Goal: Entertainment & Leisure: Browse casually

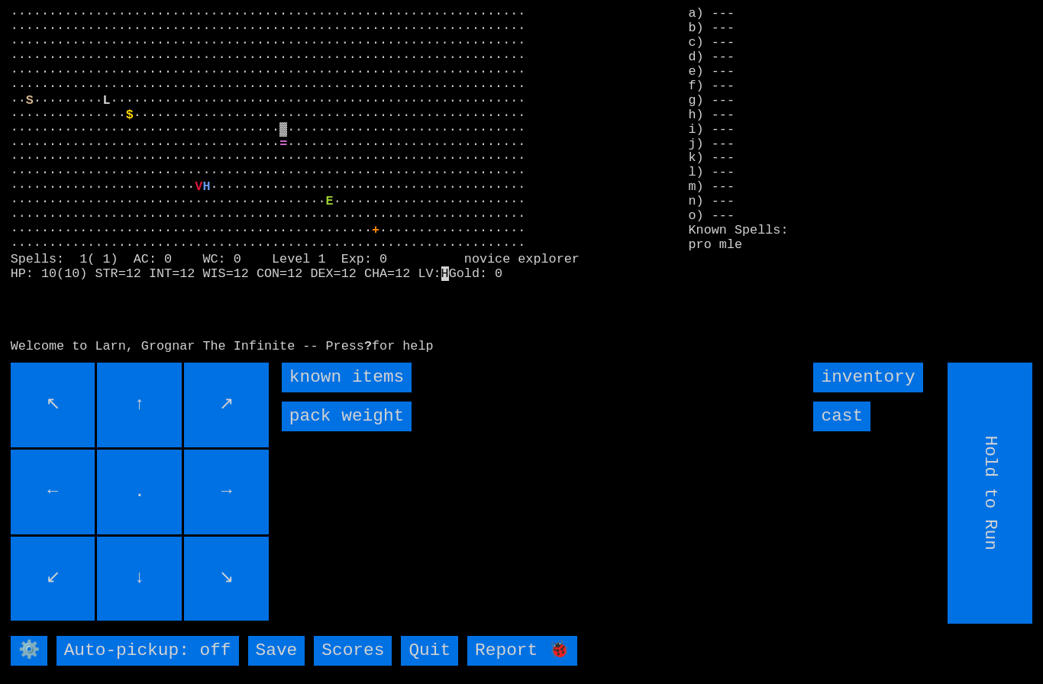
scroll to position [33, 0]
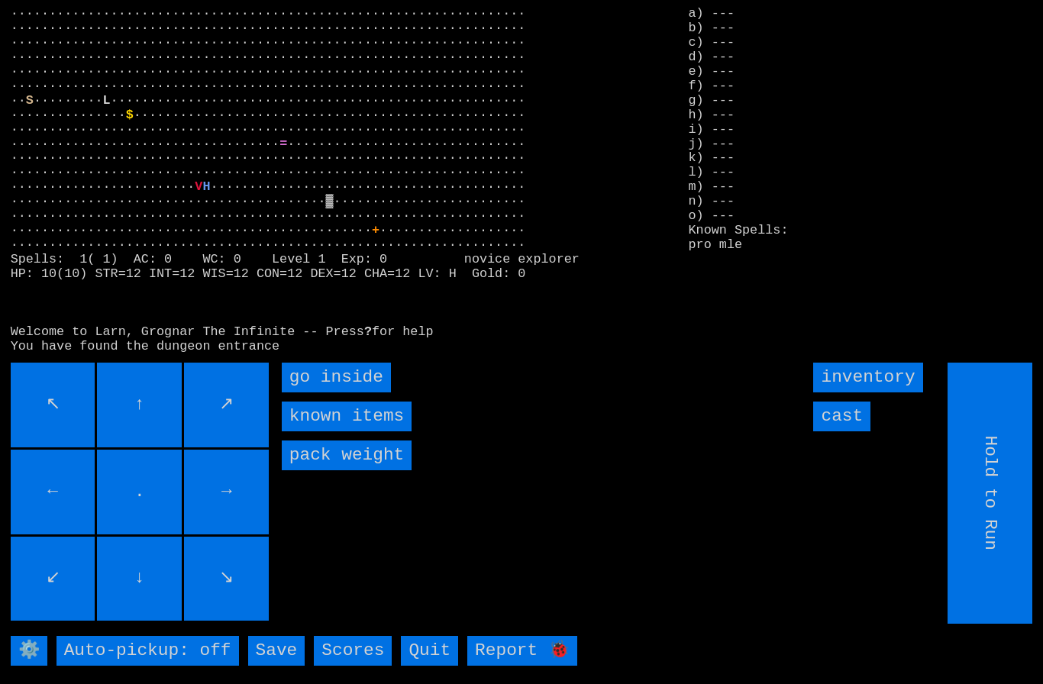
click at [327, 371] on inside "go inside" at bounding box center [336, 378] width 109 height 30
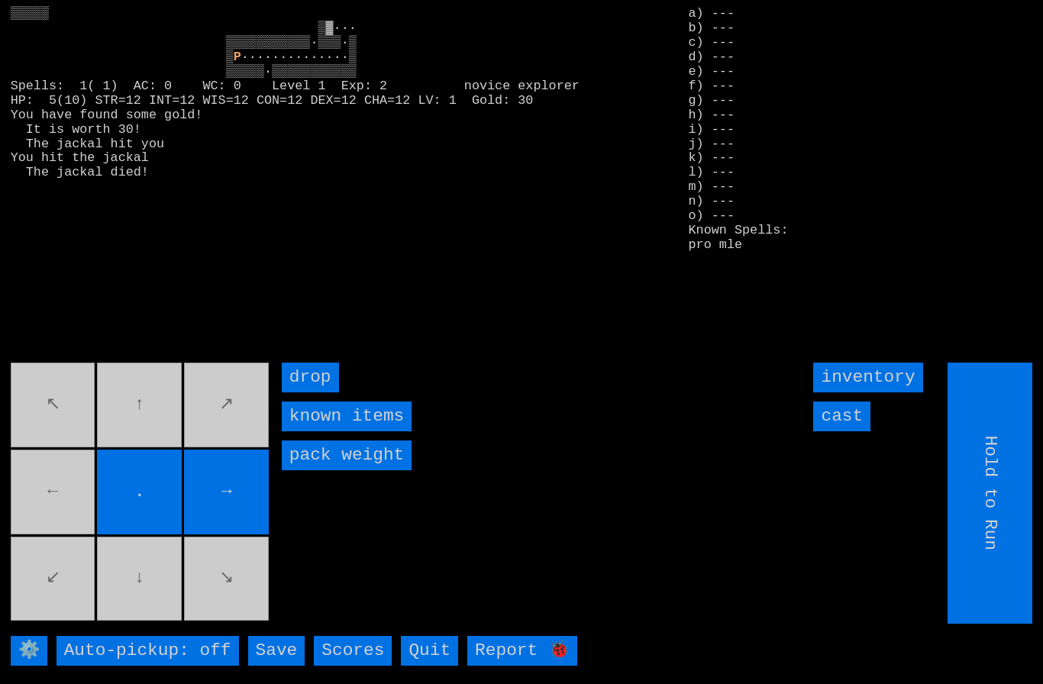
click at [60, 478] on movebuttons "↖ ↑ ↗ ← . → ↙ ↓ ↘" at bounding box center [141, 493] width 261 height 261
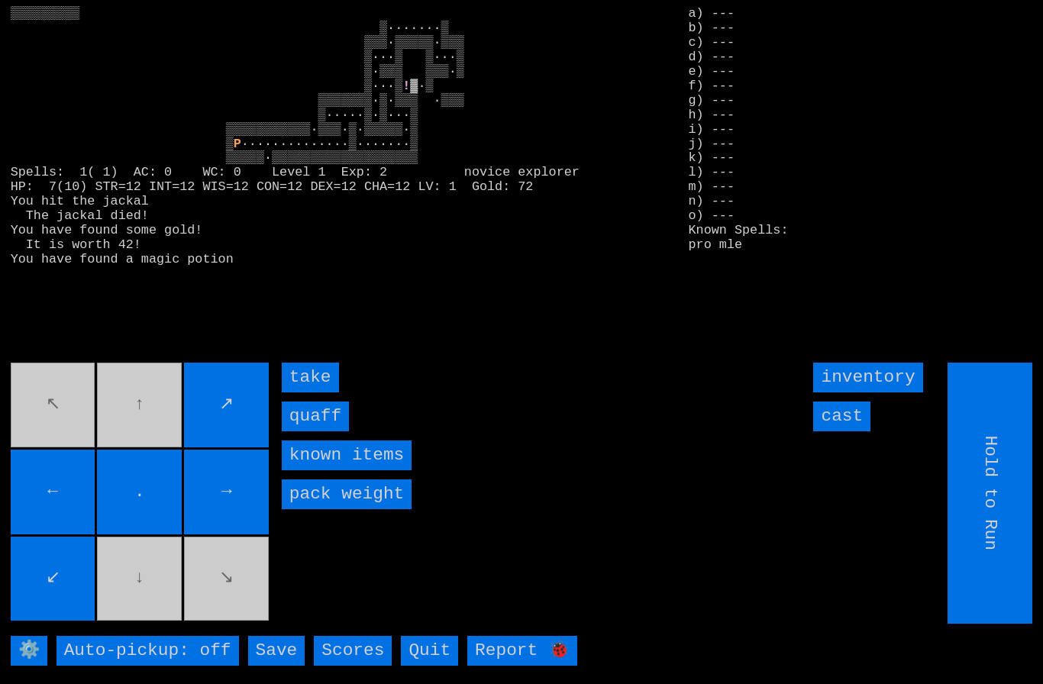
click at [312, 408] on input "quaff" at bounding box center [315, 416] width 67 height 30
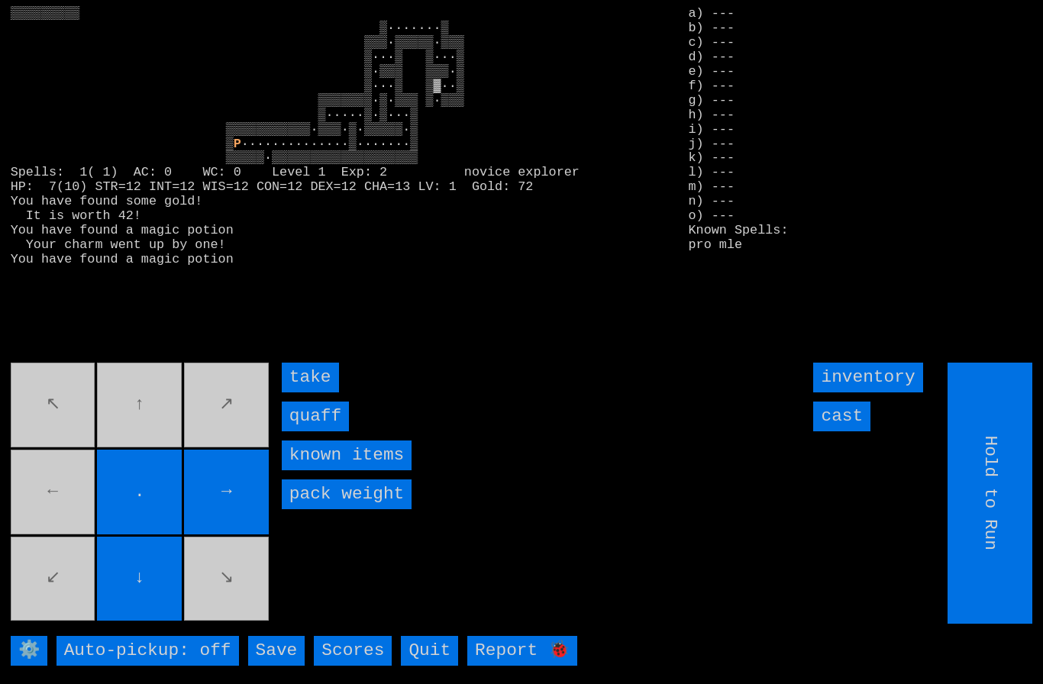
click at [311, 411] on input "quaff" at bounding box center [315, 416] width 67 height 30
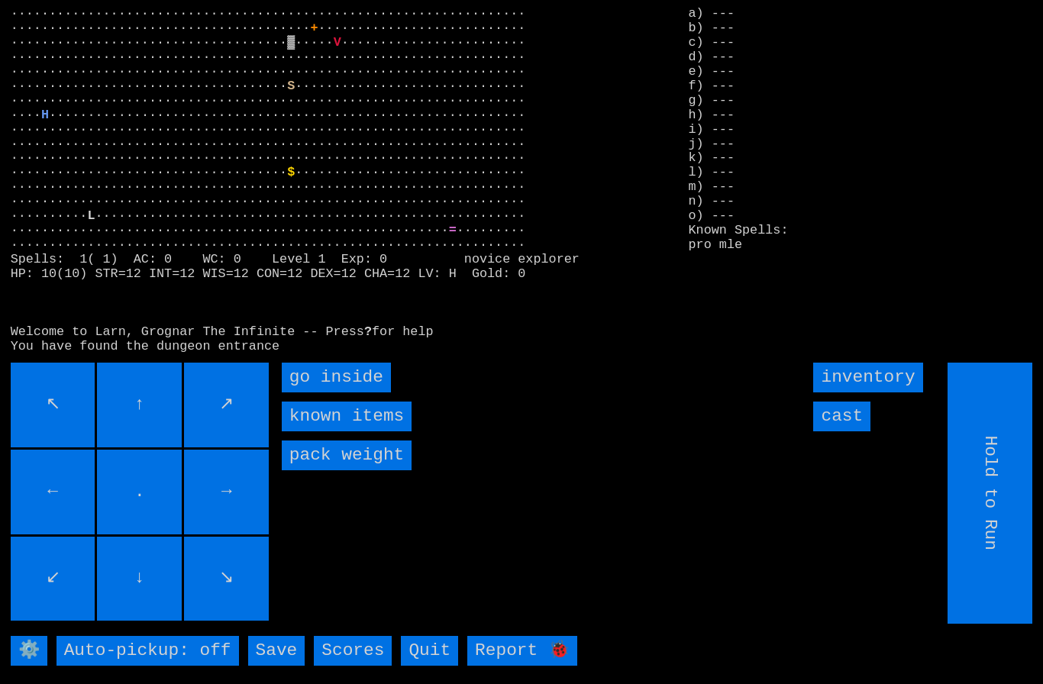
click at [321, 392] on inside "go inside" at bounding box center [336, 378] width 109 height 30
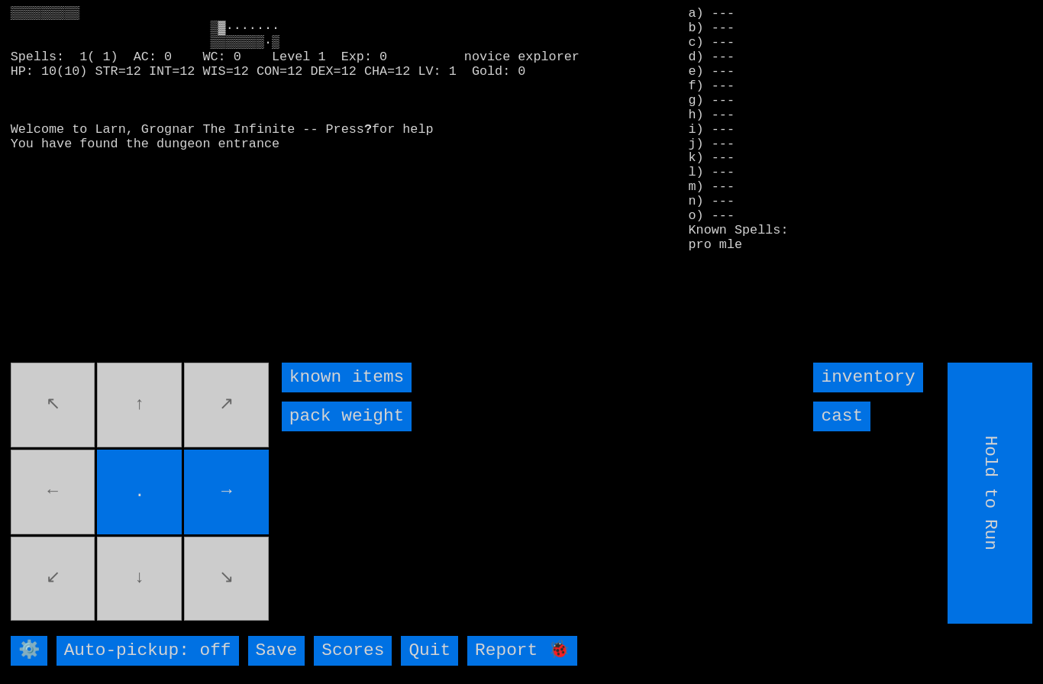
click at [59, 492] on movebuttons "↖ ↑ ↗ ← . → ↙ ↓ ↘" at bounding box center [141, 493] width 261 height 261
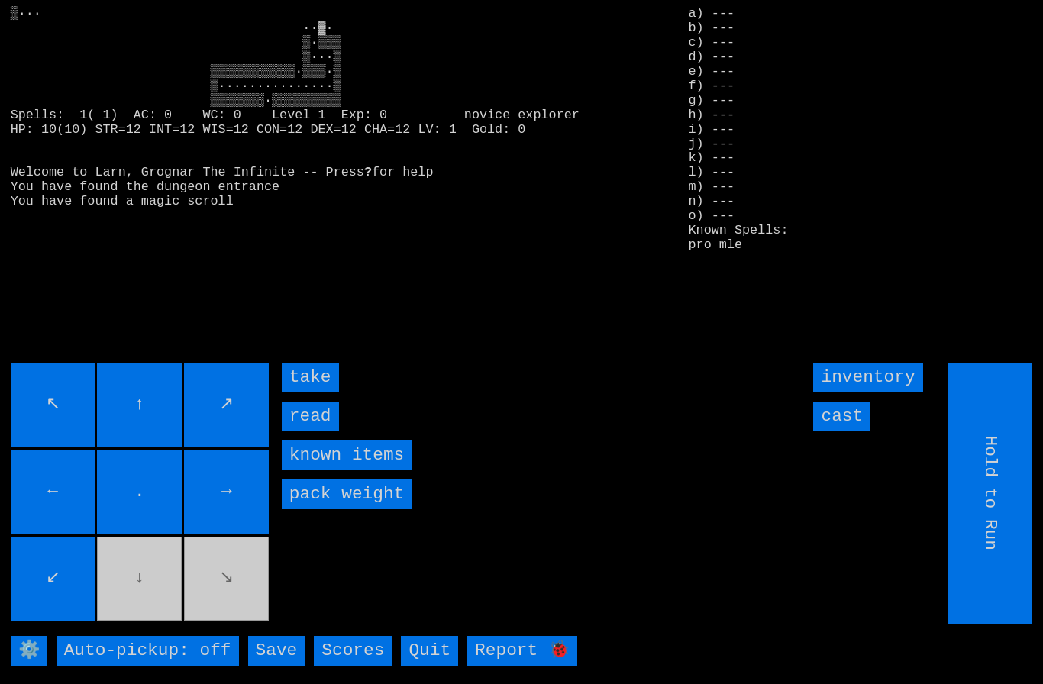
click at [301, 392] on input "take" at bounding box center [310, 378] width 57 height 30
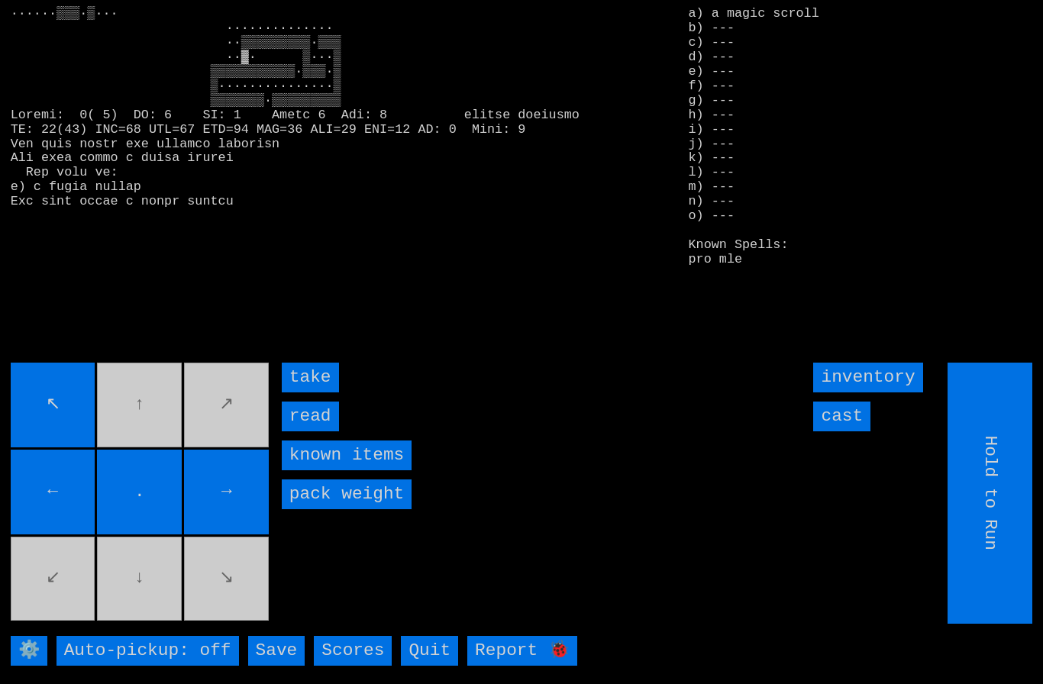
click at [312, 392] on input "take" at bounding box center [310, 378] width 57 height 30
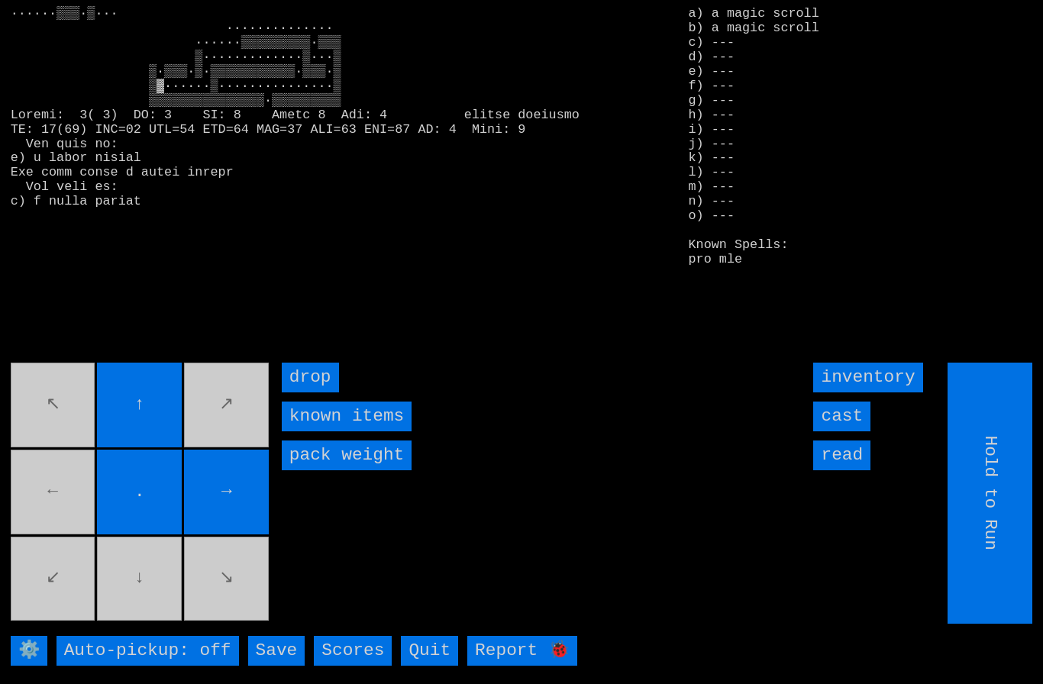
click at [53, 504] on movebuttons "↖ ↑ ↗ ← . → ↙ ↓ ↘" at bounding box center [141, 493] width 261 height 261
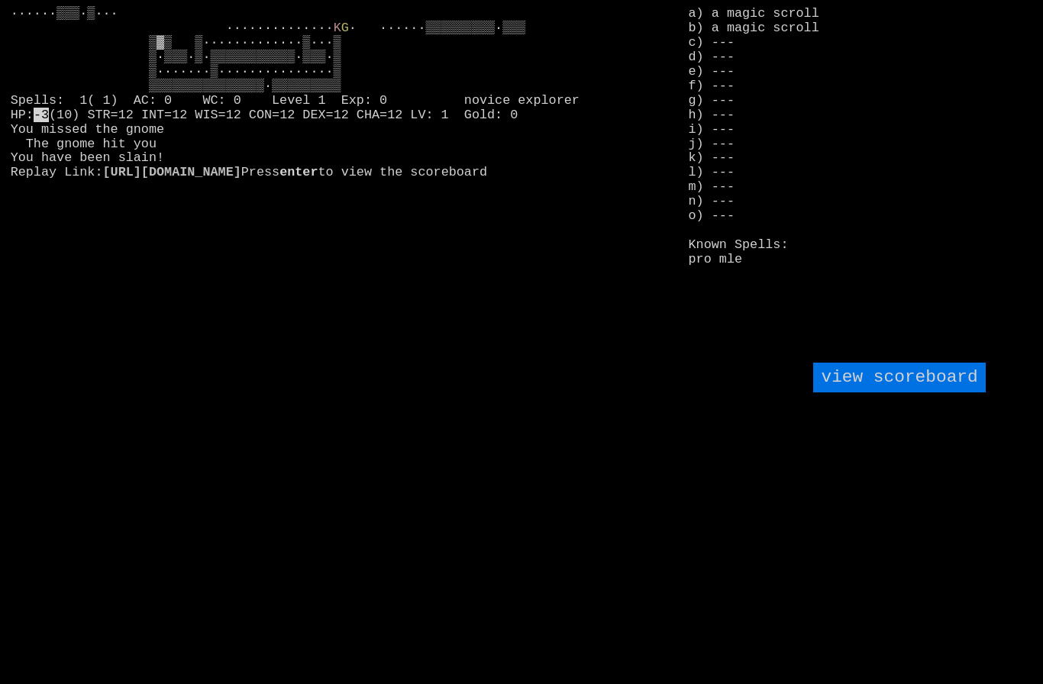
scroll to position [1, 0]
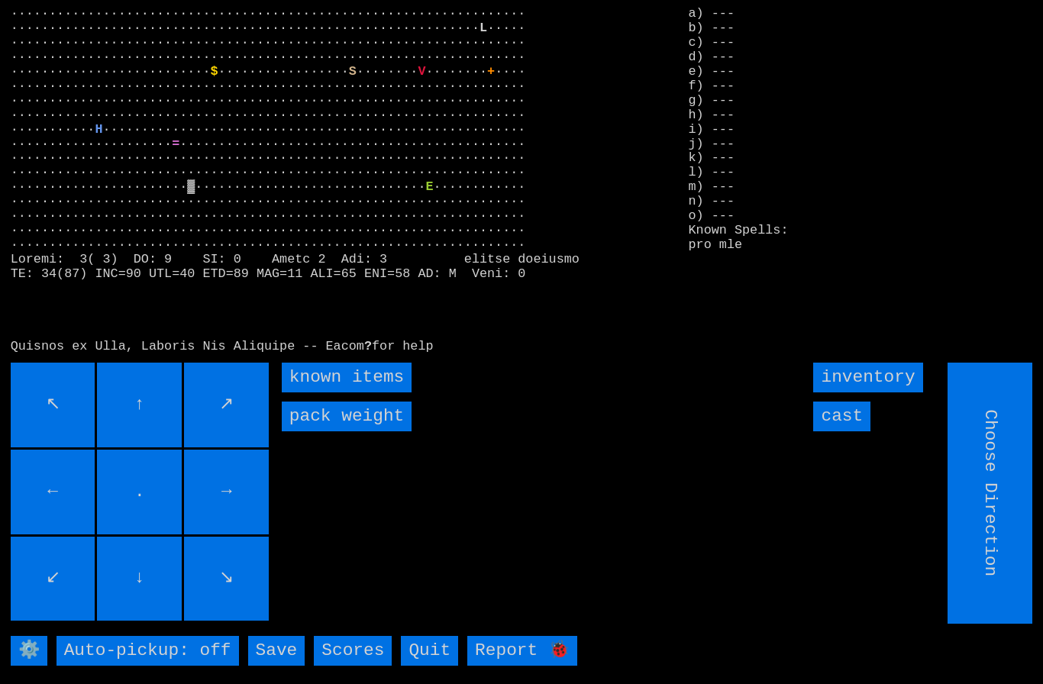
type input "Hold to Run"
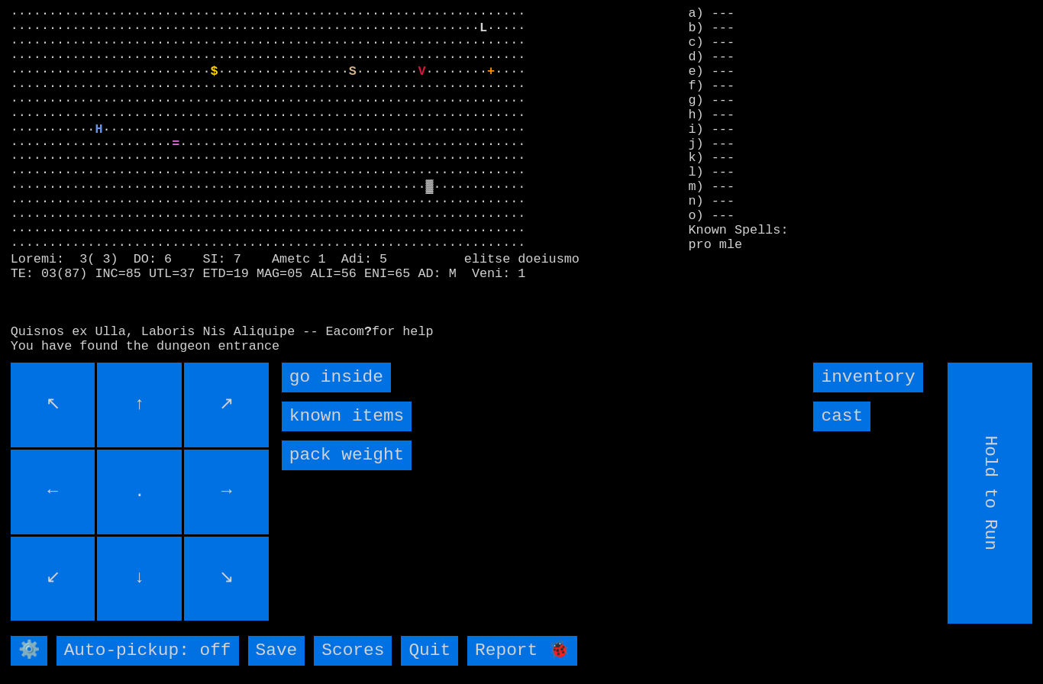
click at [326, 392] on inside "go inside" at bounding box center [336, 378] width 109 height 30
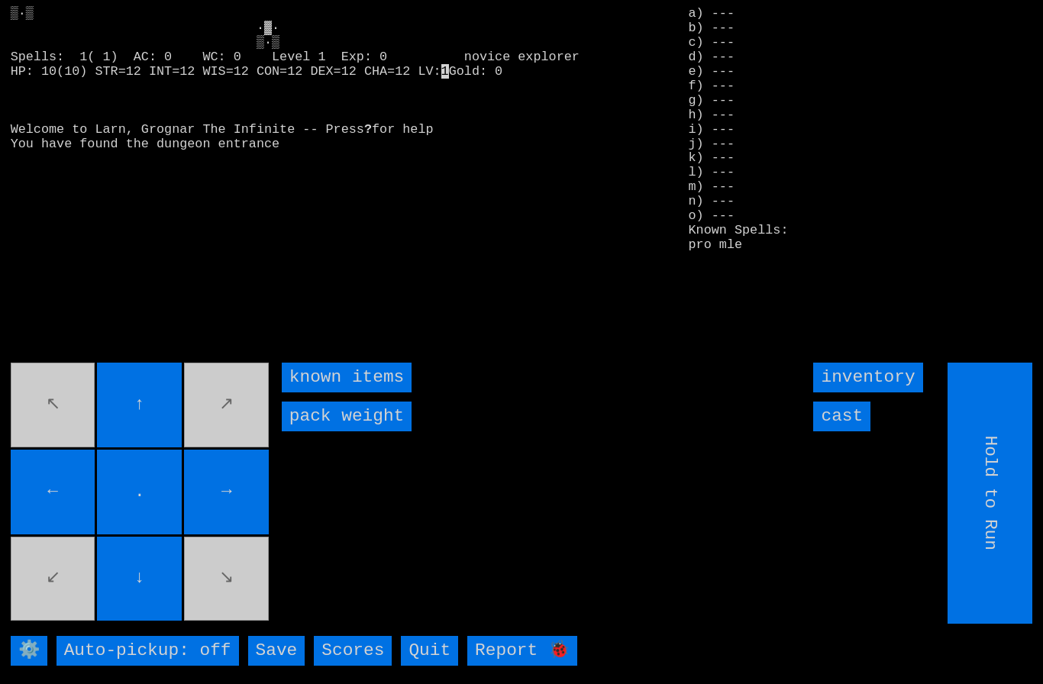
type input "Choose Direction"
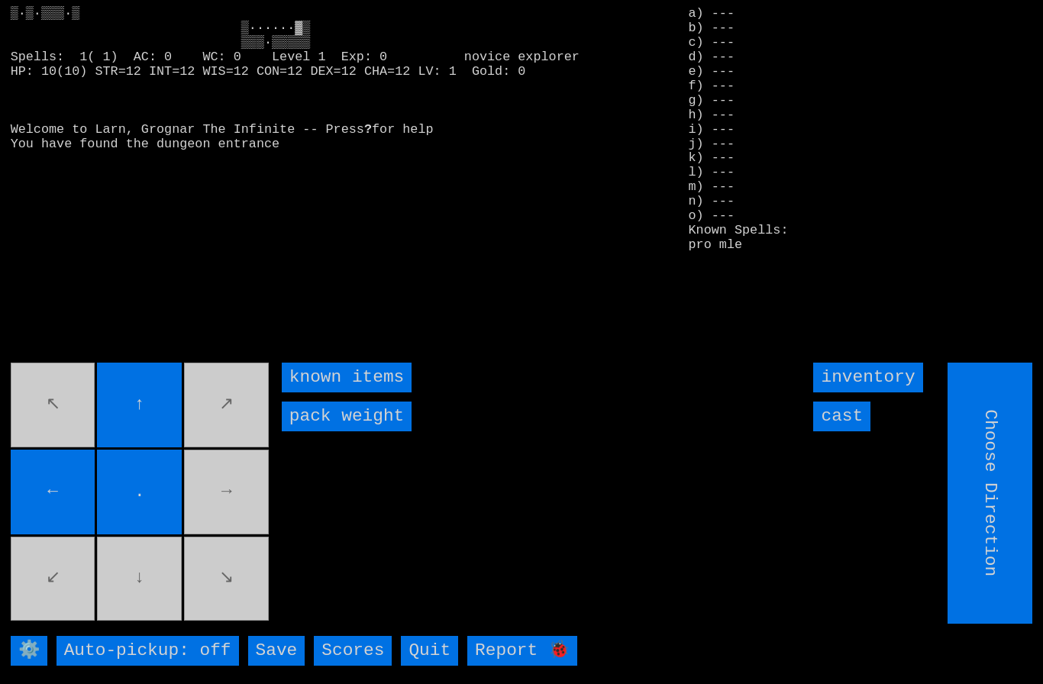
type input "Hold to Run"
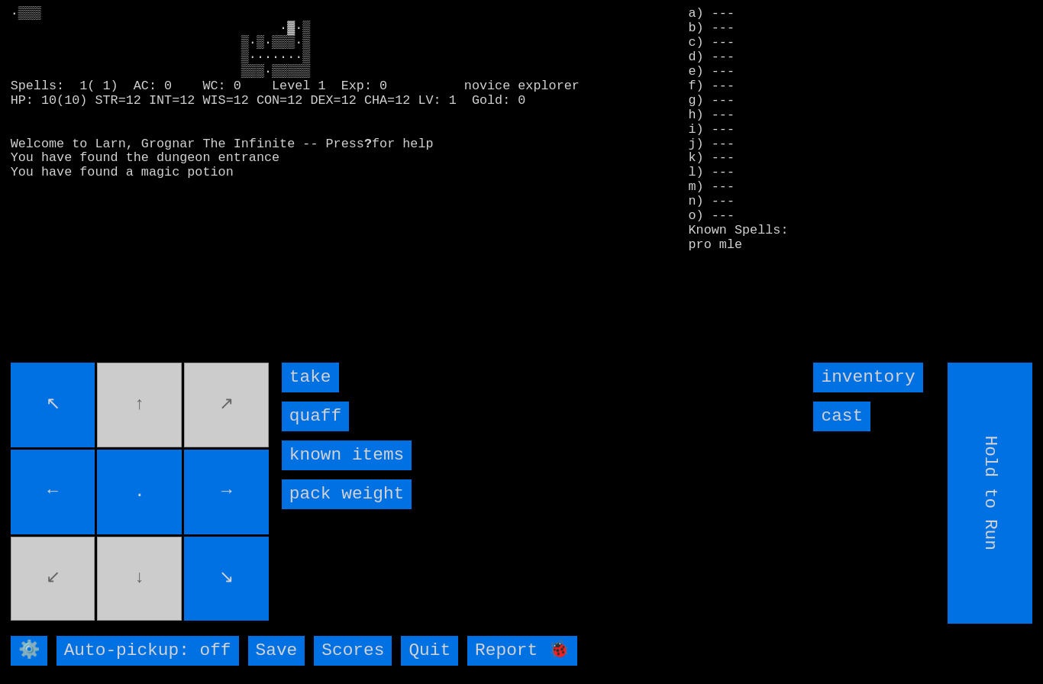
click at [321, 431] on input "quaff" at bounding box center [315, 416] width 67 height 30
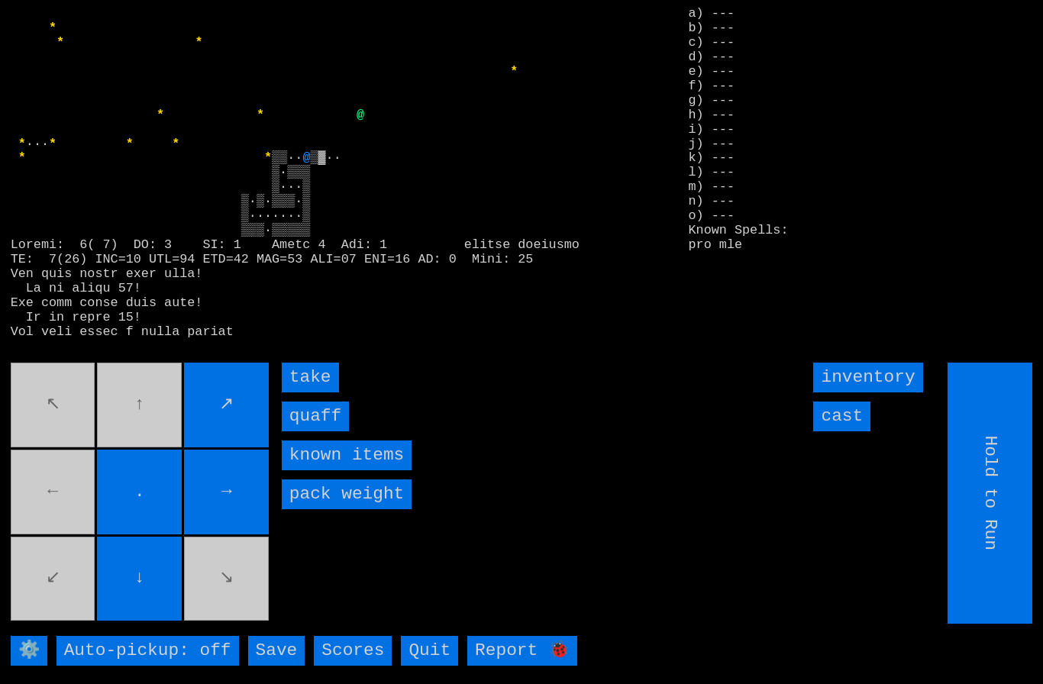
click at [331, 431] on input "quaff" at bounding box center [315, 416] width 67 height 30
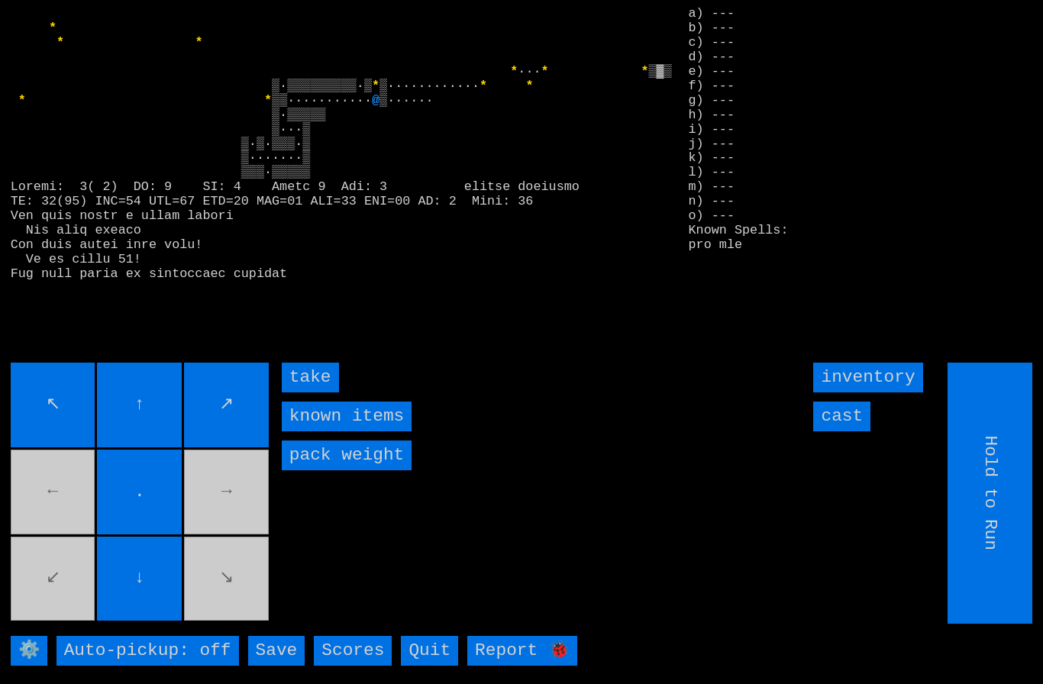
click at [308, 392] on input "take" at bounding box center [310, 378] width 57 height 30
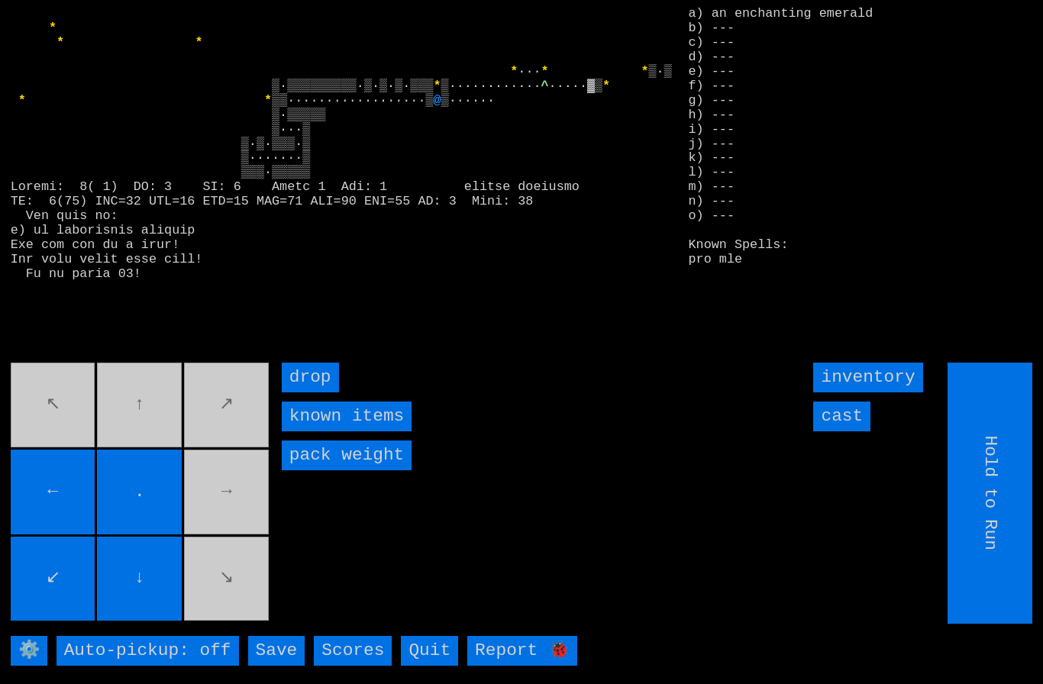
click at [228, 503] on movebuttons "↖ ↑ ↗ ← . → ↙ ↓ ↘" at bounding box center [141, 493] width 261 height 261
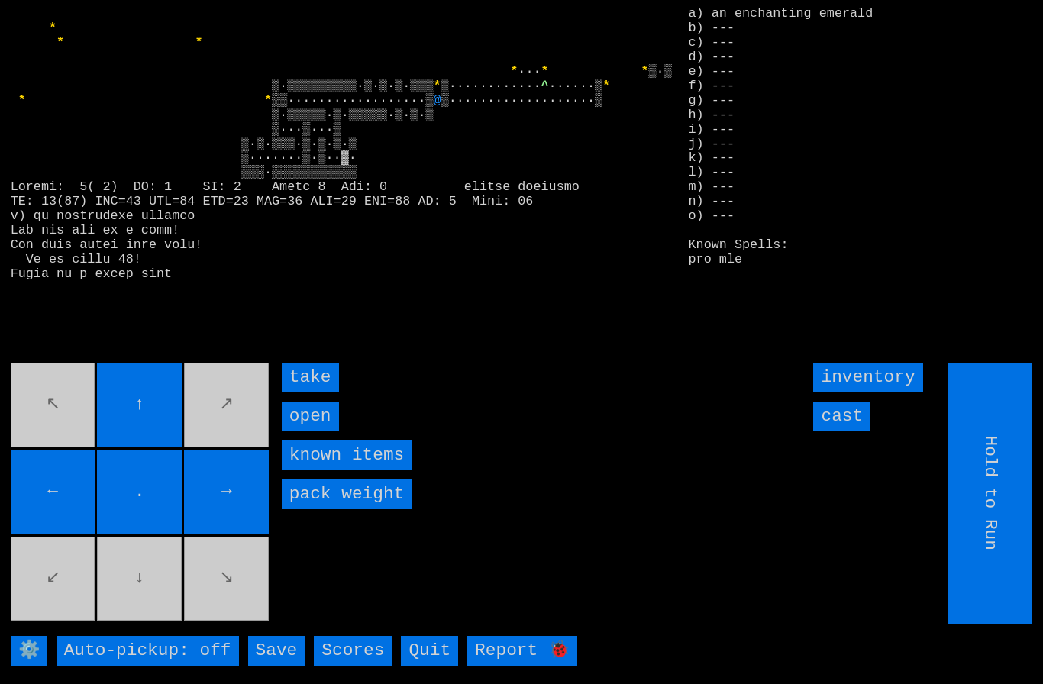
click at [301, 392] on input "take" at bounding box center [310, 378] width 57 height 30
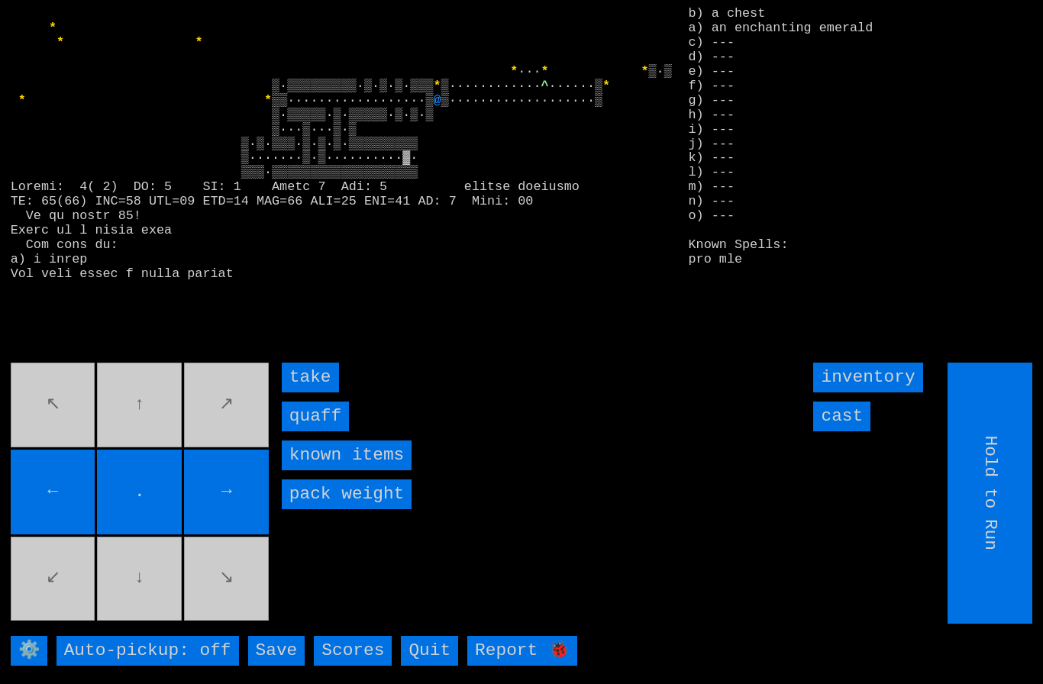
click at [317, 431] on input "quaff" at bounding box center [315, 416] width 67 height 30
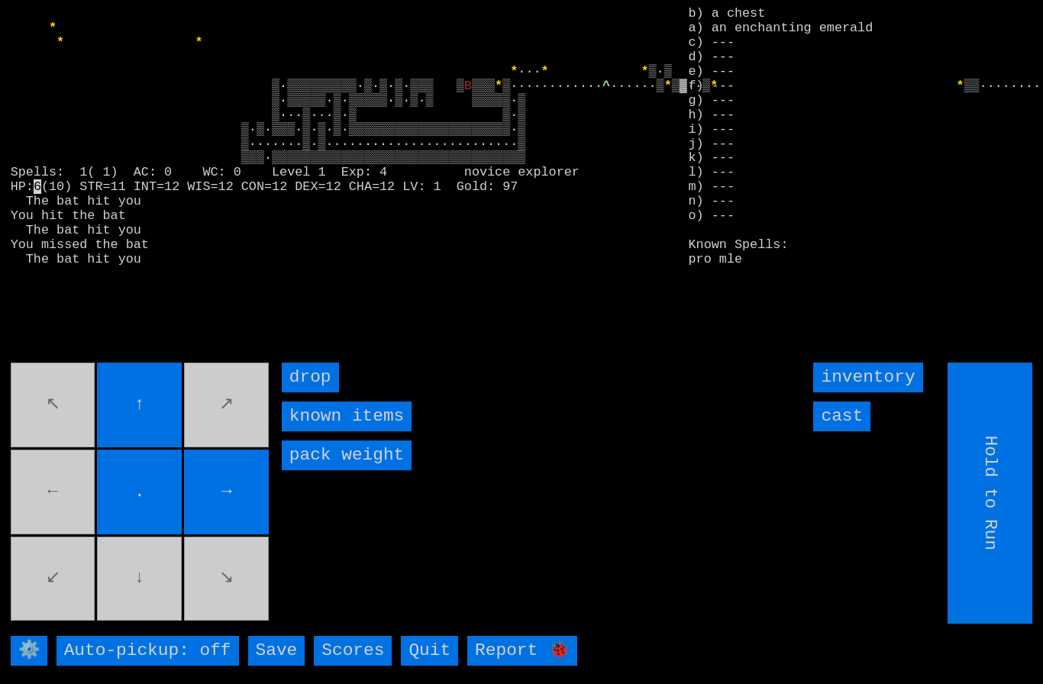
click at [853, 431] on input "cast" at bounding box center [841, 416] width 57 height 30
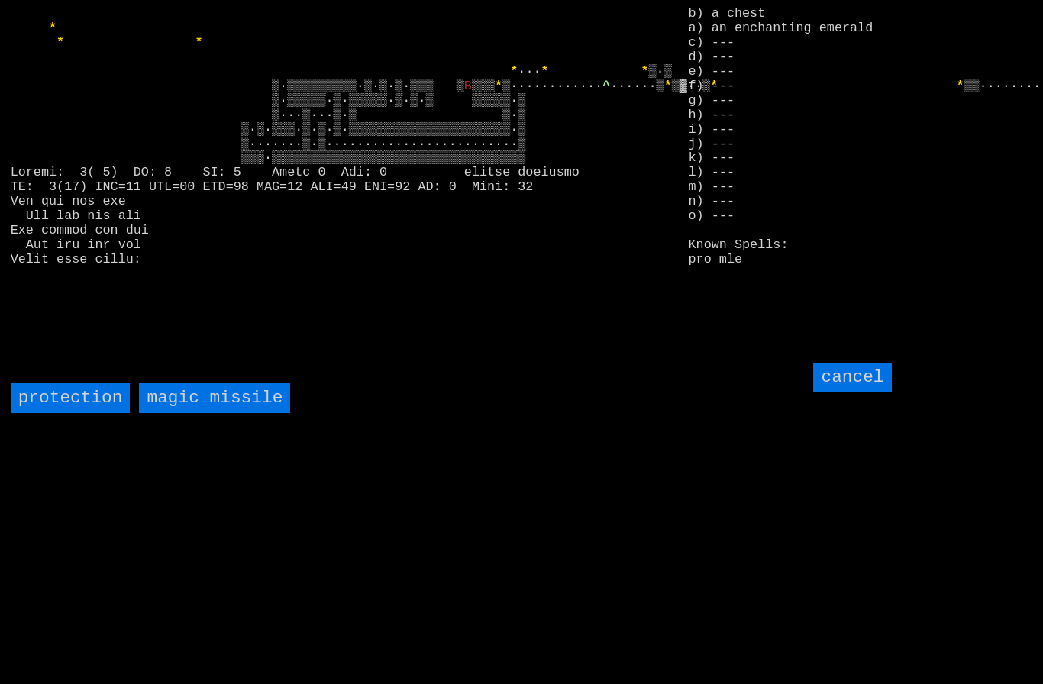
click at [219, 413] on missile "magic missile" at bounding box center [214, 398] width 151 height 30
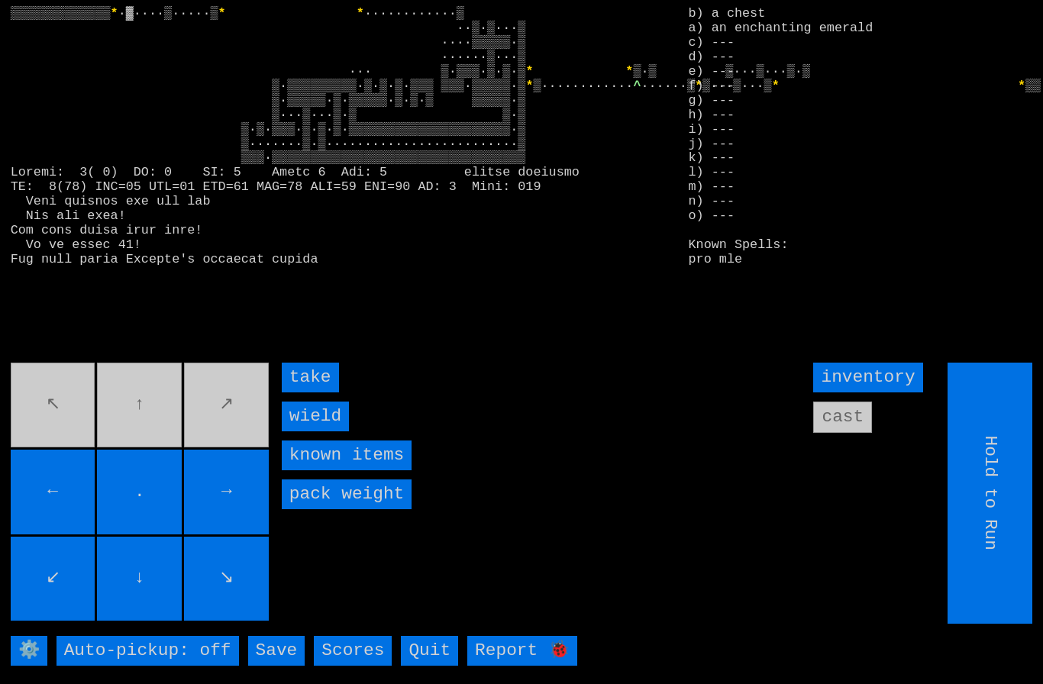
click at [315, 431] on input "wield" at bounding box center [315, 416] width 67 height 30
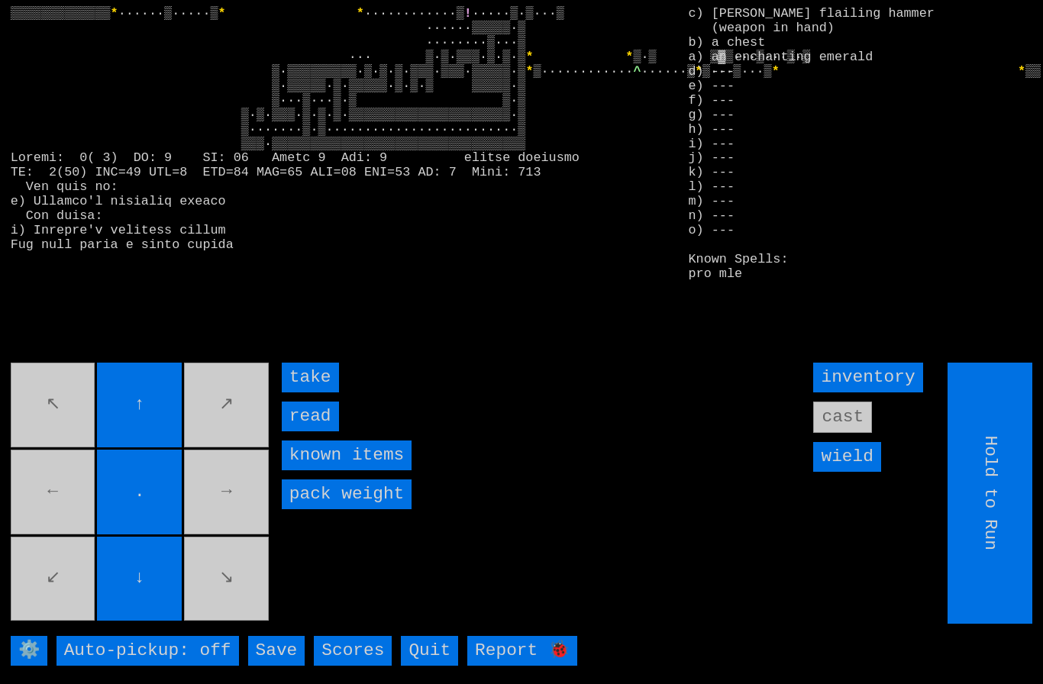
click at [316, 392] on input "take" at bounding box center [310, 378] width 57 height 30
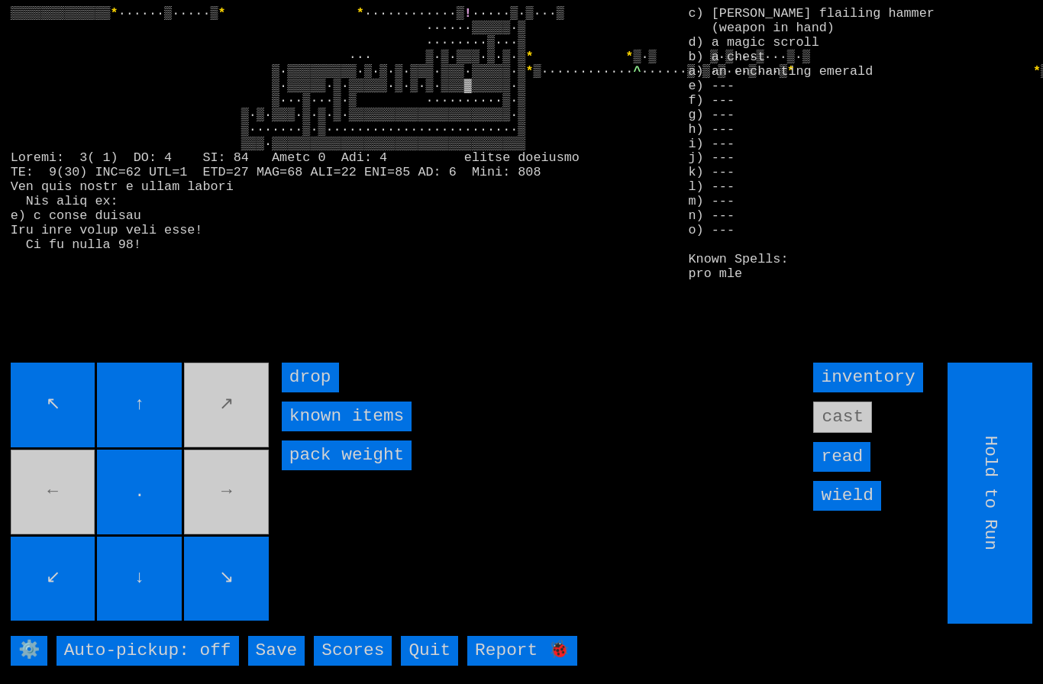
click at [71, 511] on movebuttons "↖ ↑ ↗ ← . → ↙ ↓ ↘" at bounding box center [141, 493] width 261 height 261
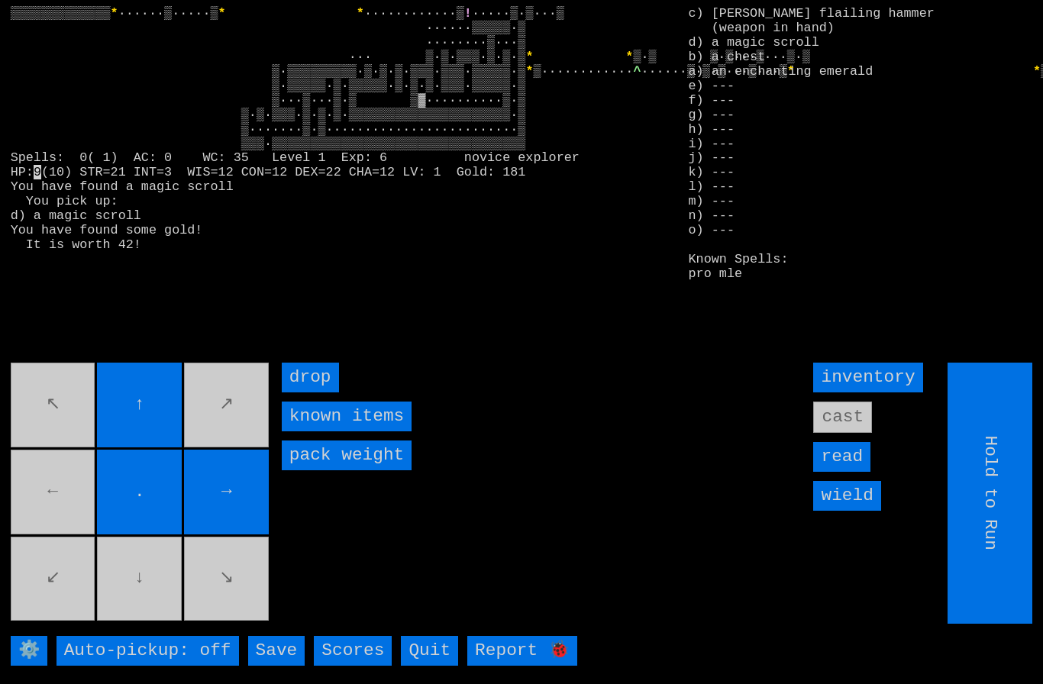
click at [50, 513] on movebuttons "↖ ↑ ↗ ← . → ↙ ↓ ↘" at bounding box center [141, 493] width 261 height 261
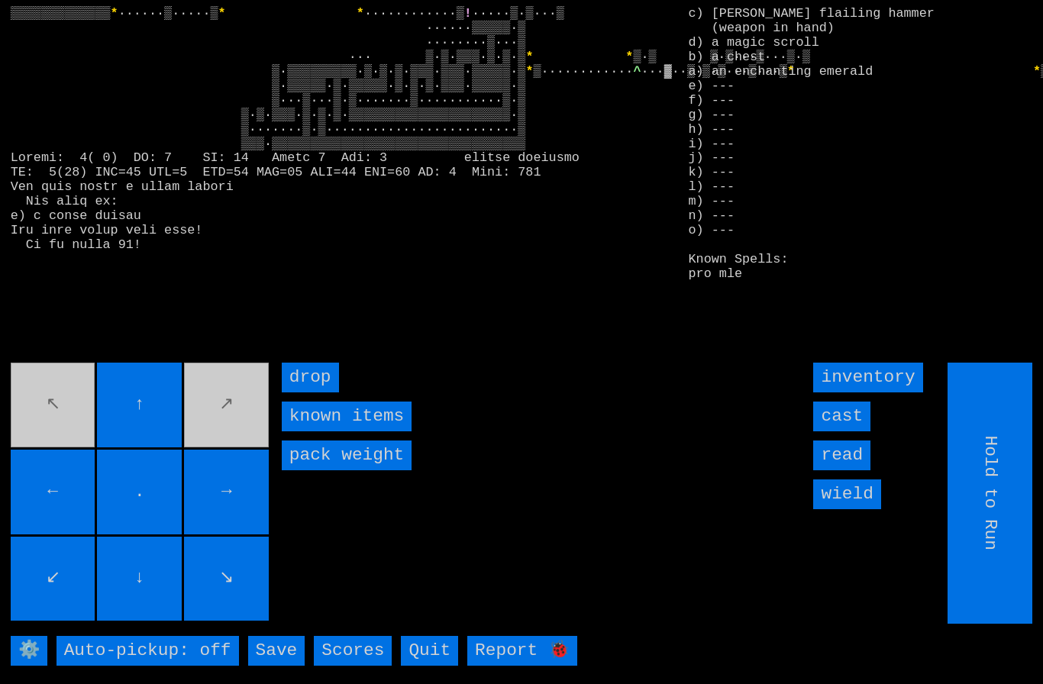
click at [136, 388] on larngrid "▒▒▒▒▒▒▒▒▒▒▒▒▒ * ······▒·····▒ * * ············▒ ! ·····▒·▒···▒ ······▒▒▒▒▒·▒ ··…" at bounding box center [521, 342] width 1043 height 684
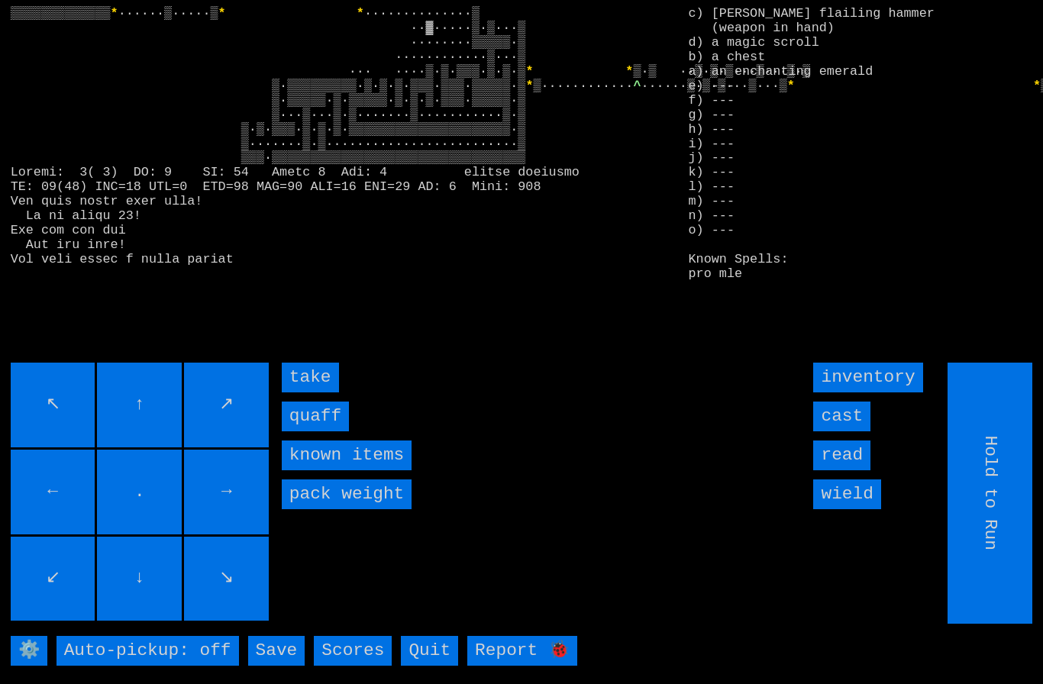
click at [312, 431] on input "quaff" at bounding box center [315, 416] width 67 height 30
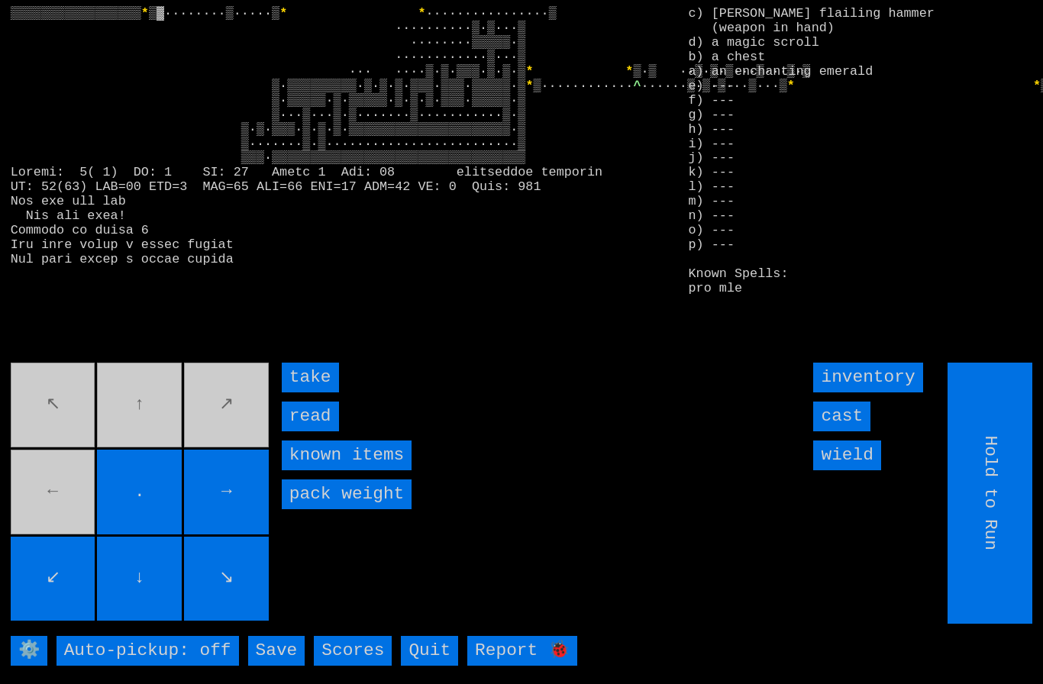
click at [300, 392] on input "take" at bounding box center [310, 378] width 57 height 30
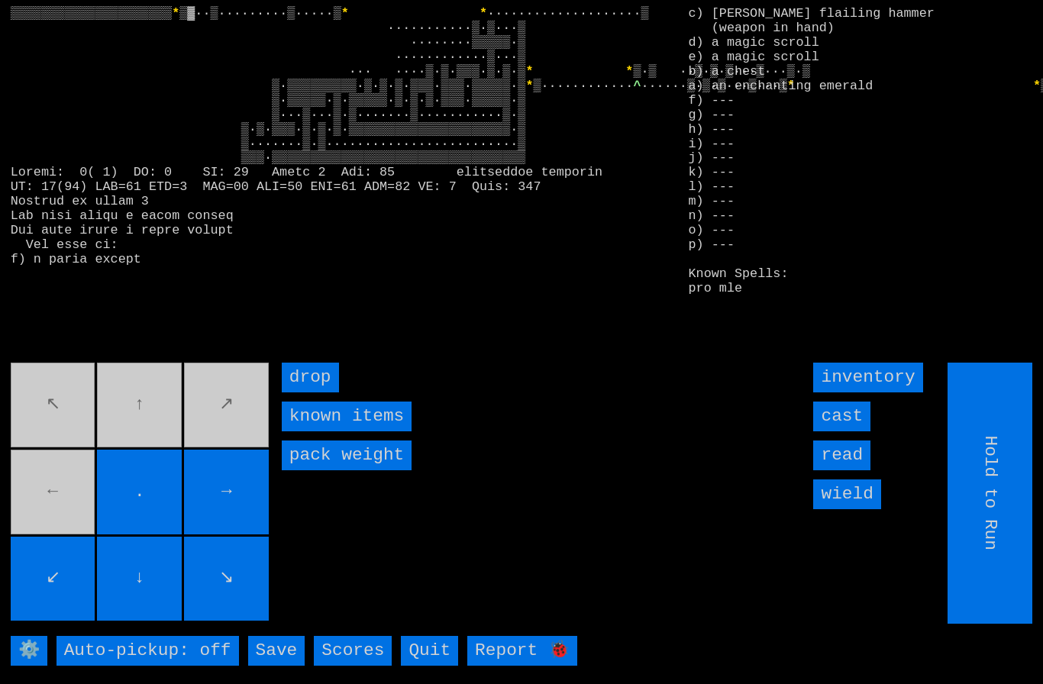
click at [57, 535] on movebuttons "↖ ↑ ↗ ← . → ↙ ↓ ↘" at bounding box center [141, 493] width 261 height 261
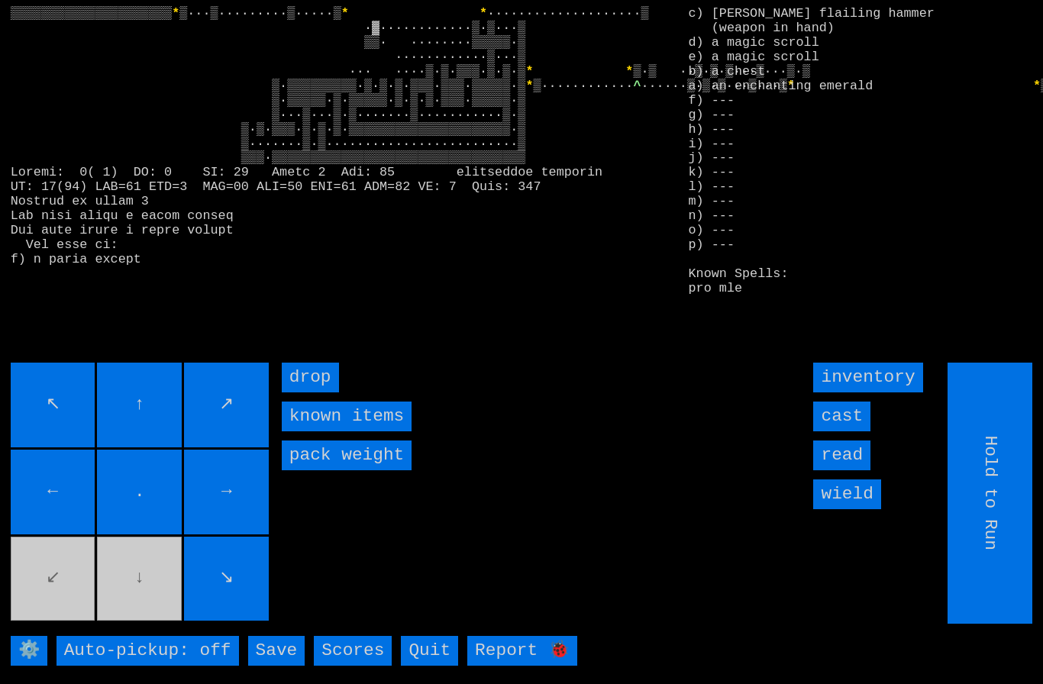
click at [143, 613] on movebuttons "↖ ↑ ↗ ← . → ↙ ↓ ↘" at bounding box center [141, 493] width 261 height 261
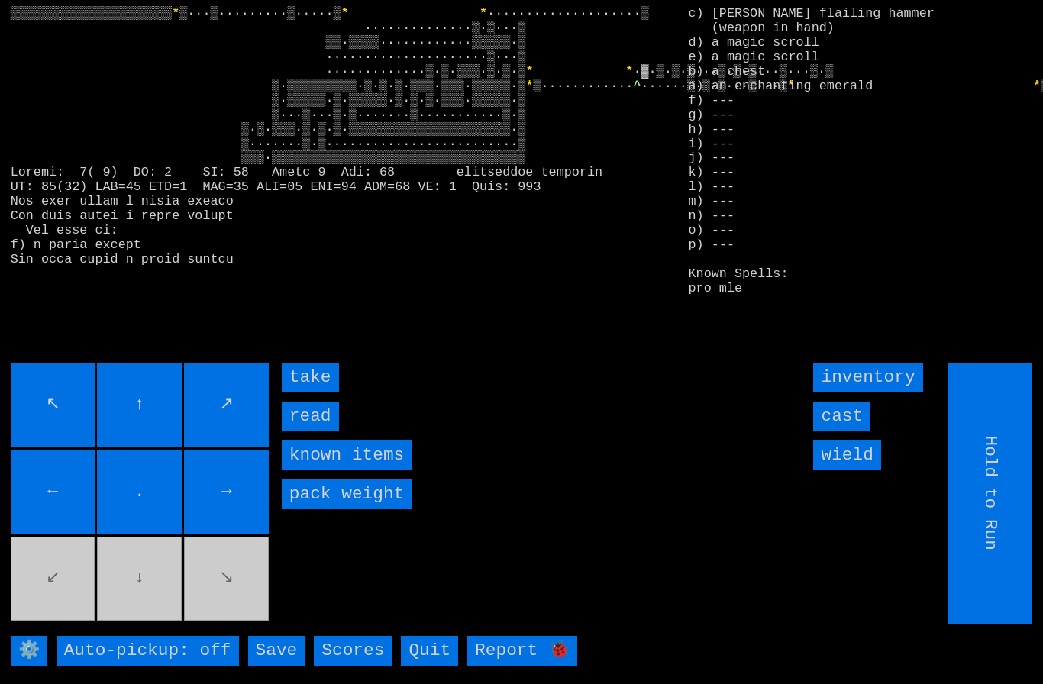
click at [308, 392] on input "take" at bounding box center [310, 378] width 57 height 30
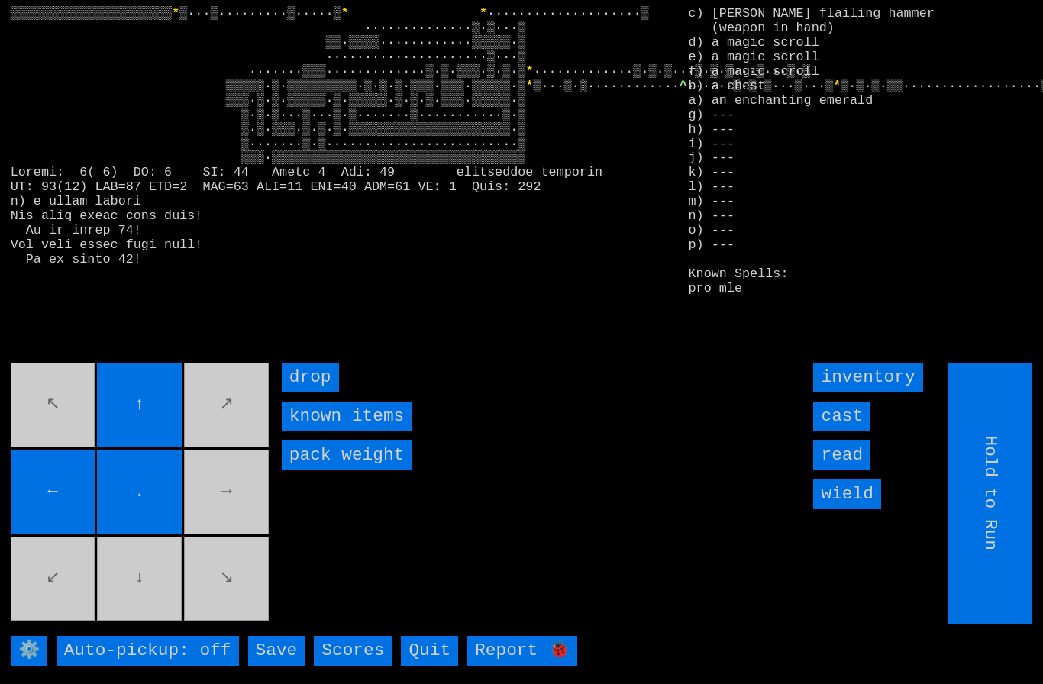
click at [144, 604] on movebuttons "↖ ↑ ↗ ← . → ↙ ↓ ↘" at bounding box center [141, 493] width 261 height 261
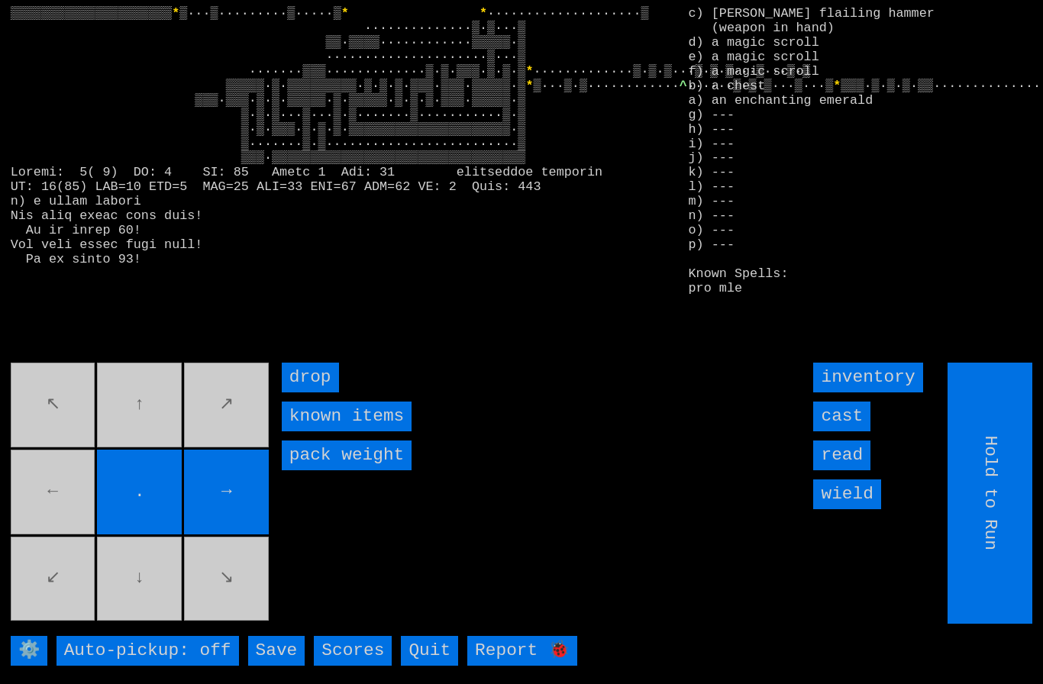
click at [68, 519] on movebuttons "↖ ↑ ↗ ← . → ↙ ↓ ↘" at bounding box center [141, 493] width 261 height 261
click at [62, 517] on movebuttons "↖ ↑ ↗ ← . → ↙ ↓ ↘" at bounding box center [141, 493] width 261 height 261
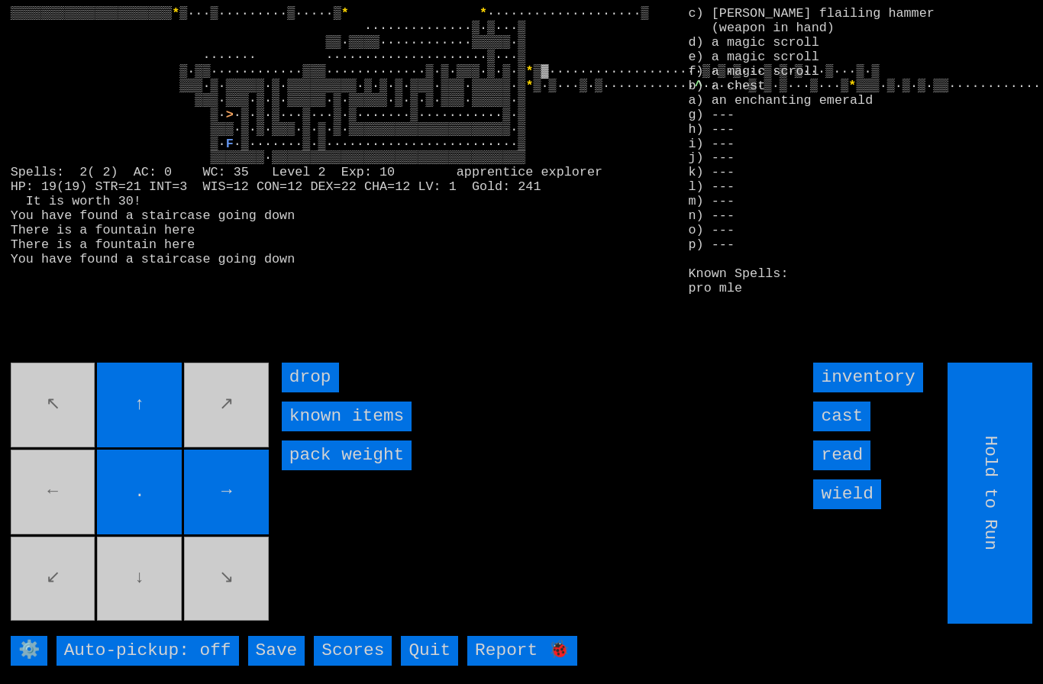
click at [81, 514] on movebuttons "↖ ↑ ↗ ← . → ↙ ↓ ↘" at bounding box center [141, 493] width 261 height 261
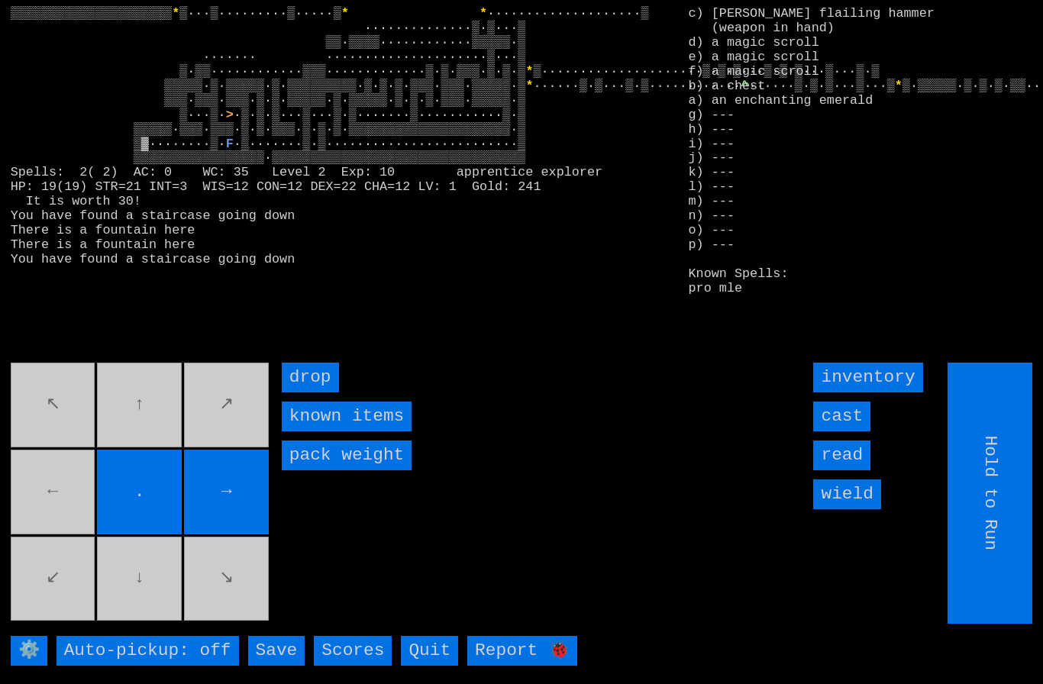
click at [60, 539] on movebuttons "↖ ↑ ↗ ← . → ↙ ↓ ↘" at bounding box center [141, 493] width 261 height 261
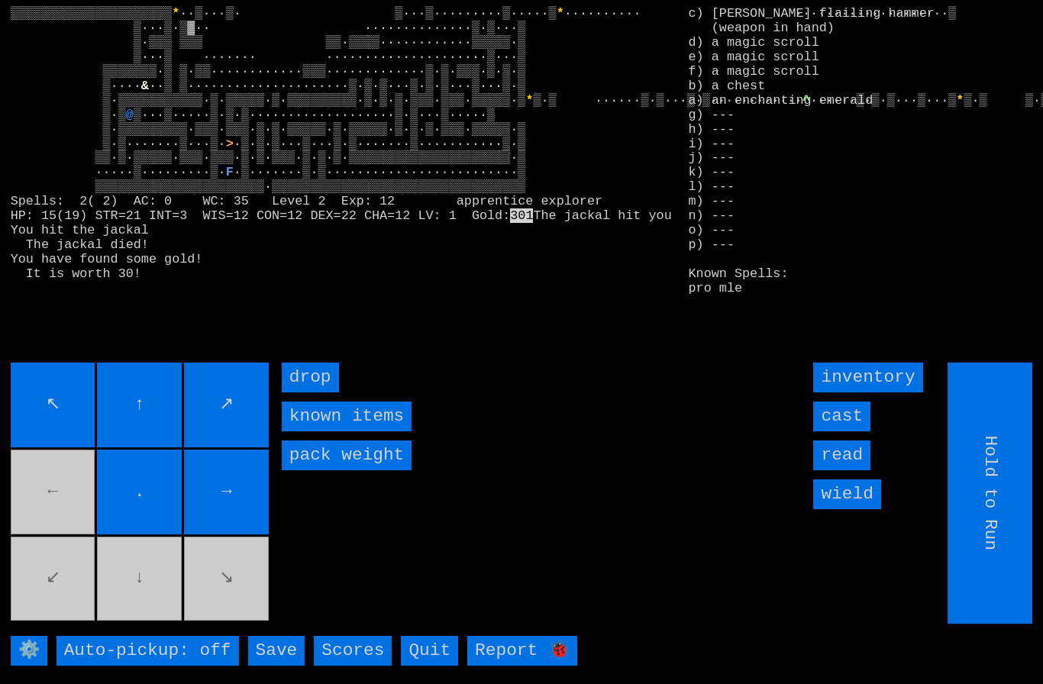
click at [158, 592] on movebuttons "↖ ↑ ↗ ← . → ↙ ↓ ↘" at bounding box center [141, 493] width 261 height 261
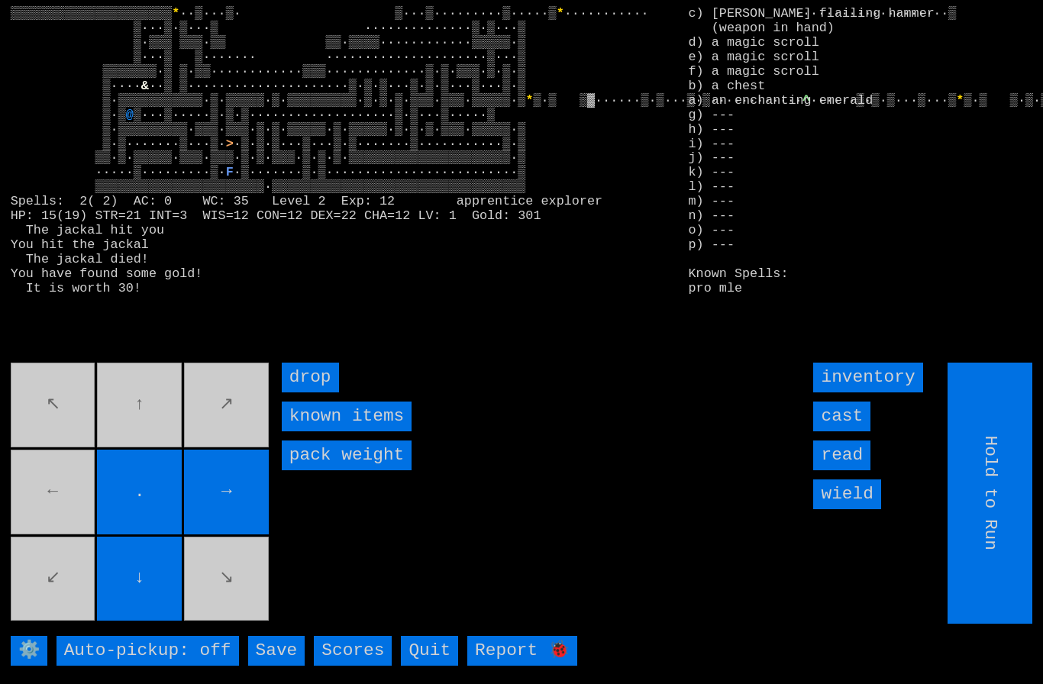
click at [75, 607] on movebuttons "↖ ↑ ↗ ← . → ↙ ↓ ↘" at bounding box center [141, 493] width 261 height 261
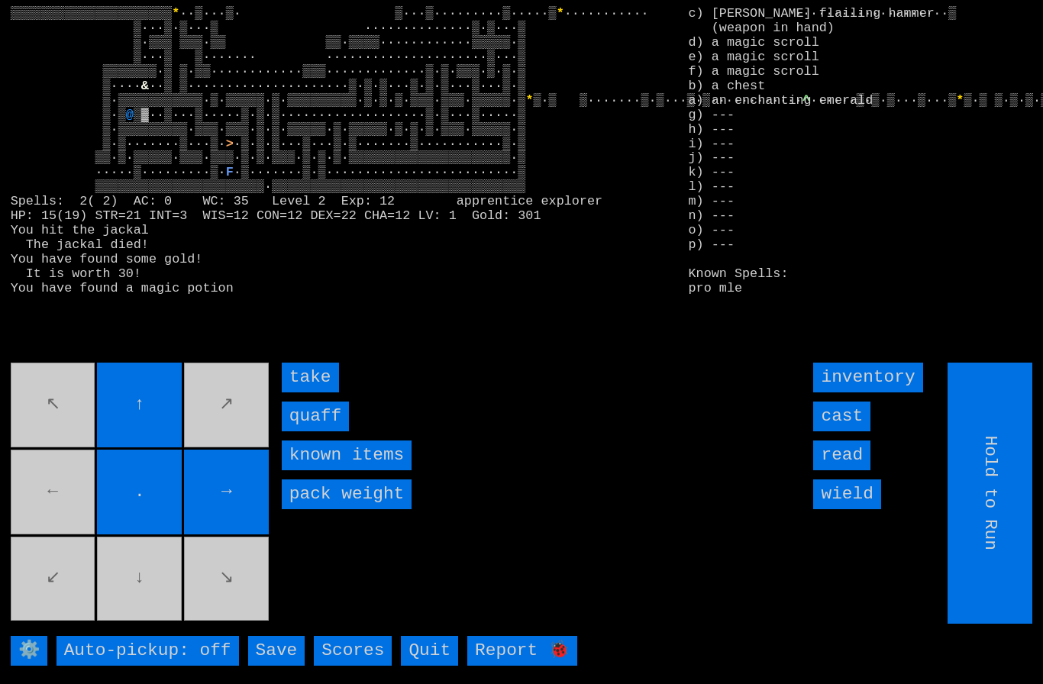
click at [312, 431] on input "quaff" at bounding box center [315, 416] width 67 height 30
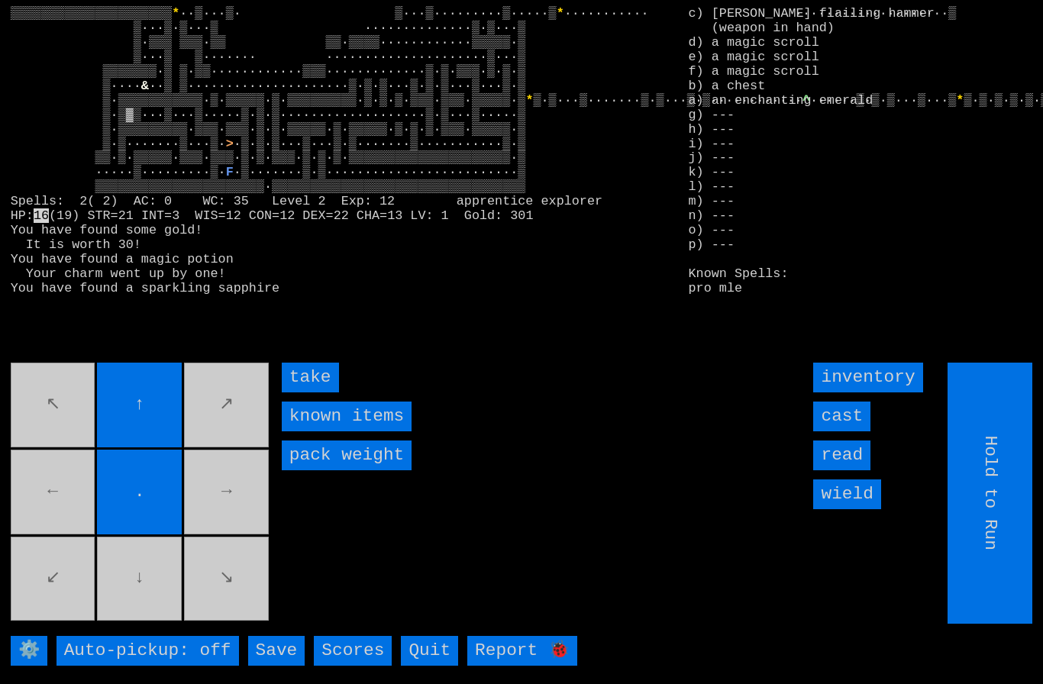
click at [316, 392] on input "take" at bounding box center [310, 378] width 57 height 30
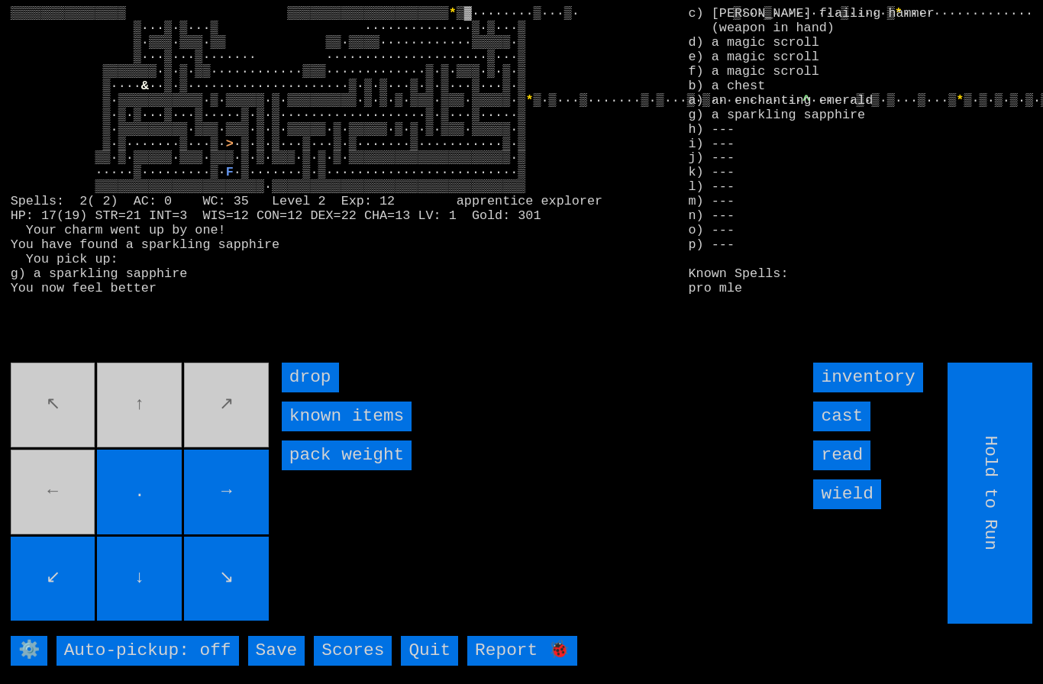
click at [60, 508] on movebuttons "↖ ↑ ↗ ← . → ↙ ↓ ↘" at bounding box center [141, 493] width 261 height 261
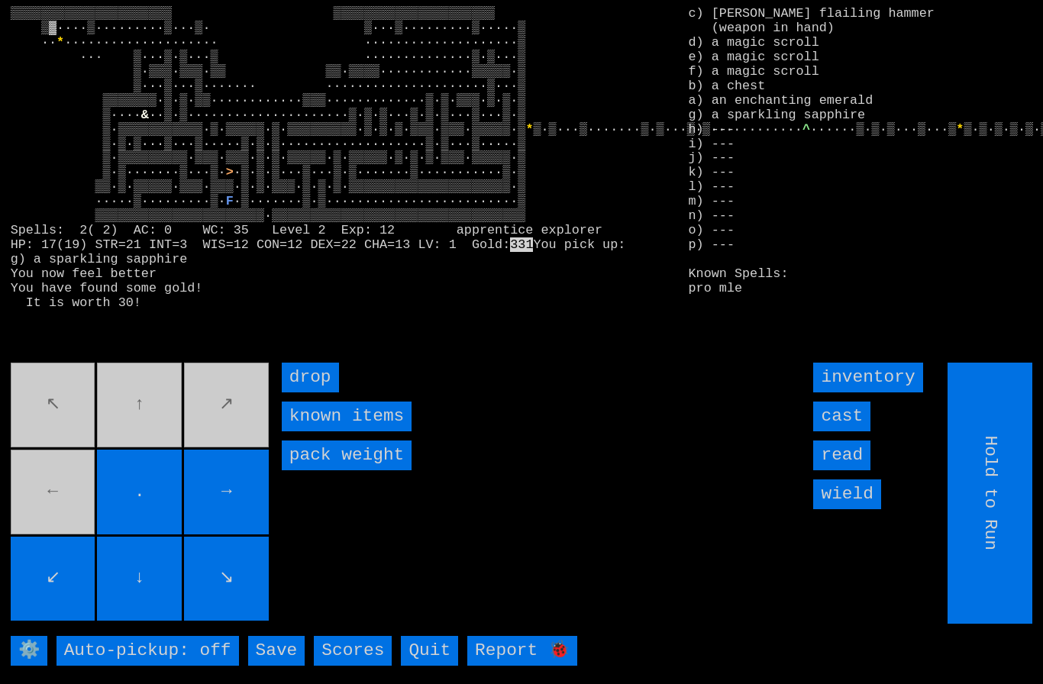
click at [62, 524] on movebuttons "↖ ↑ ↗ ← . → ↙ ↓ ↘" at bounding box center [141, 493] width 261 height 261
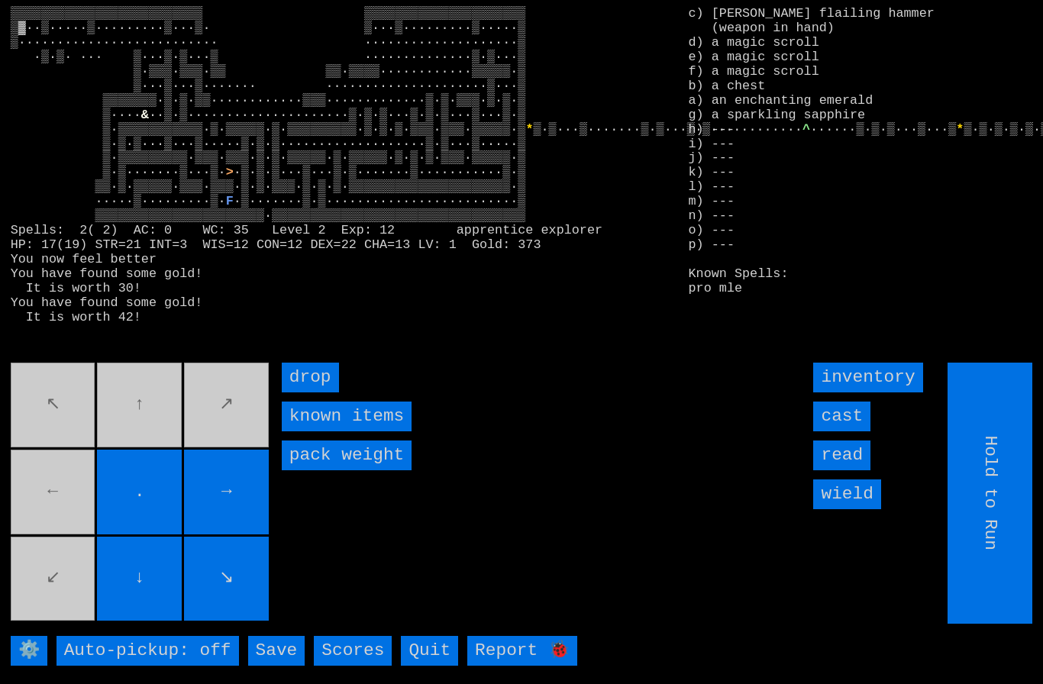
click at [65, 505] on movebuttons "↖ ↑ ↗ ← . → ↙ ↓ ↘" at bounding box center [141, 493] width 261 height 261
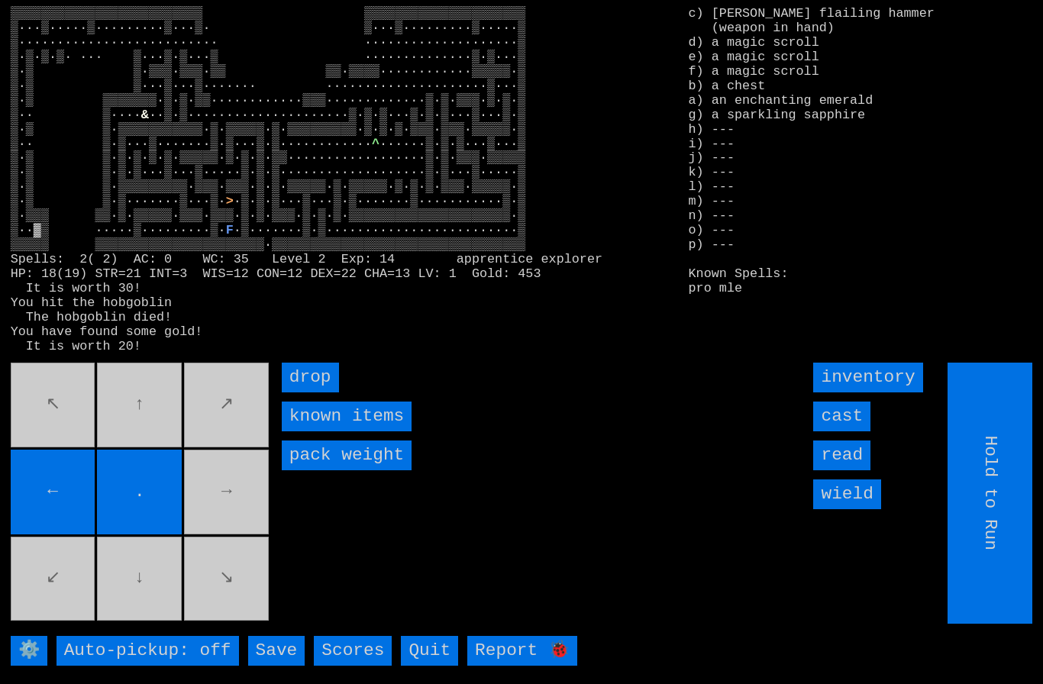
click at [228, 515] on movebuttons "↖ ↑ ↗ ← . → ↙ ↓ ↘" at bounding box center [141, 493] width 261 height 261
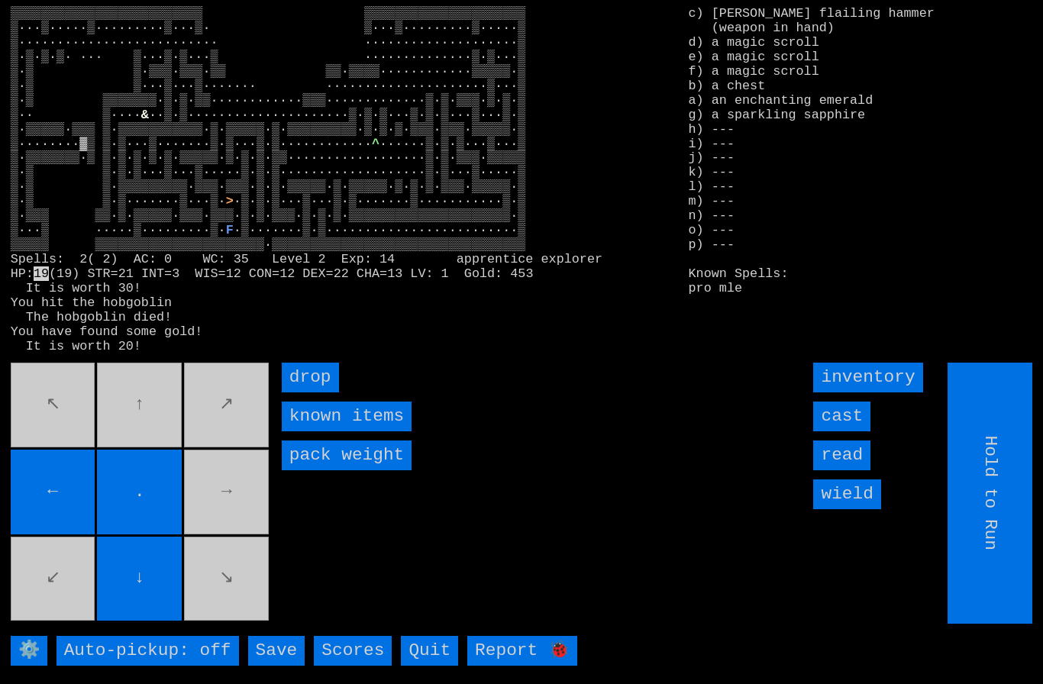
click at [227, 512] on movebuttons "↖ ↑ ↗ ← . → ↙ ↓ ↘" at bounding box center [141, 493] width 261 height 261
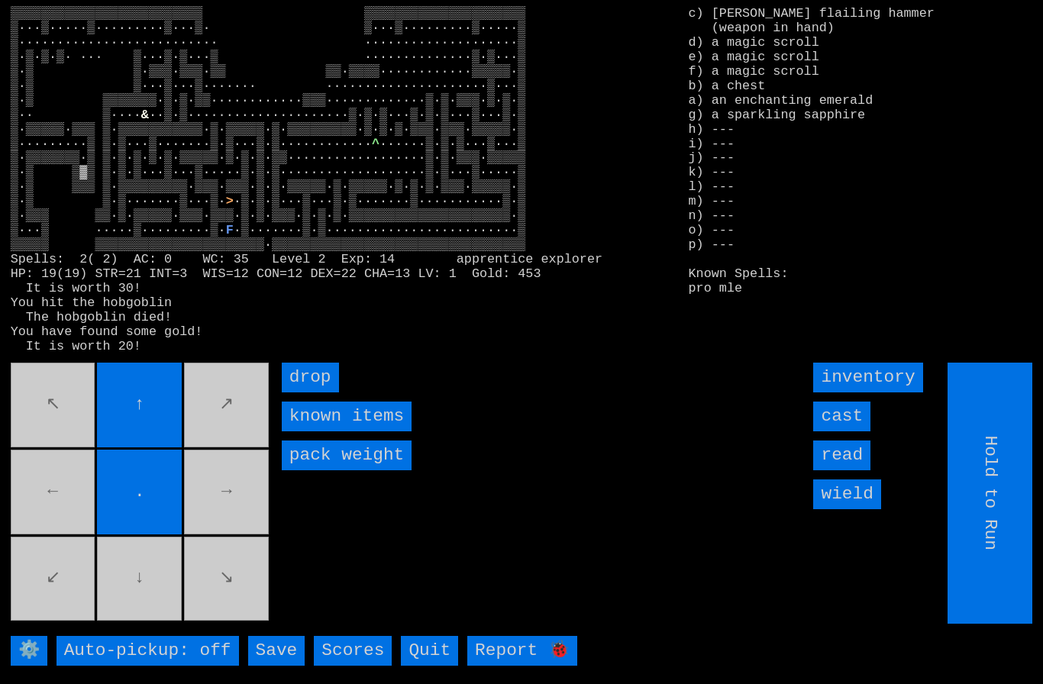
click at [146, 624] on movebuttons "↖ ↑ ↗ ← . → ↙ ↓ ↘" at bounding box center [141, 493] width 261 height 261
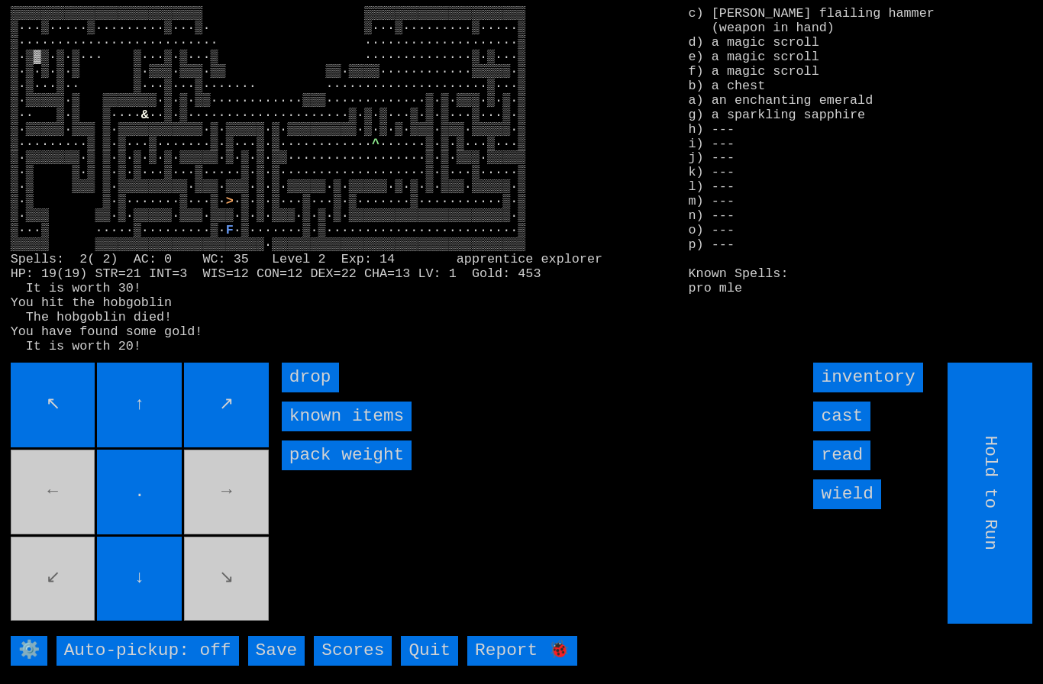
click at [58, 393] on input "↖" at bounding box center [53, 405] width 85 height 85
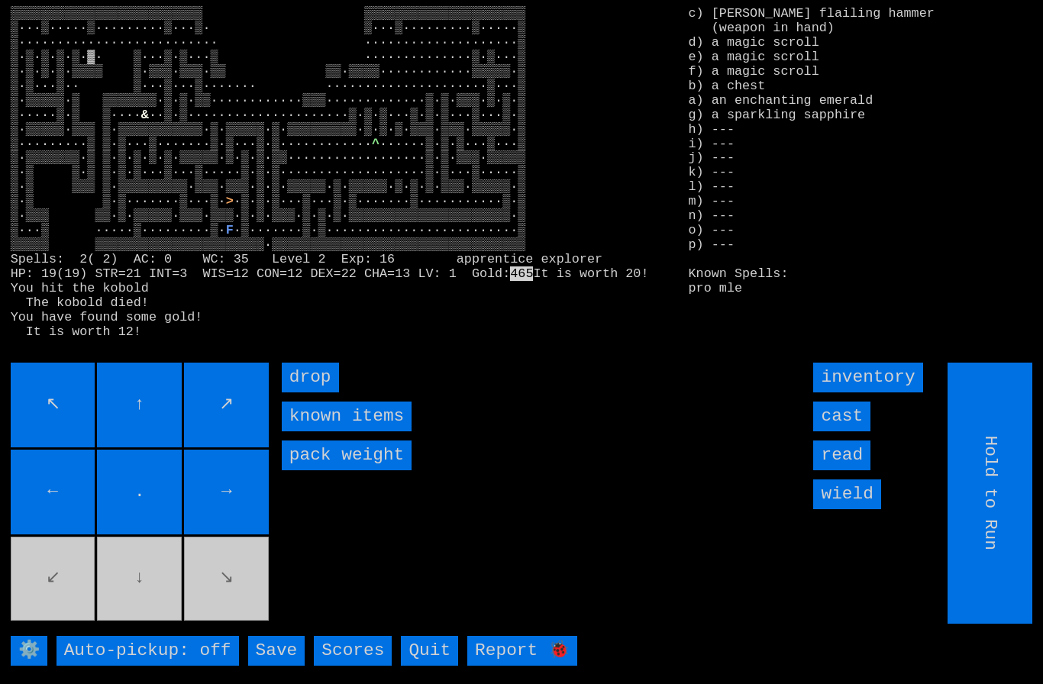
click at [114, 599] on movebuttons "↖ ↑ ↗ ← . → ↙ ↓ ↘" at bounding box center [141, 493] width 261 height 261
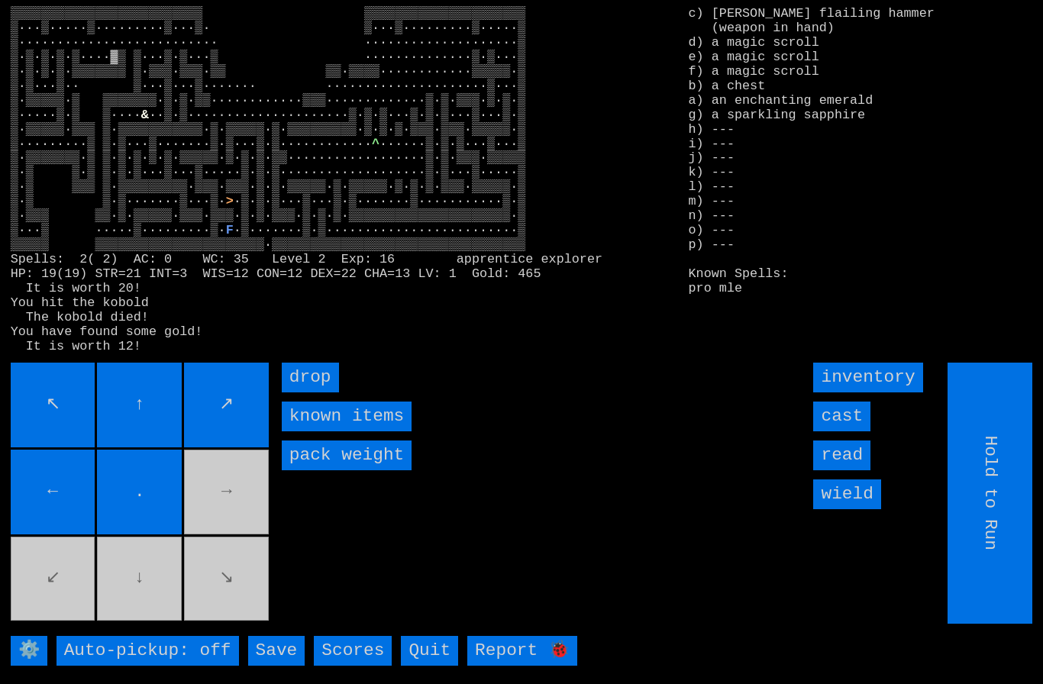
click at [230, 504] on movebuttons "↖ ↑ ↗ ← . → ↙ ↓ ↘" at bounding box center [141, 493] width 261 height 261
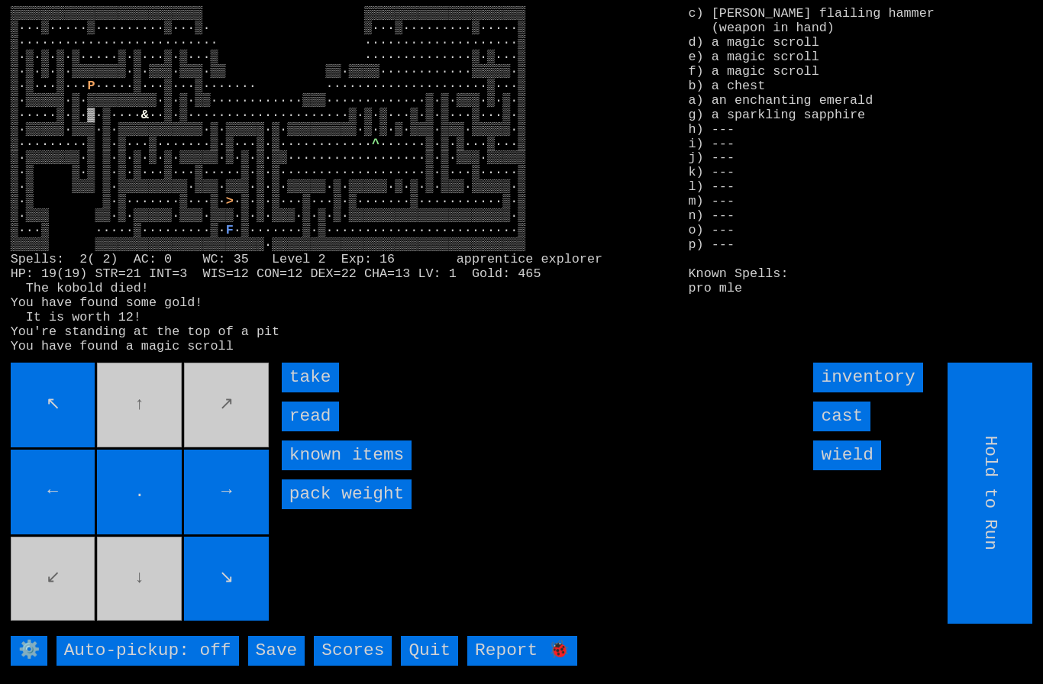
click at [298, 392] on input "take" at bounding box center [310, 378] width 57 height 30
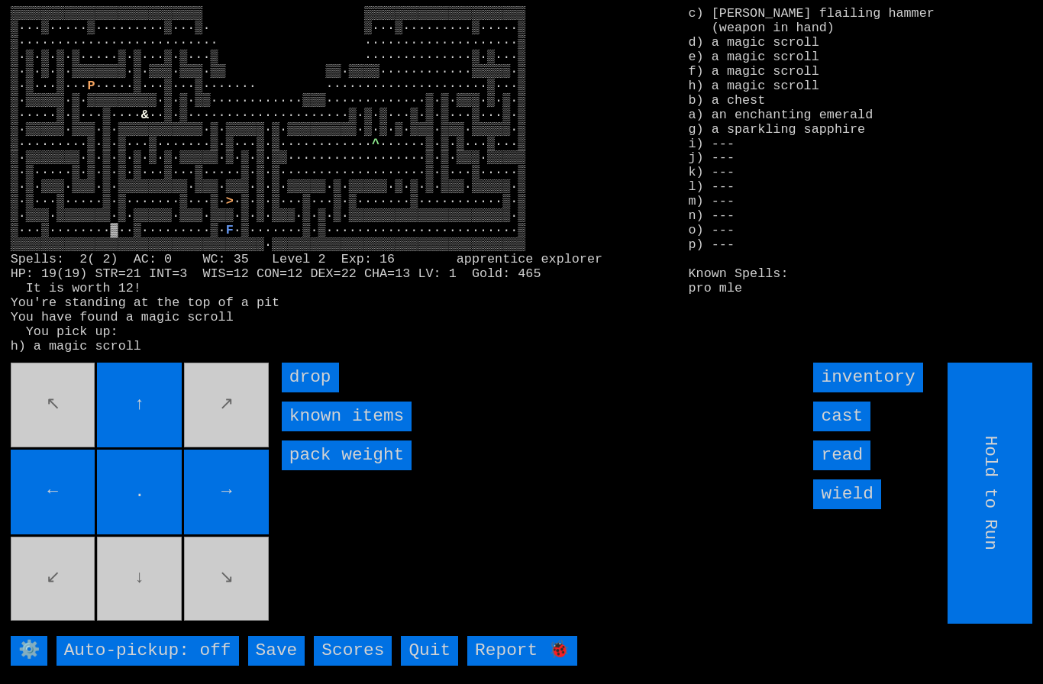
type input "Choose Direction"
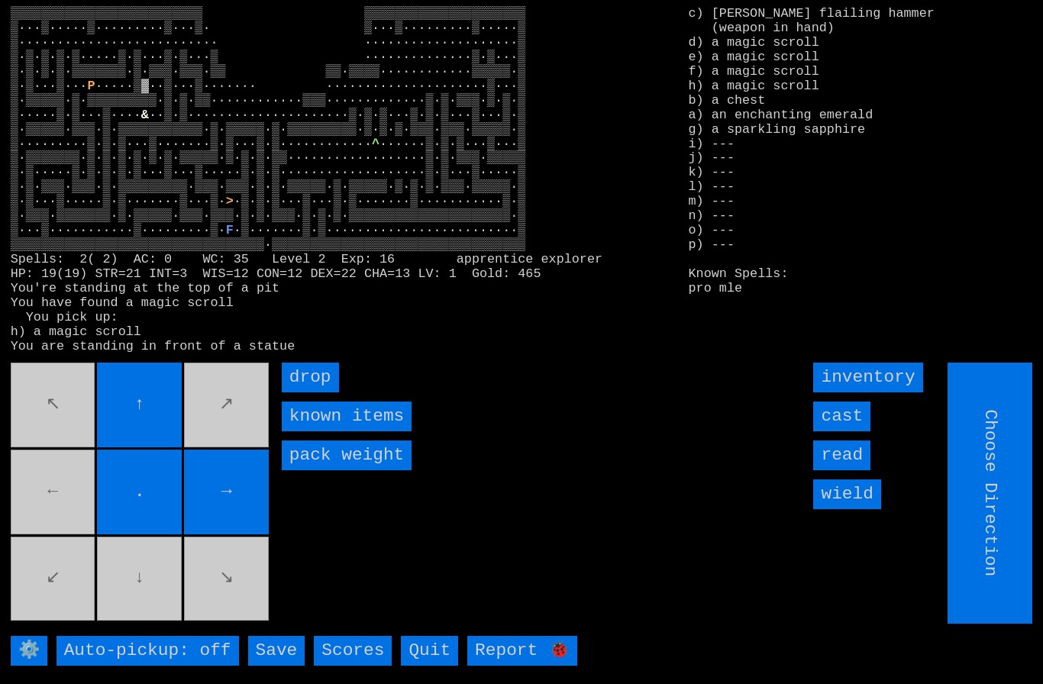
type input "Hold to Run"
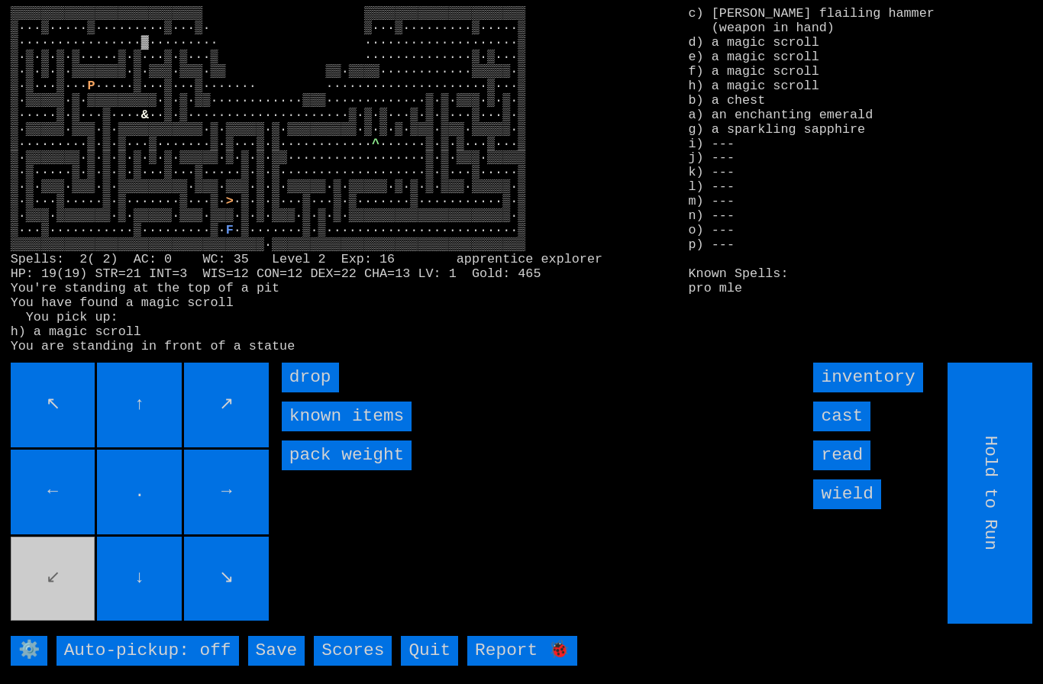
type input "Choose Direction"
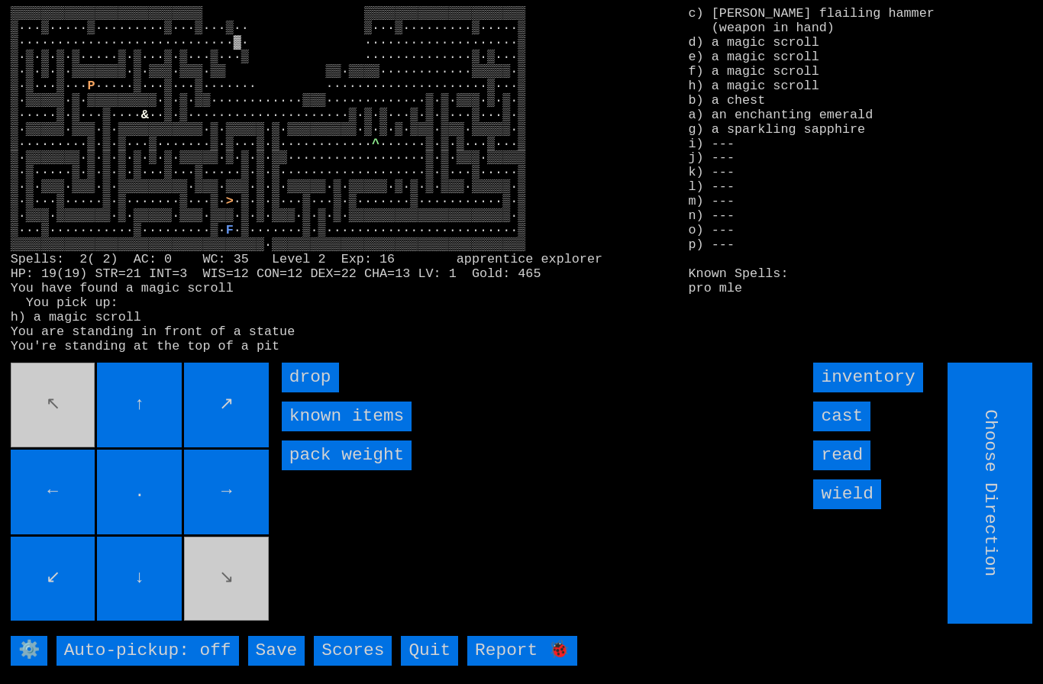
type input "Hold to Run"
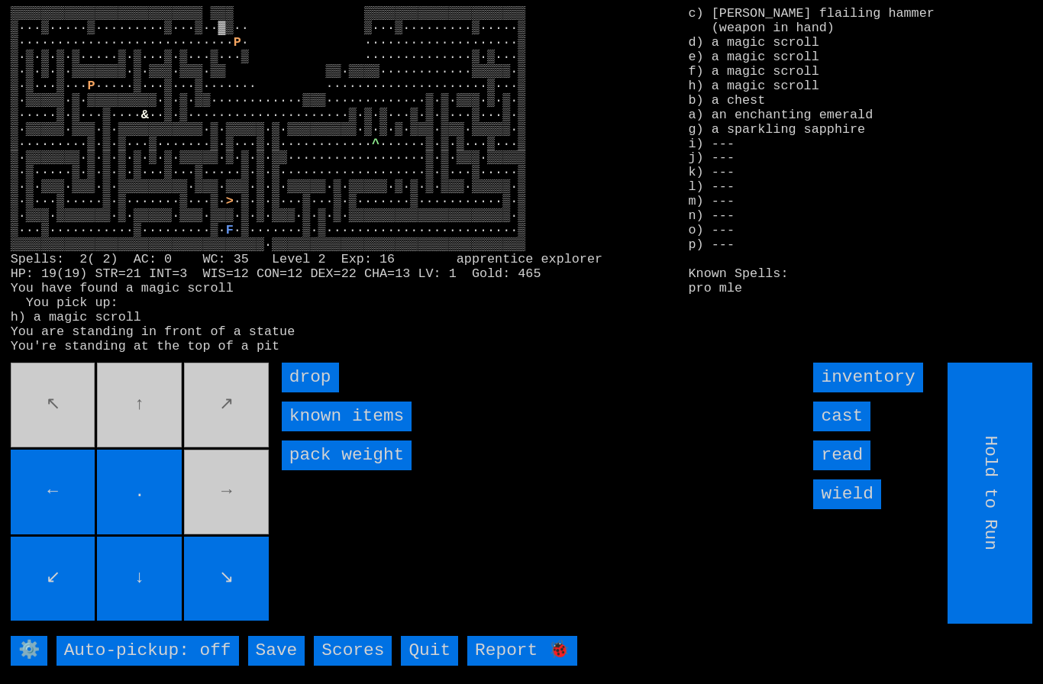
type input "Choose Direction"
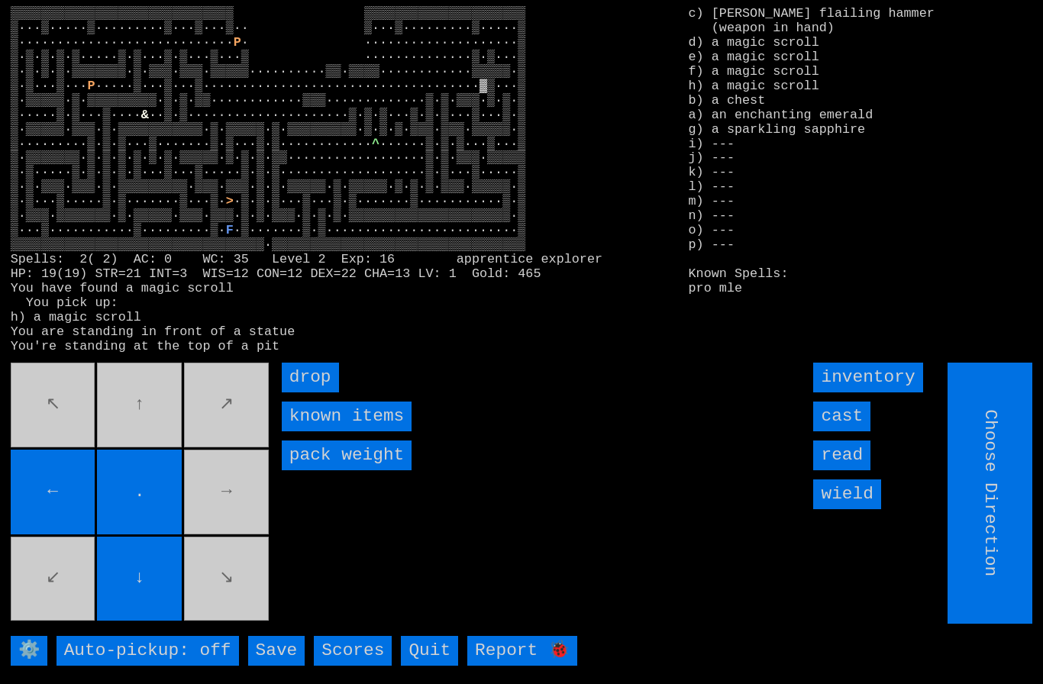
type input "Hold to Run"
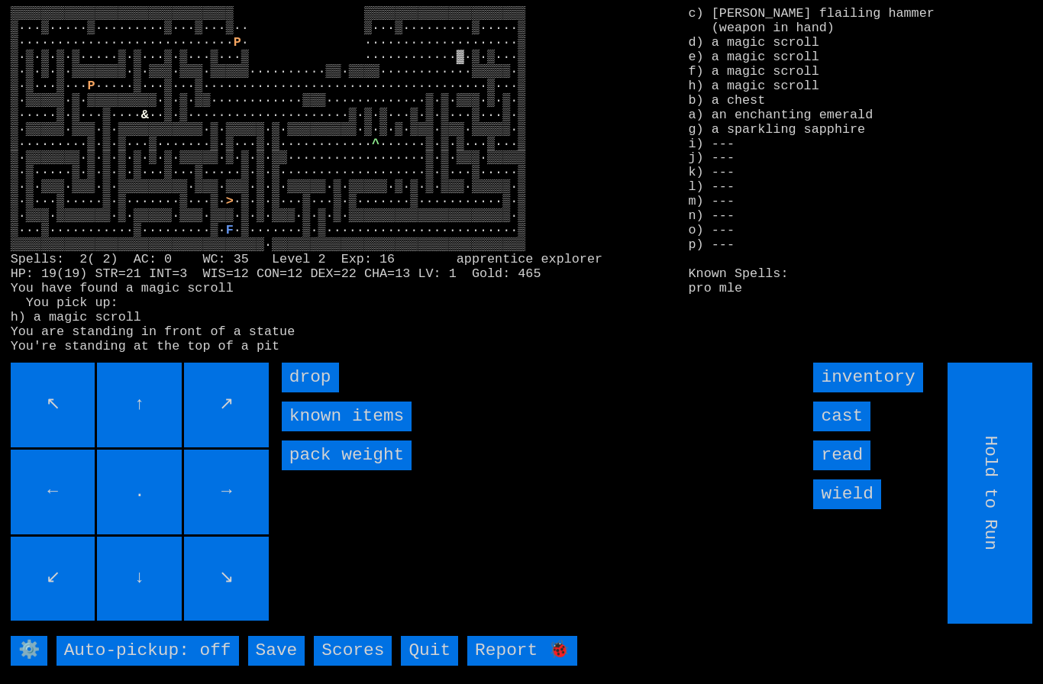
type input "Choose Direction"
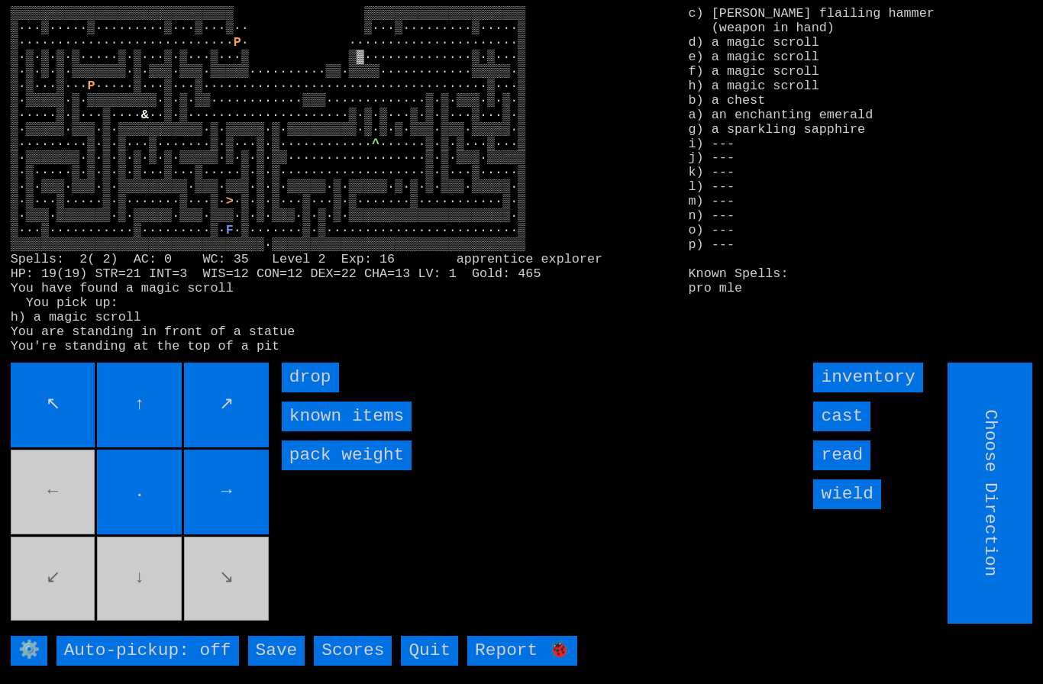
type input "Hold to Run"
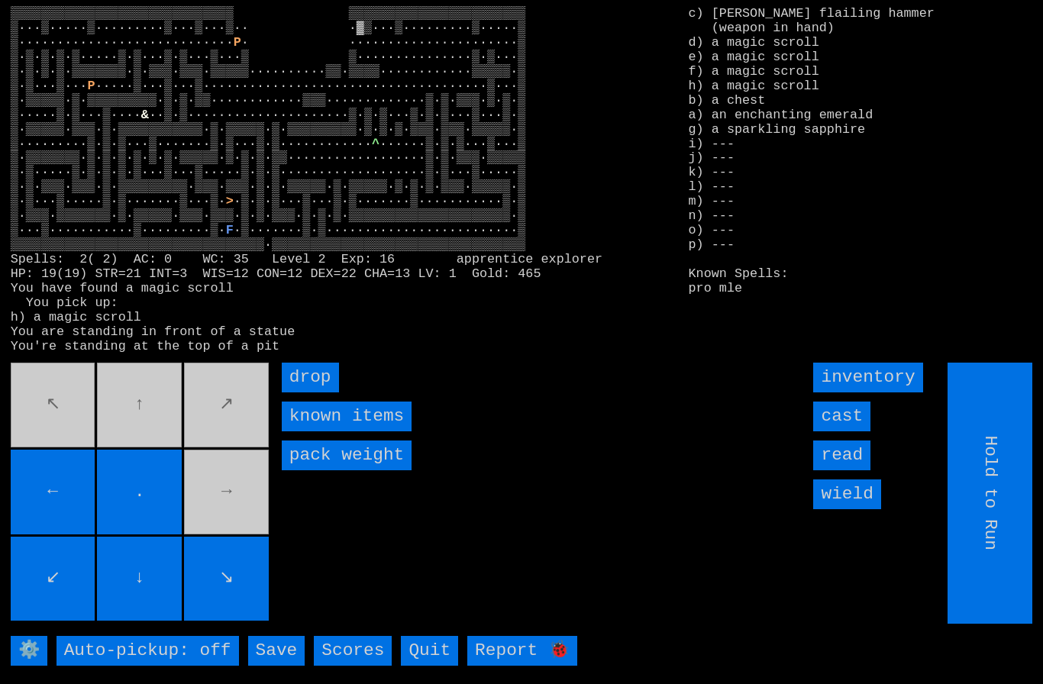
type input "Choose Direction"
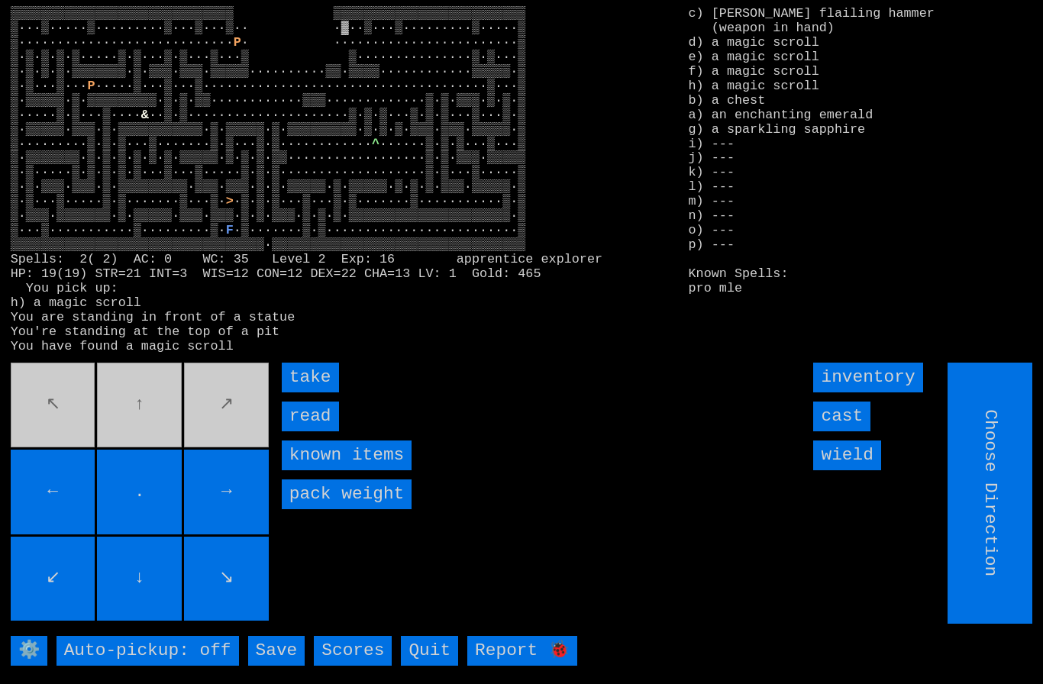
type input "Hold to Run"
click at [298, 392] on input "take" at bounding box center [310, 378] width 57 height 30
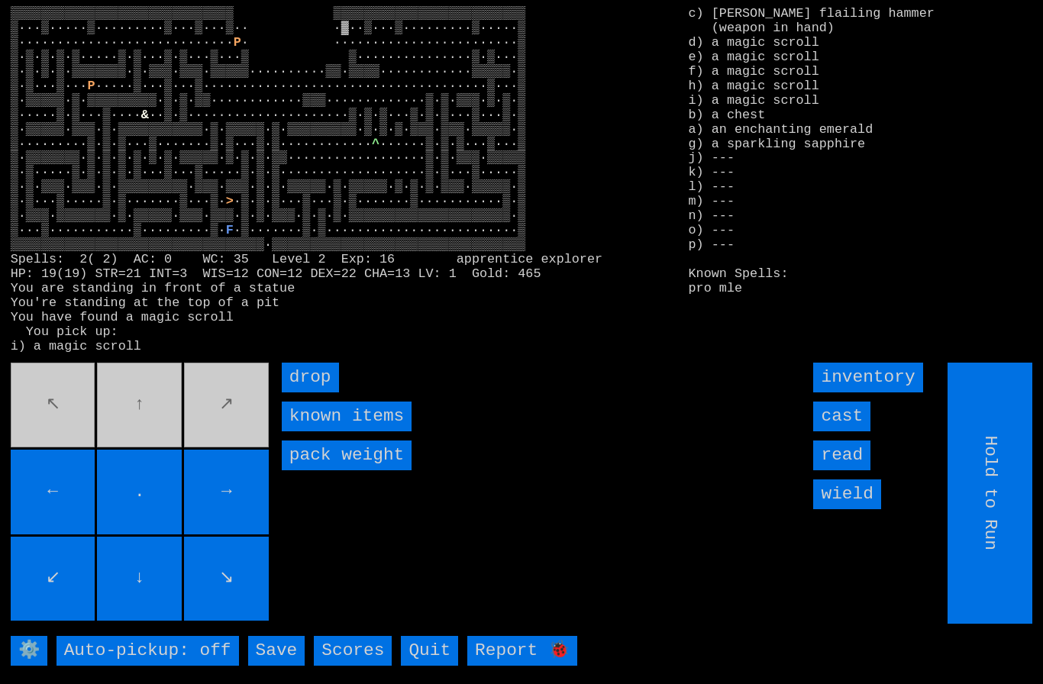
type input "Choose Direction"
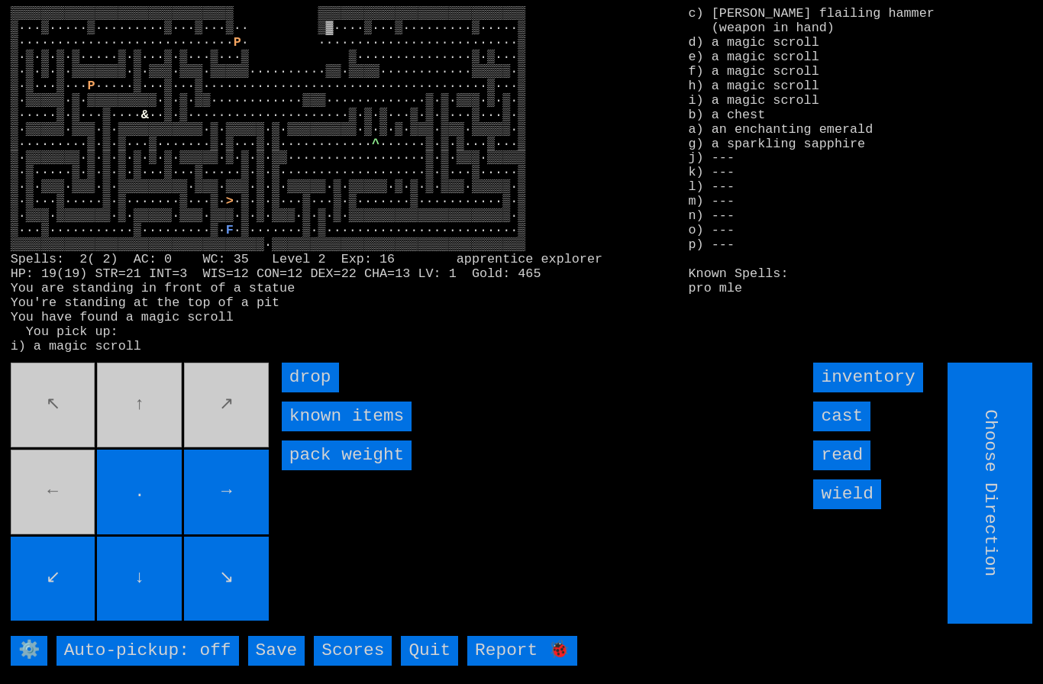
type input "Hold to Run"
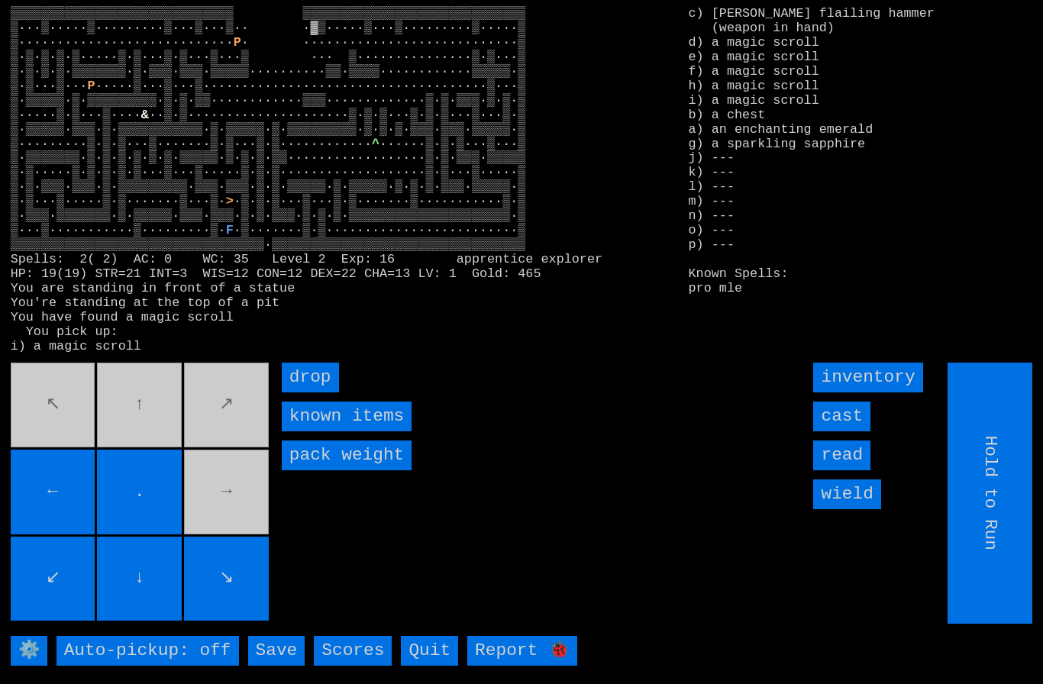
type input "Choose Direction"
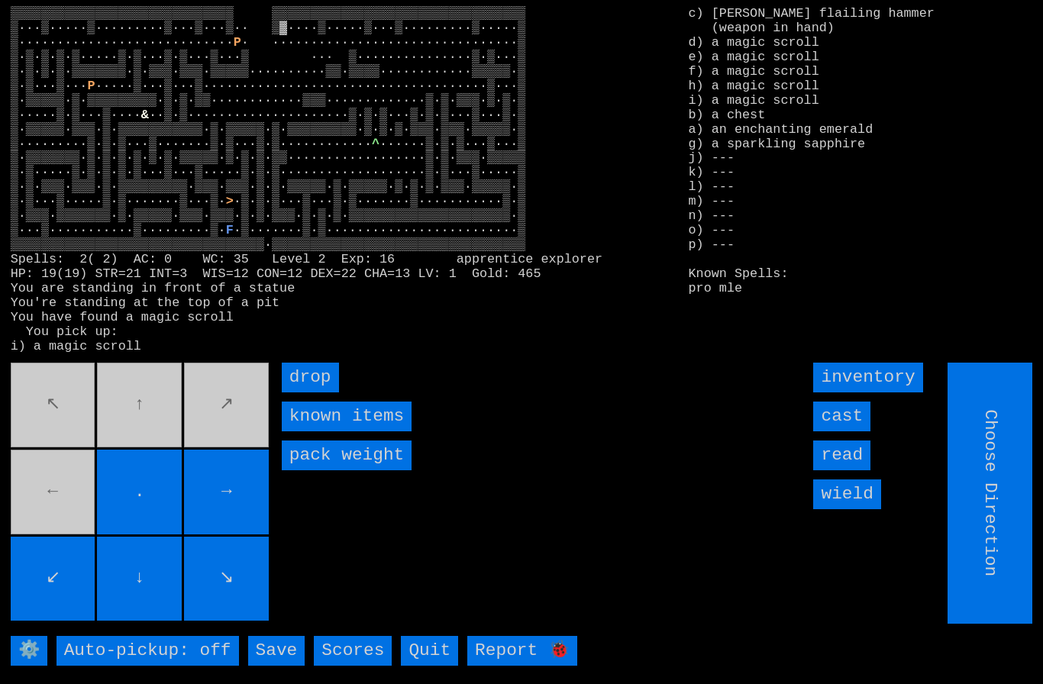
type input "Hold to Run"
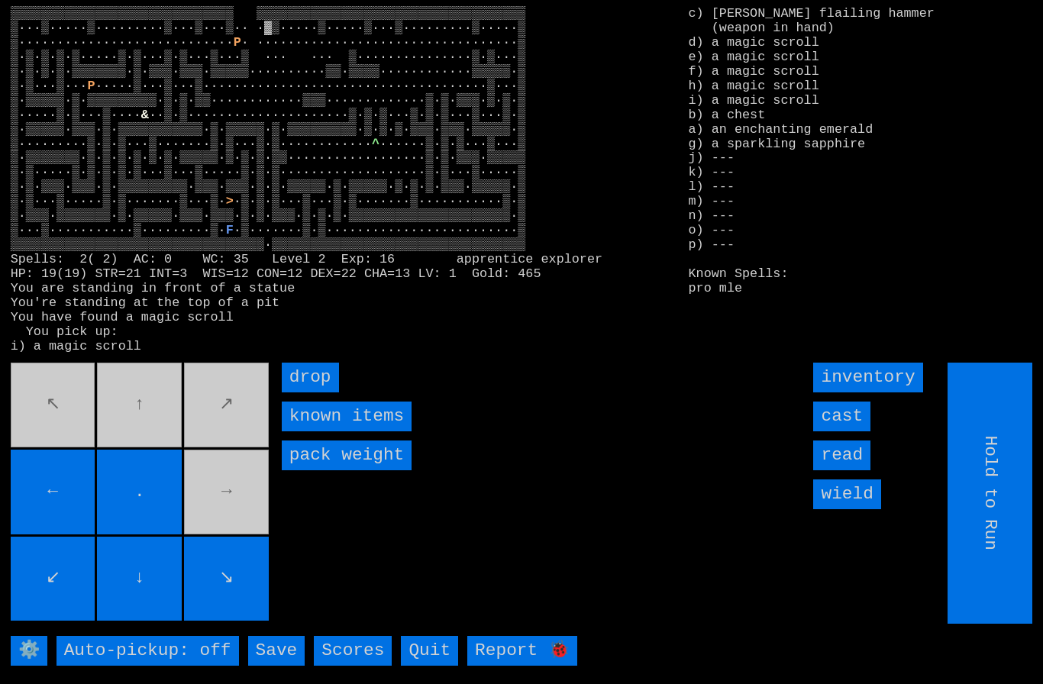
type input "Choose Direction"
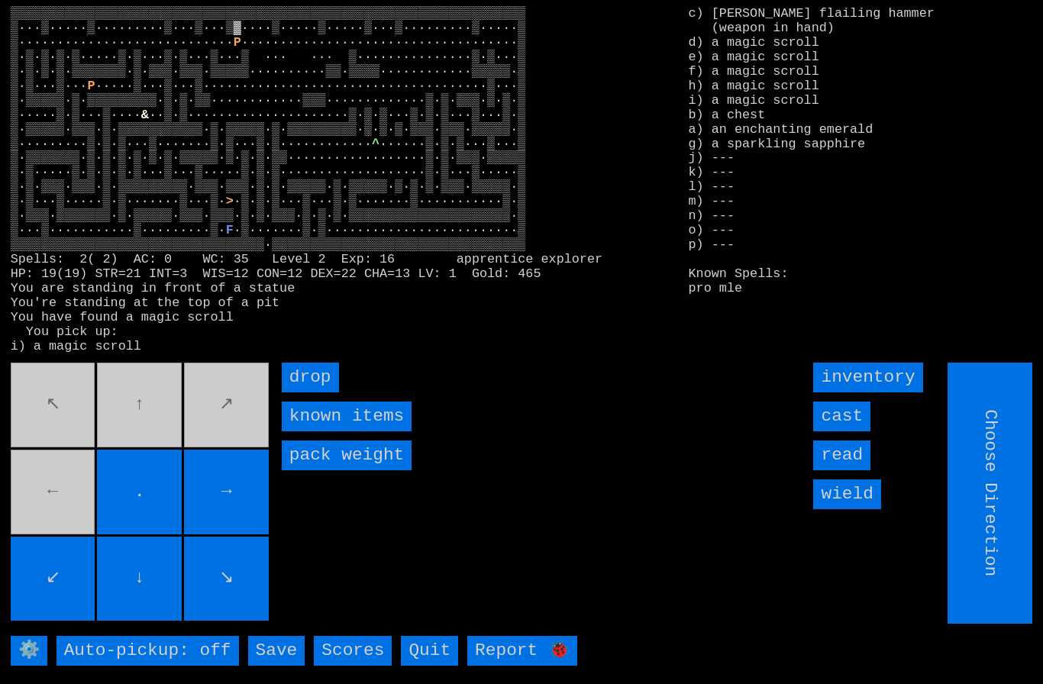
type input "Hold to Run"
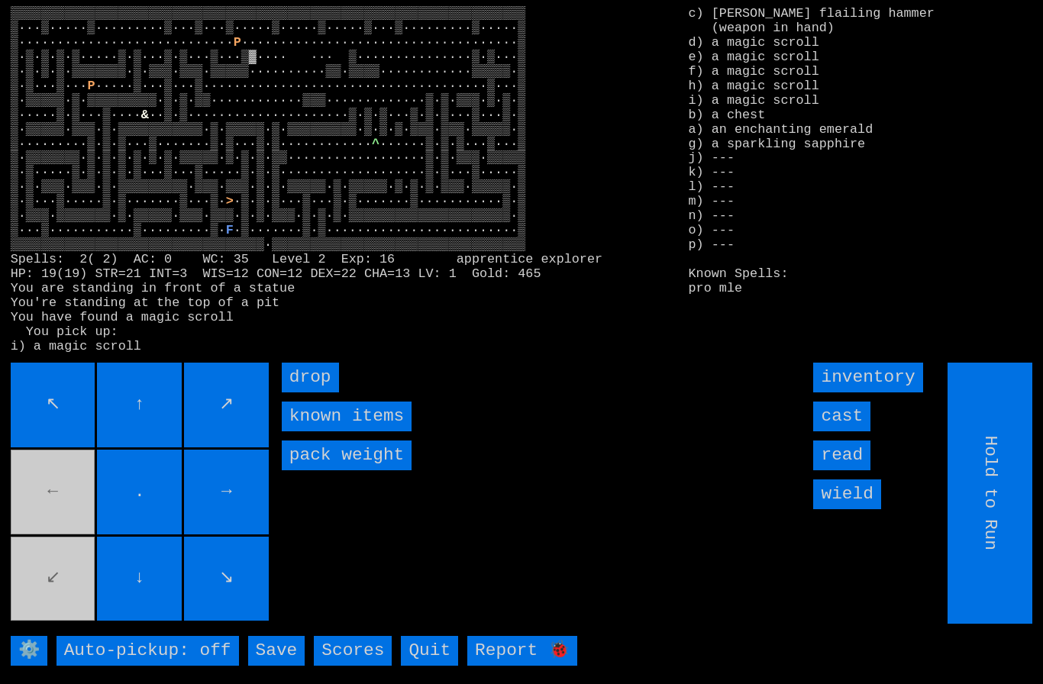
type input "Choose Direction"
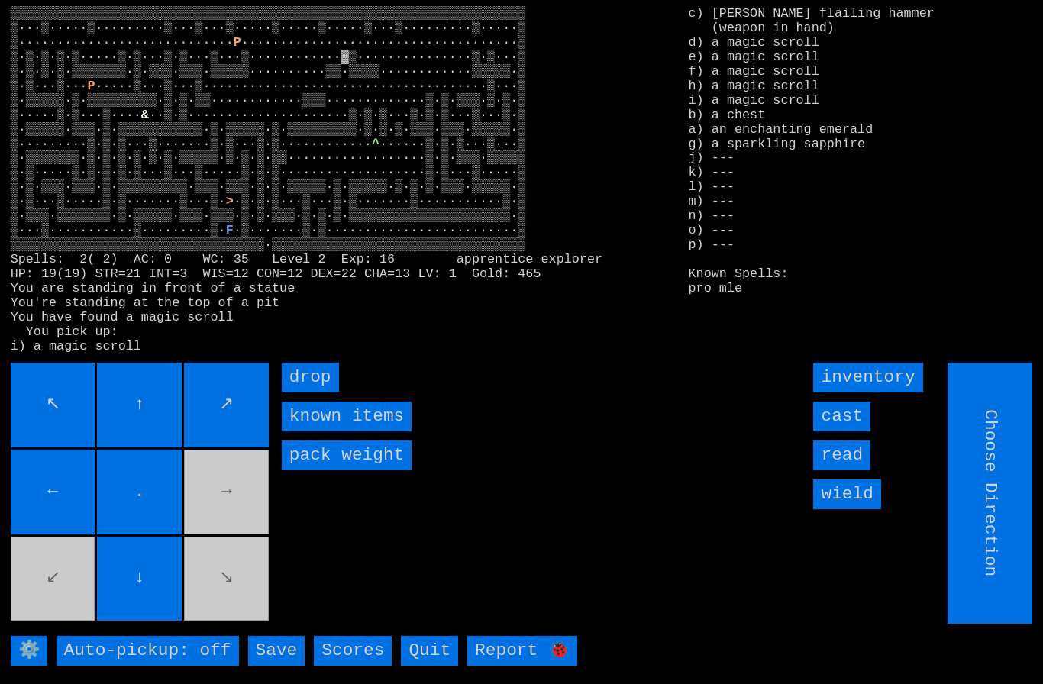
type input "Hold to Run"
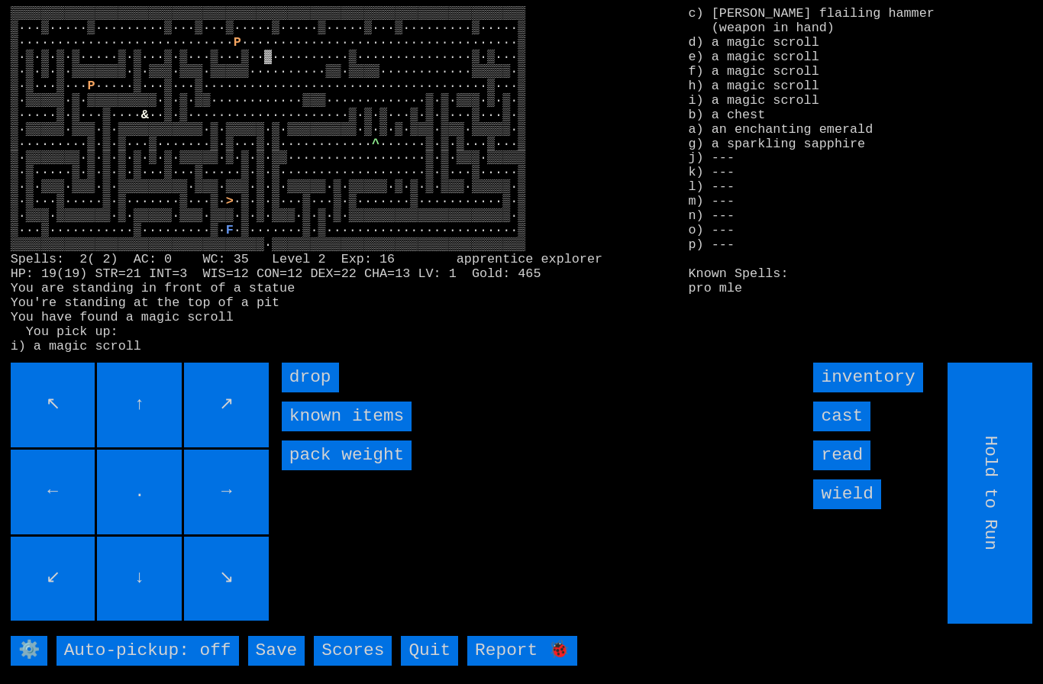
type input "Choose Direction"
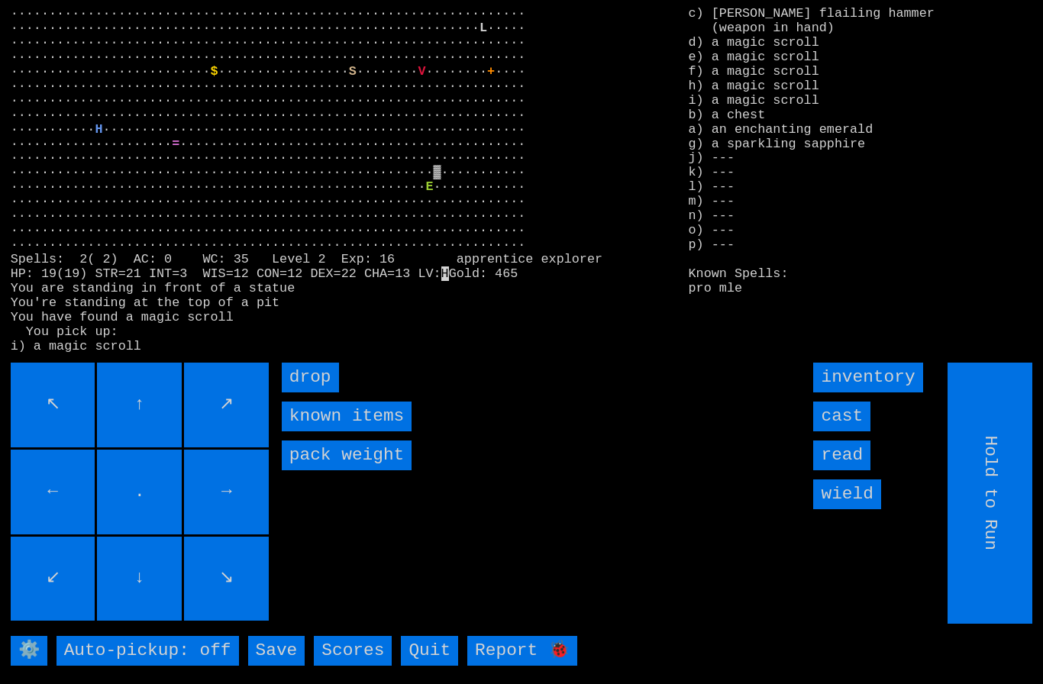
type input "Choose Direction"
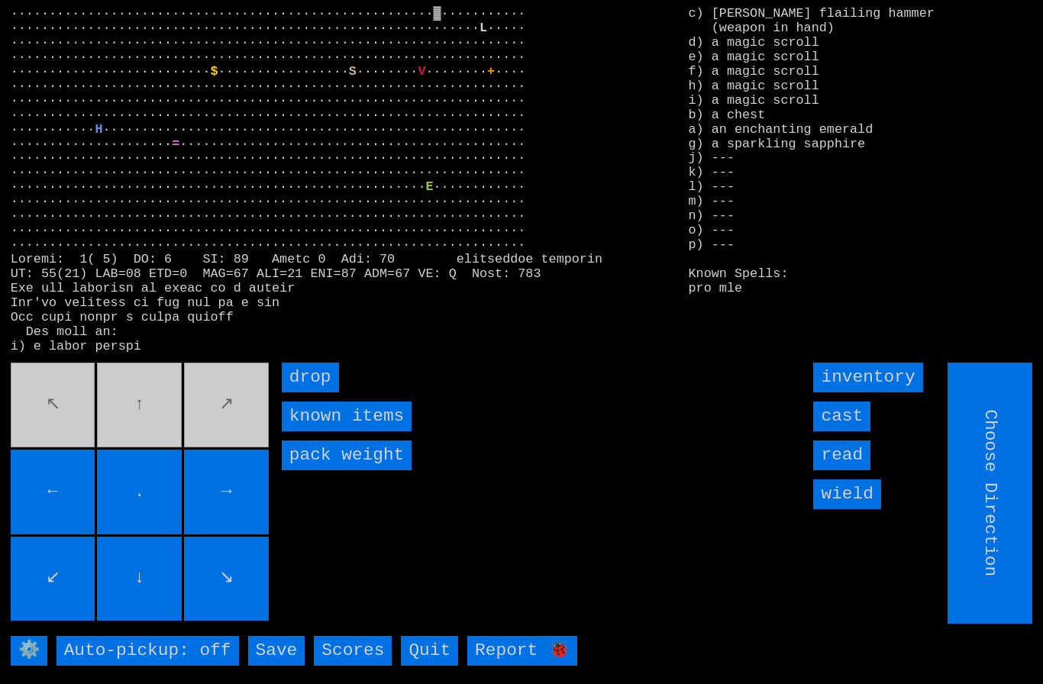
type input "Hold to Run"
click at [311, 392] on input "drop" at bounding box center [310, 378] width 57 height 30
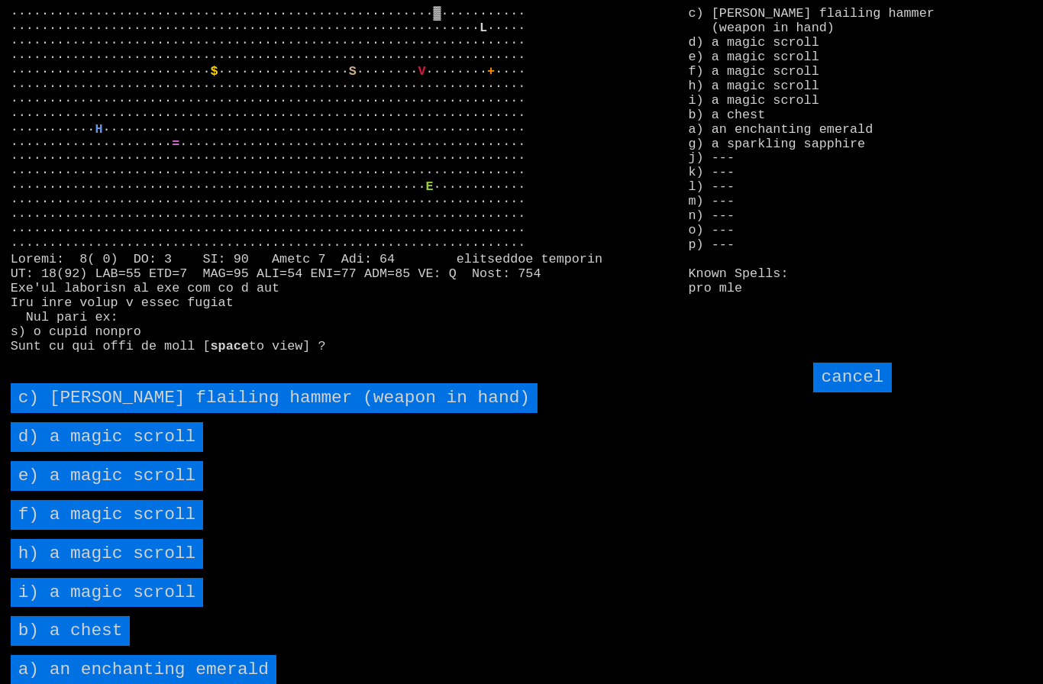
click at [78, 452] on scroll "d) a magic scroll" at bounding box center [107, 437] width 193 height 30
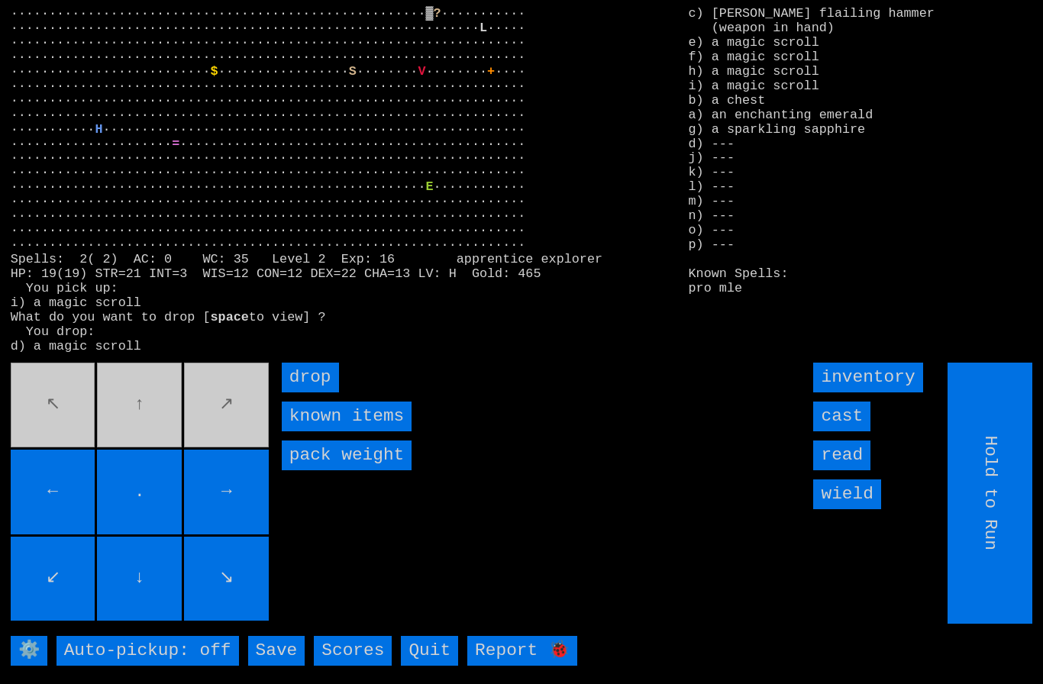
click at [330, 392] on input "drop" at bounding box center [310, 378] width 57 height 30
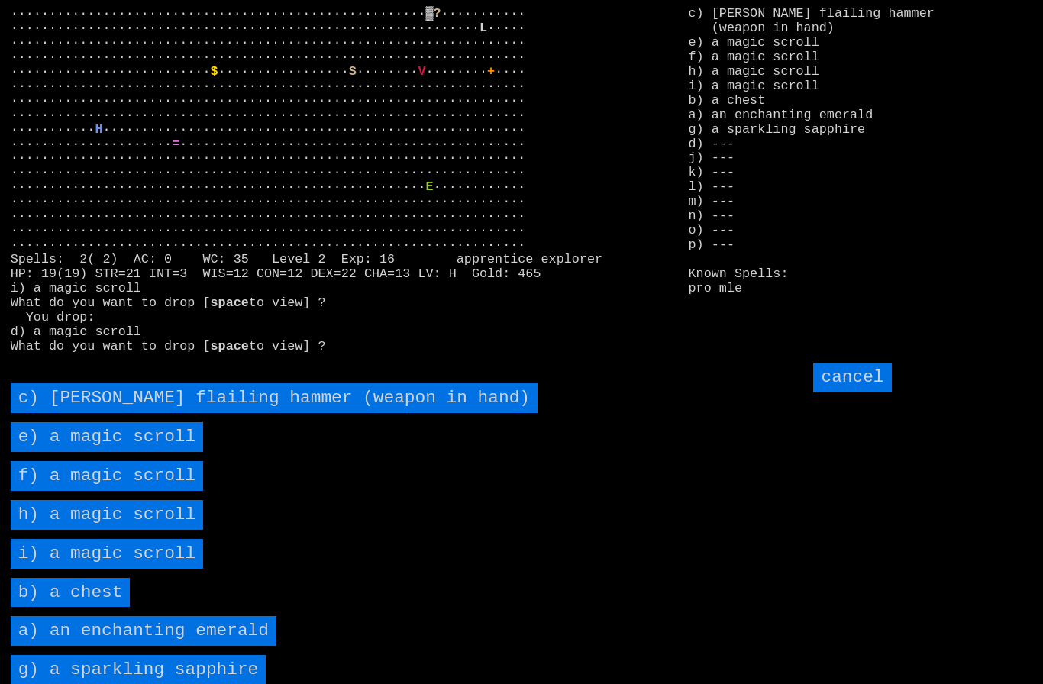
click at [92, 452] on scroll "e) a magic scroll" at bounding box center [107, 437] width 193 height 30
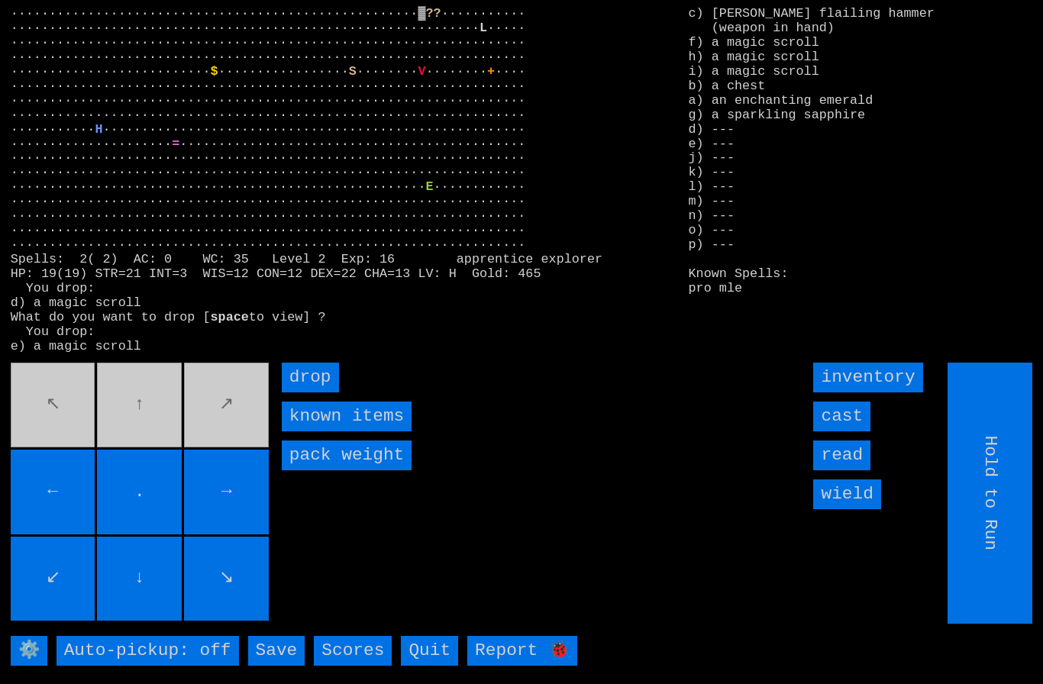
click at [323, 392] on input "drop" at bounding box center [310, 378] width 57 height 30
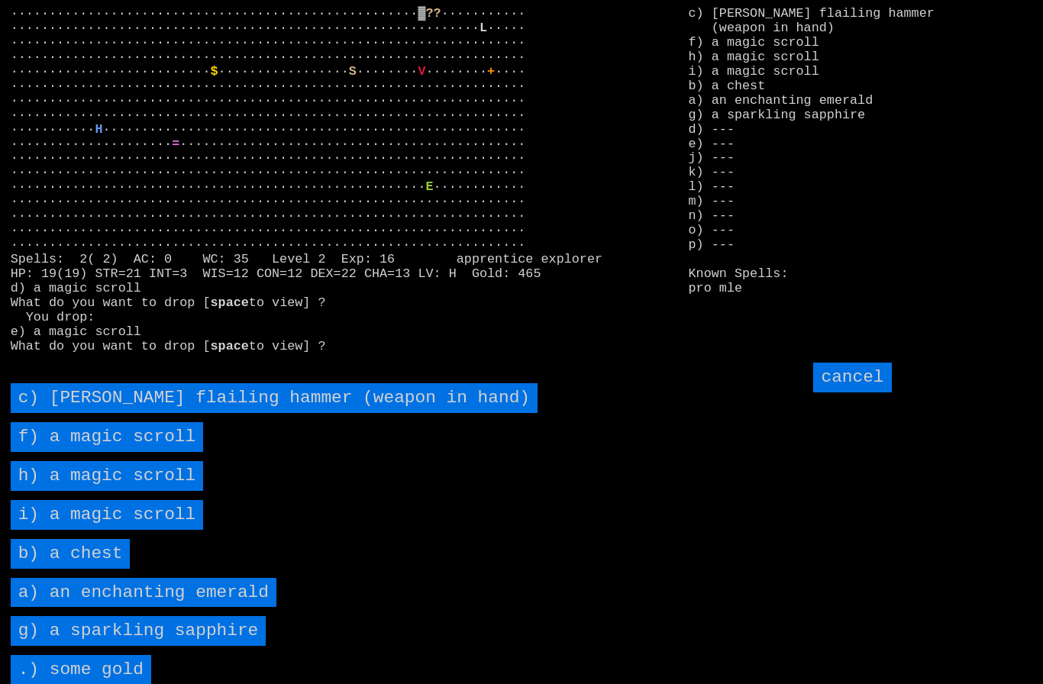
click at [108, 452] on scroll "f) a magic scroll" at bounding box center [107, 437] width 193 height 30
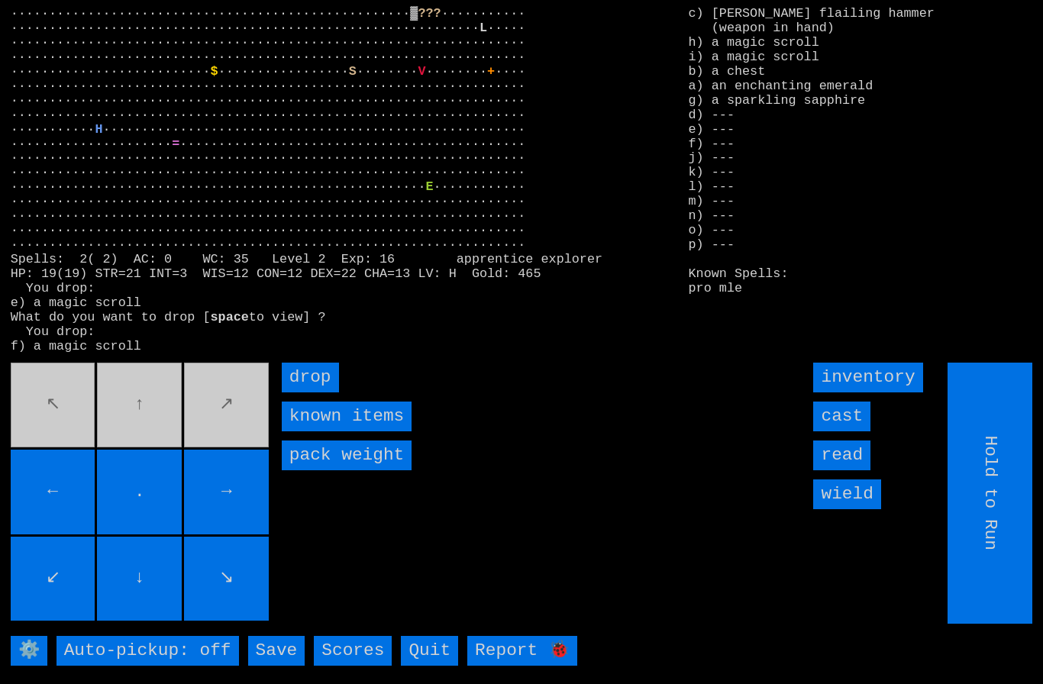
click at [321, 392] on input "drop" at bounding box center [310, 378] width 57 height 30
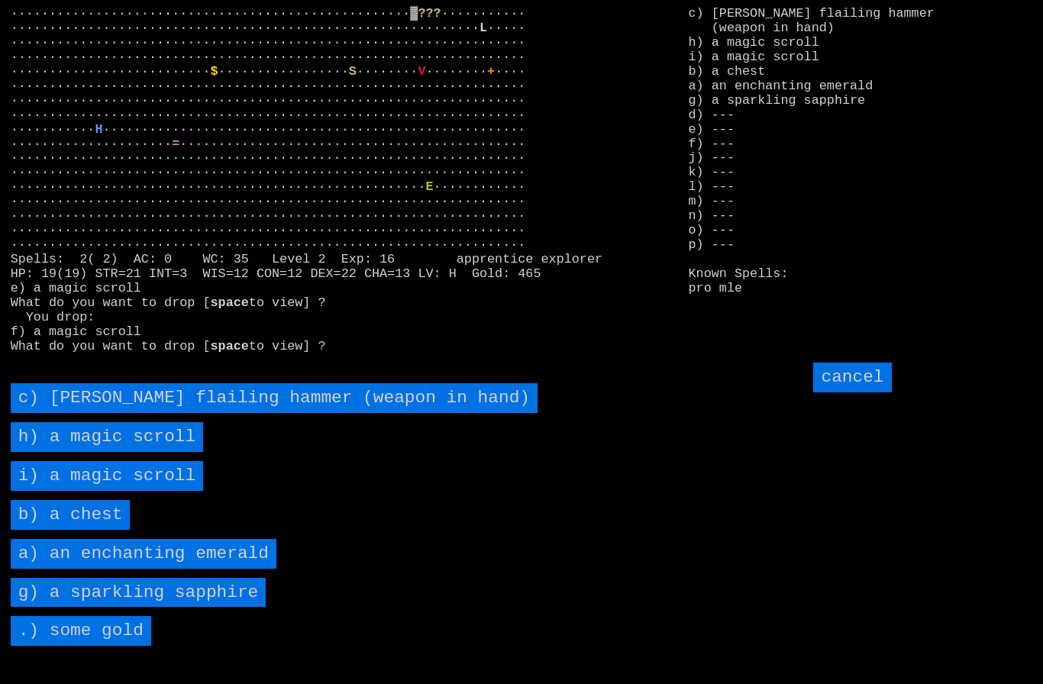
click at [111, 452] on scroll "h) a magic scroll" at bounding box center [107, 437] width 193 height 30
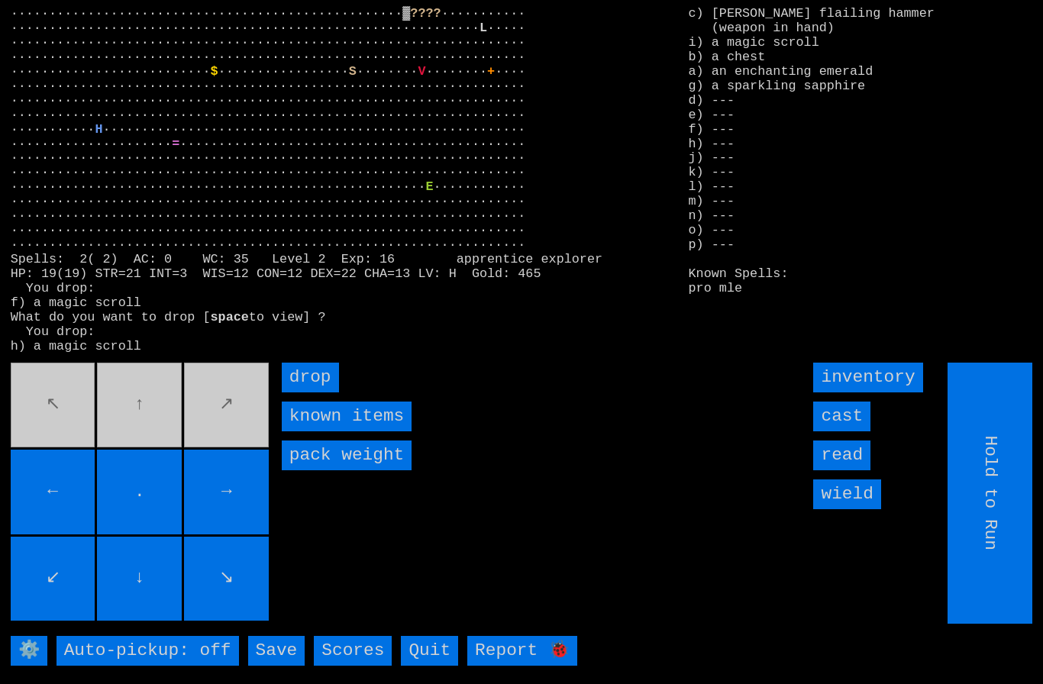
click at [319, 392] on input "drop" at bounding box center [310, 378] width 57 height 30
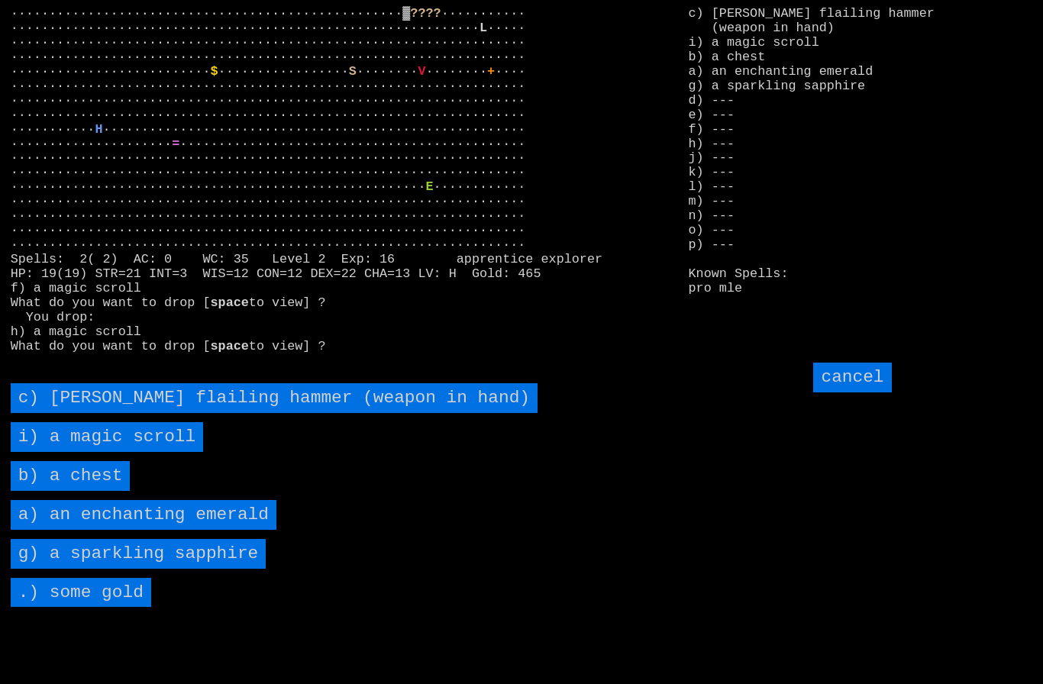
click at [89, 452] on scroll "i) a magic scroll" at bounding box center [107, 437] width 193 height 30
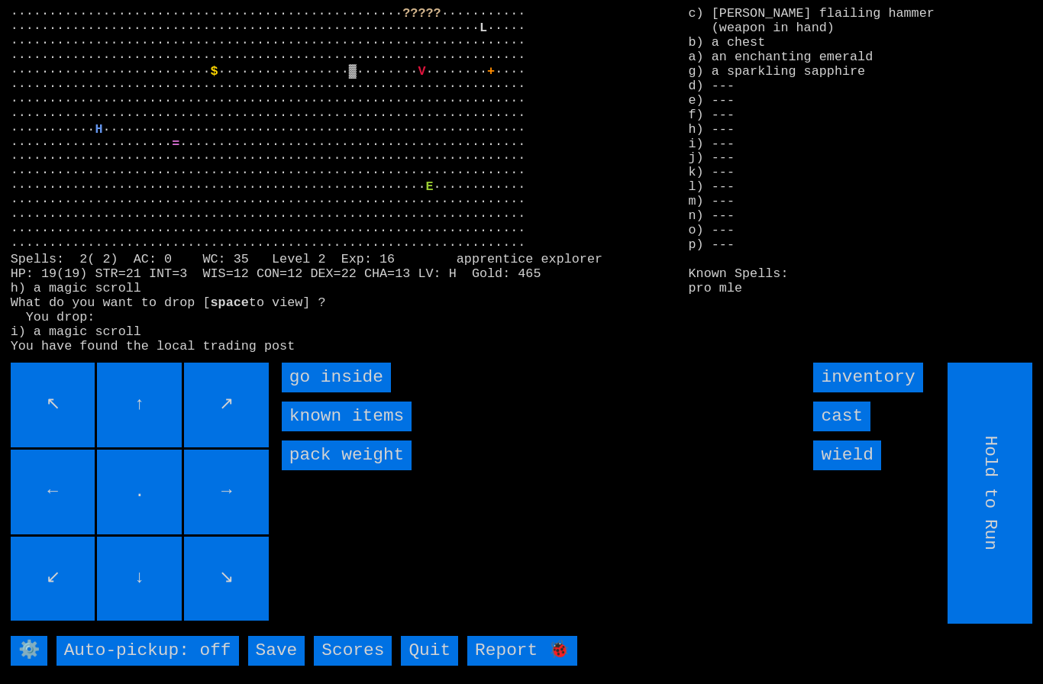
click at [332, 392] on inside "go inside" at bounding box center [336, 378] width 109 height 30
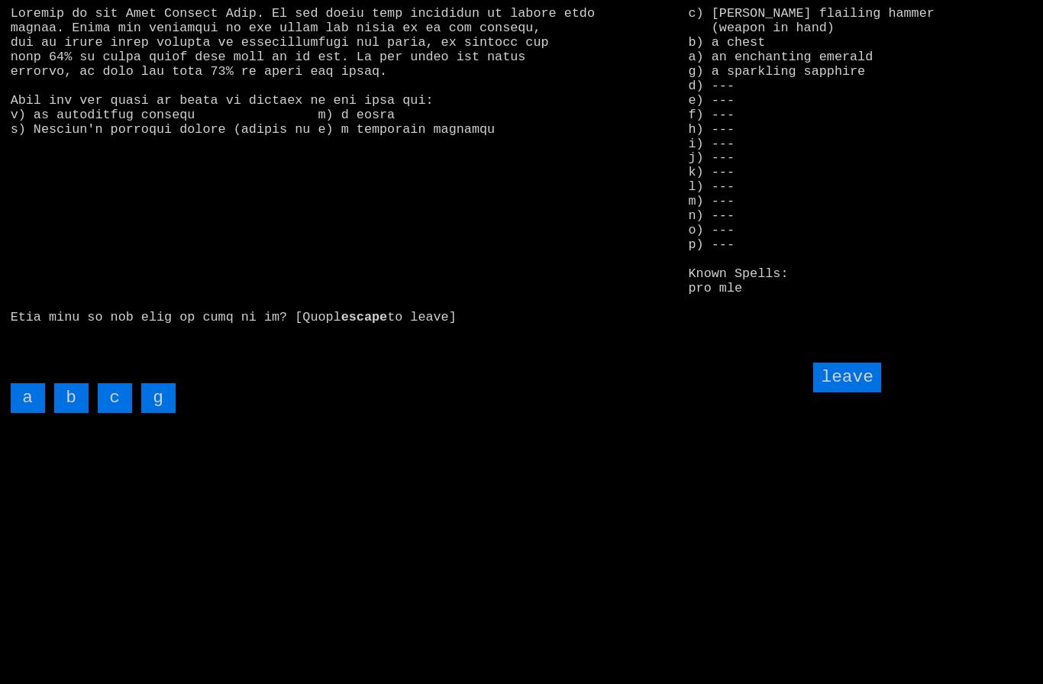
click at [69, 413] on input "b" at bounding box center [71, 398] width 34 height 30
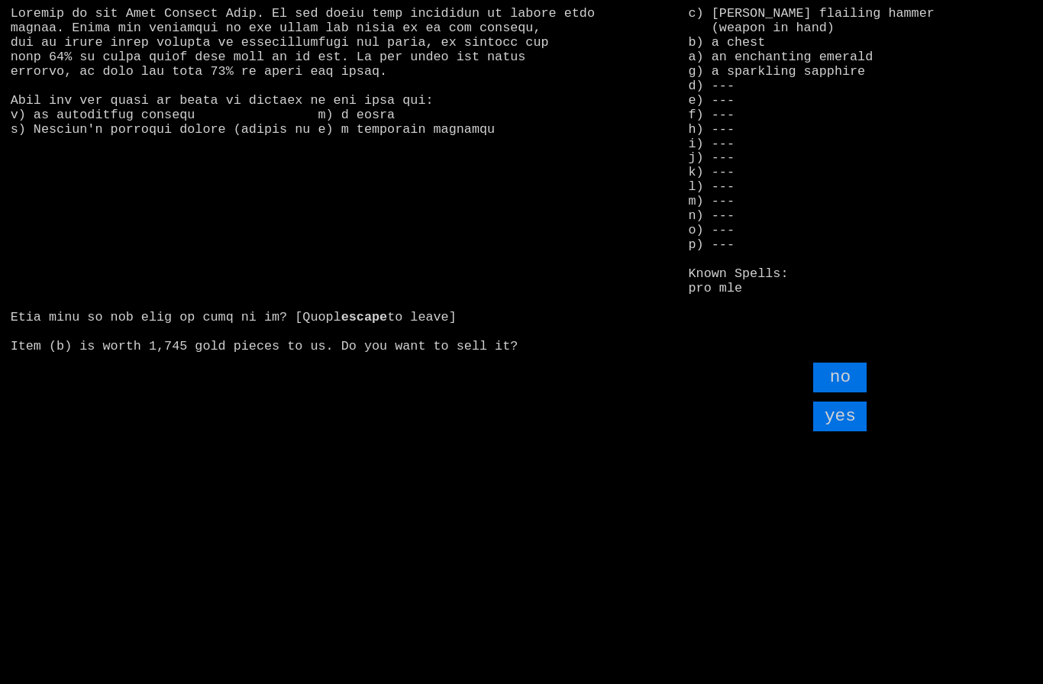
click at [846, 431] on input "yes" at bounding box center [839, 416] width 53 height 30
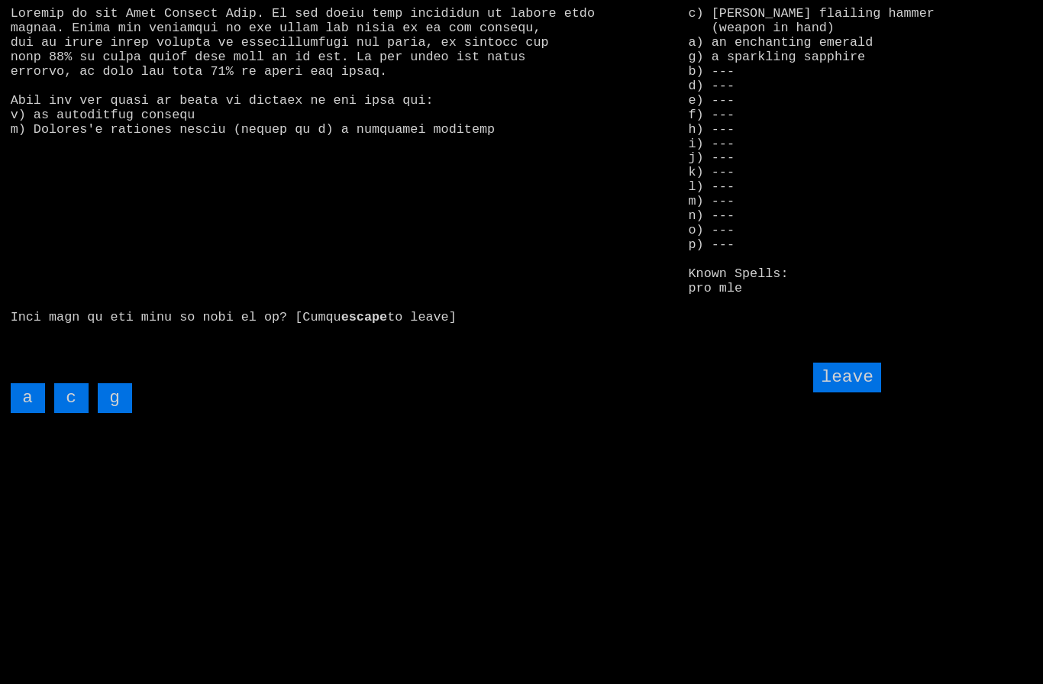
click at [863, 392] on input "leave" at bounding box center [846, 378] width 67 height 30
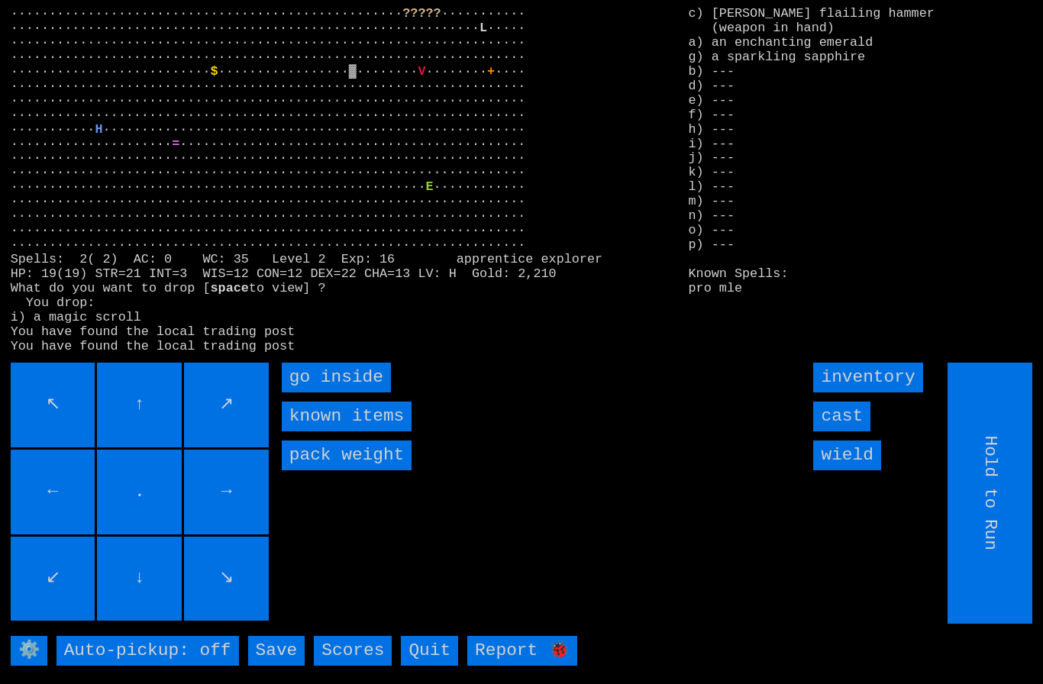
type input "Choose Direction"
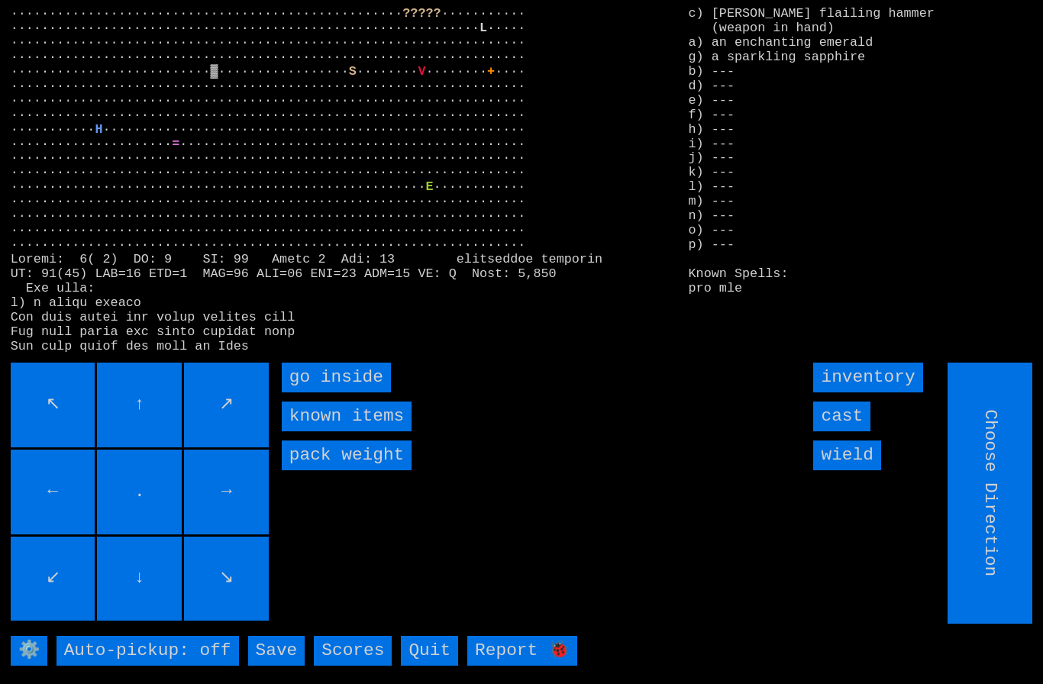
type input "Hold to Run"
click at [349, 392] on inside "go inside" at bounding box center [336, 378] width 109 height 30
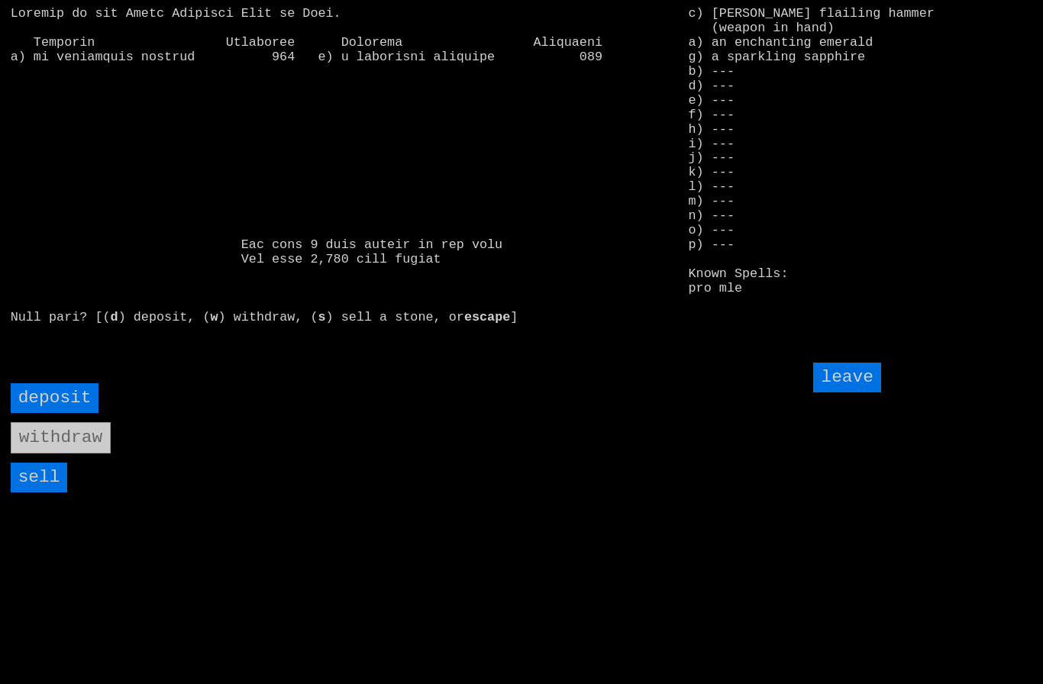
click at [38, 492] on input "sell" at bounding box center [39, 478] width 57 height 30
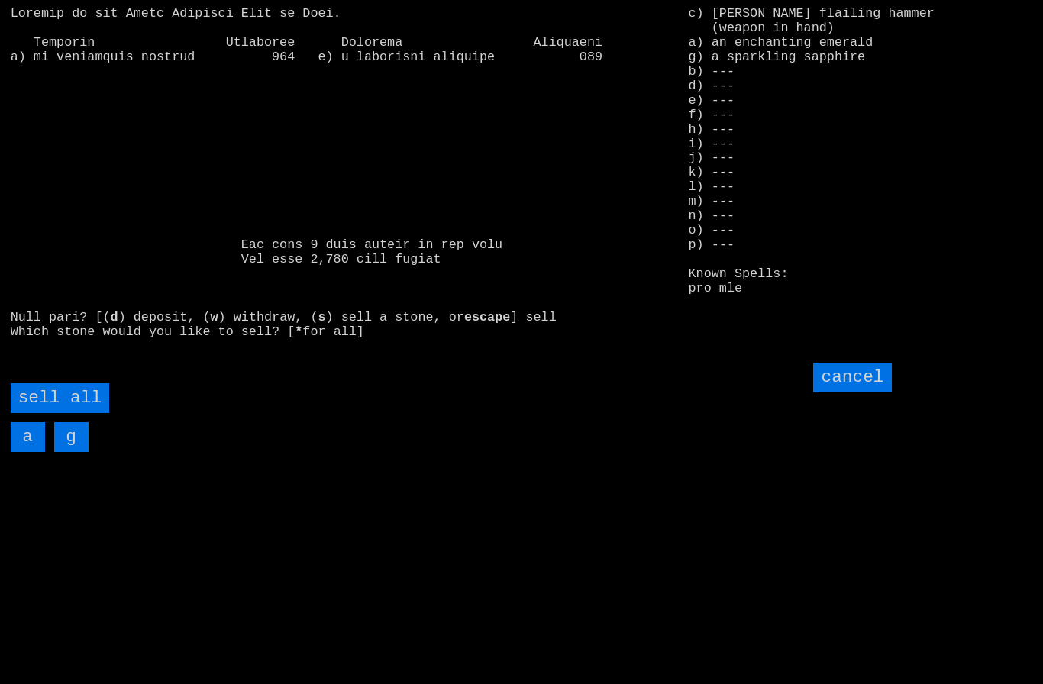
click at [64, 413] on all "sell all" at bounding box center [60, 398] width 98 height 30
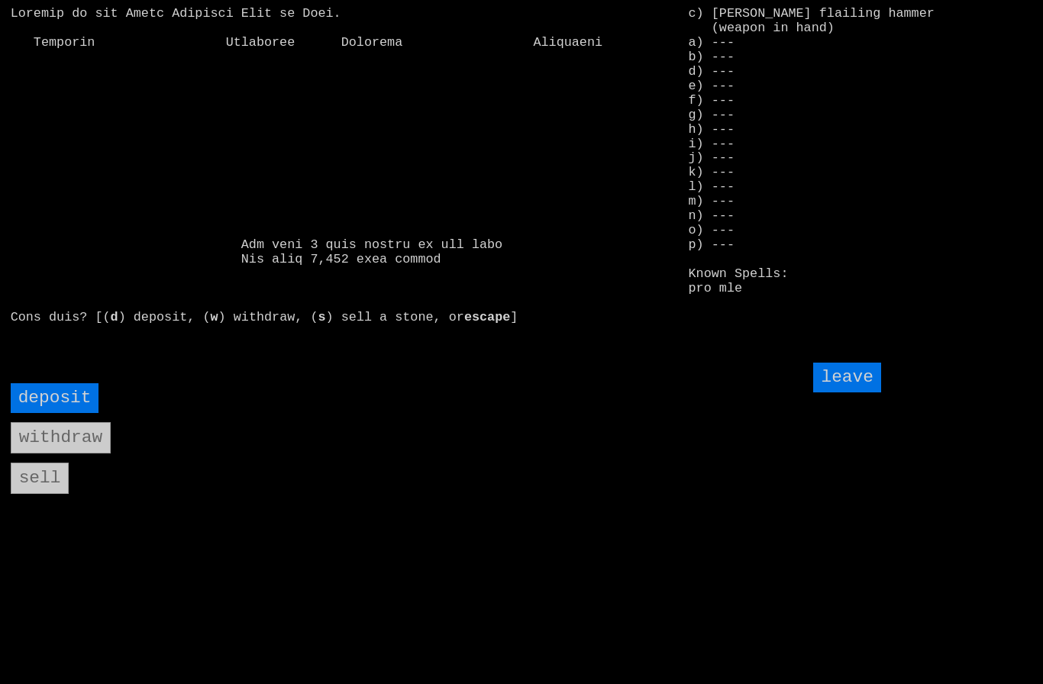
click at [846, 392] on input "leave" at bounding box center [846, 378] width 67 height 30
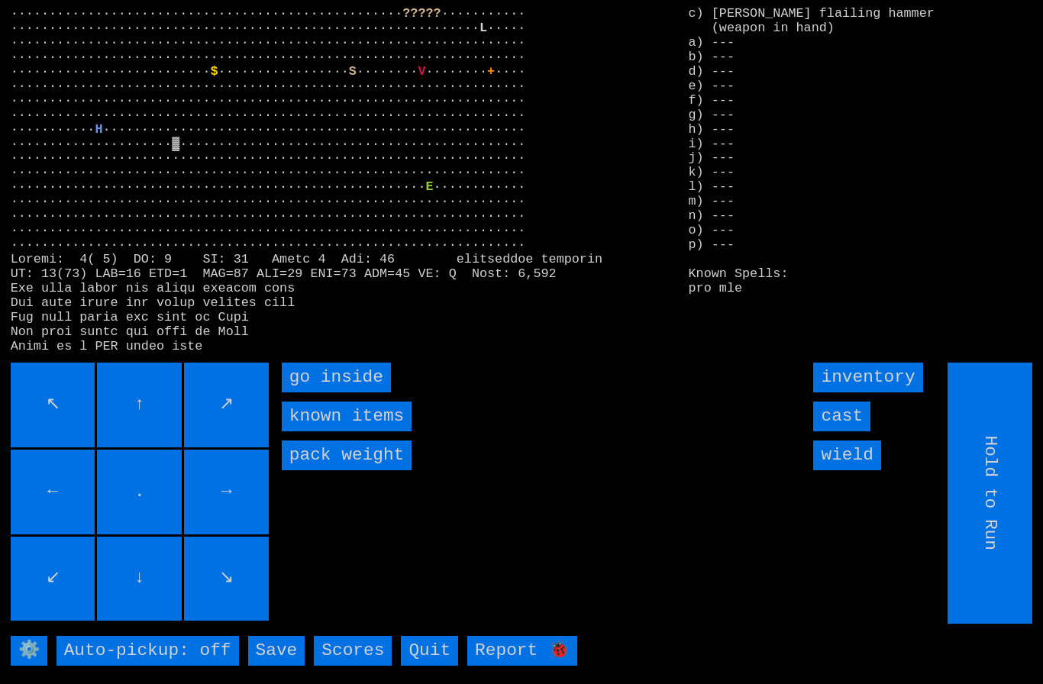
click at [319, 392] on inside "go inside" at bounding box center [336, 378] width 109 height 30
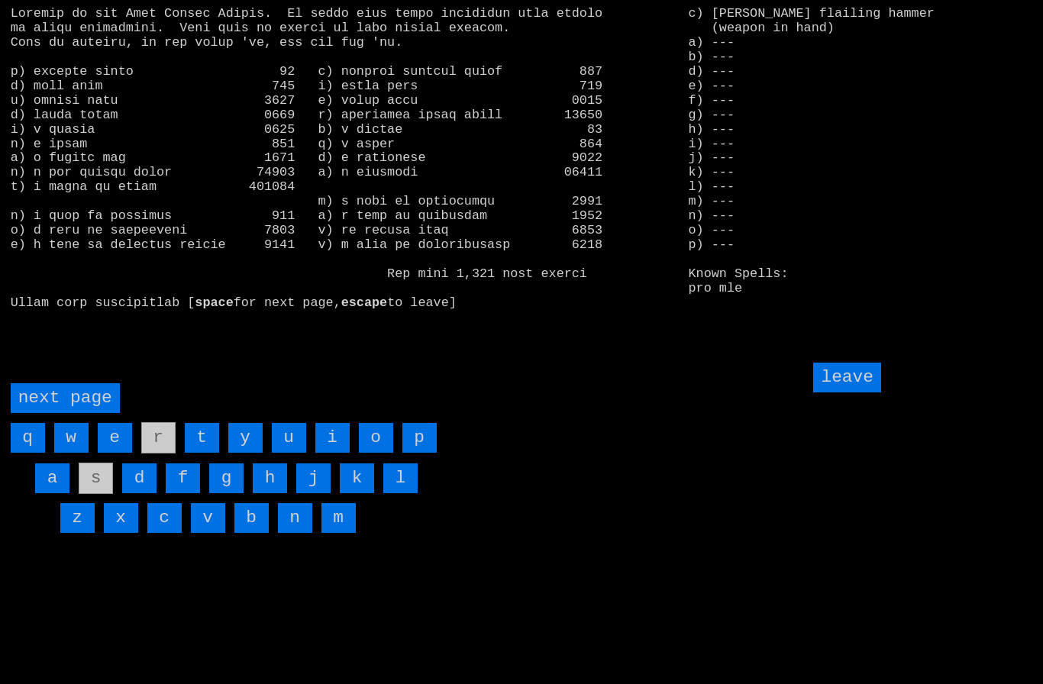
click at [57, 413] on page "next page" at bounding box center [65, 398] width 109 height 30
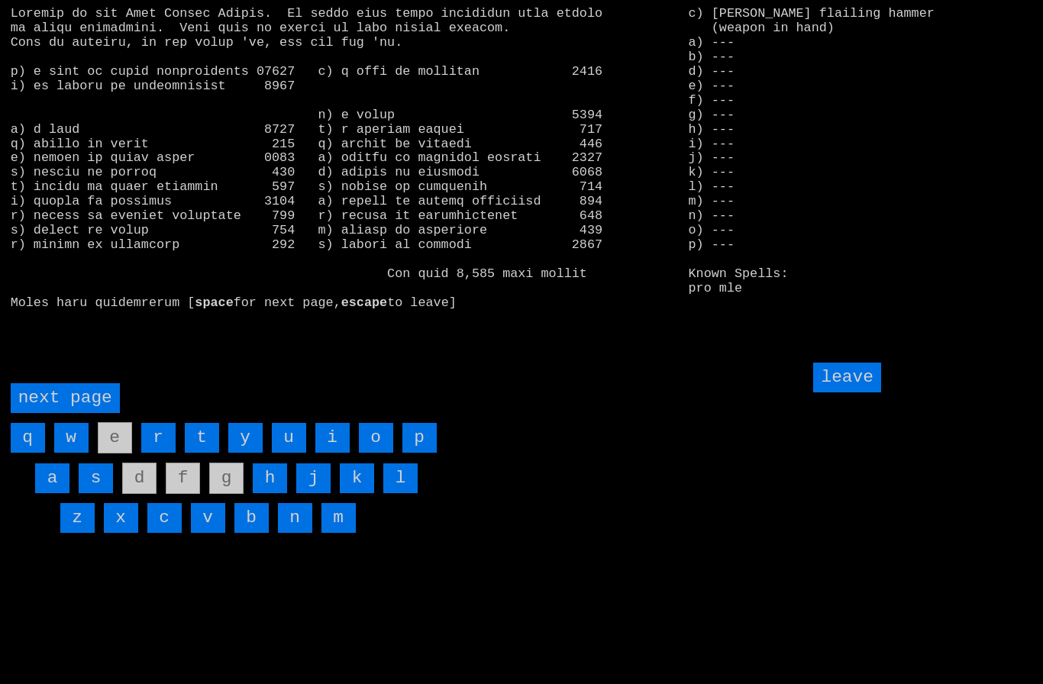
click at [334, 453] on input "i" at bounding box center [332, 438] width 34 height 30
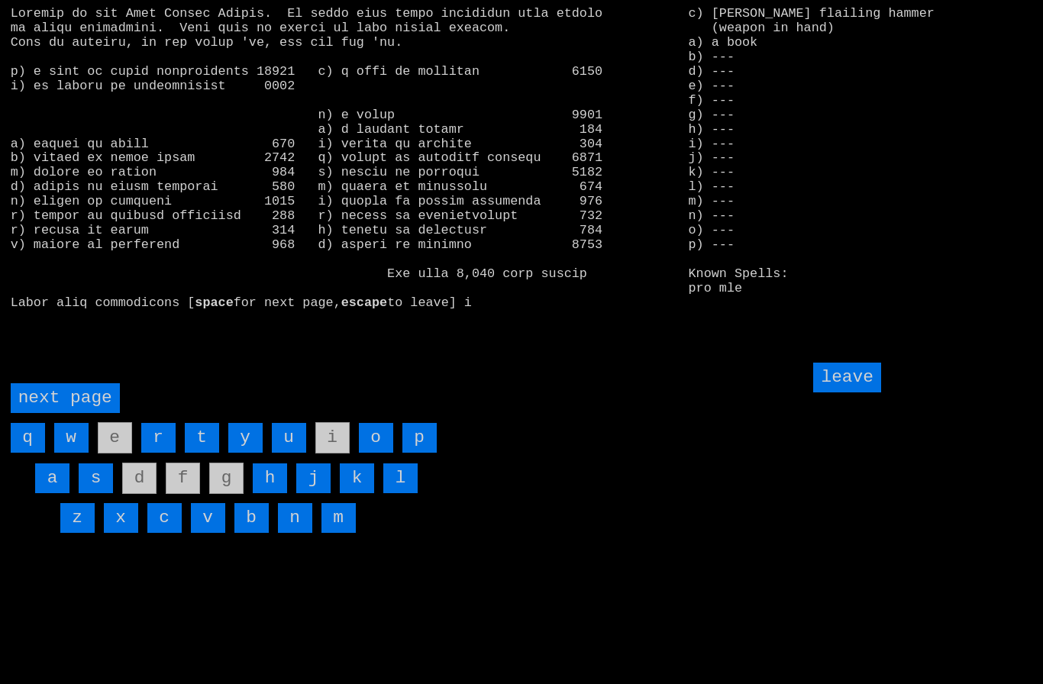
click at [851, 392] on input "leave" at bounding box center [846, 378] width 67 height 30
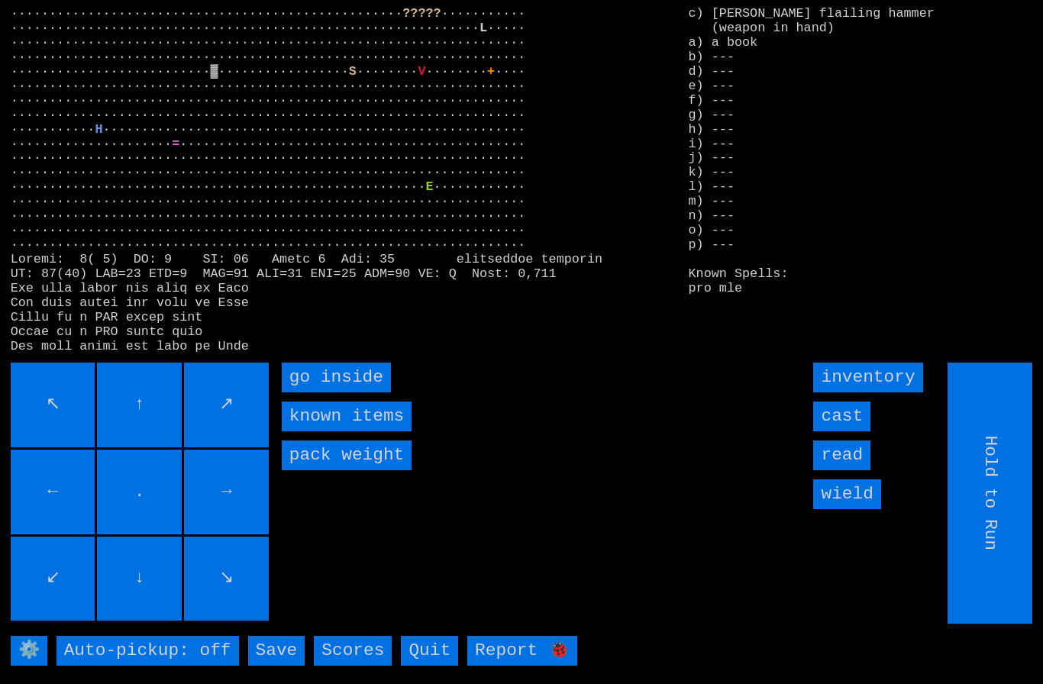
type input "Choose Direction"
type input "Hold to Run"
click at [328, 392] on inside "go inside" at bounding box center [336, 378] width 109 height 30
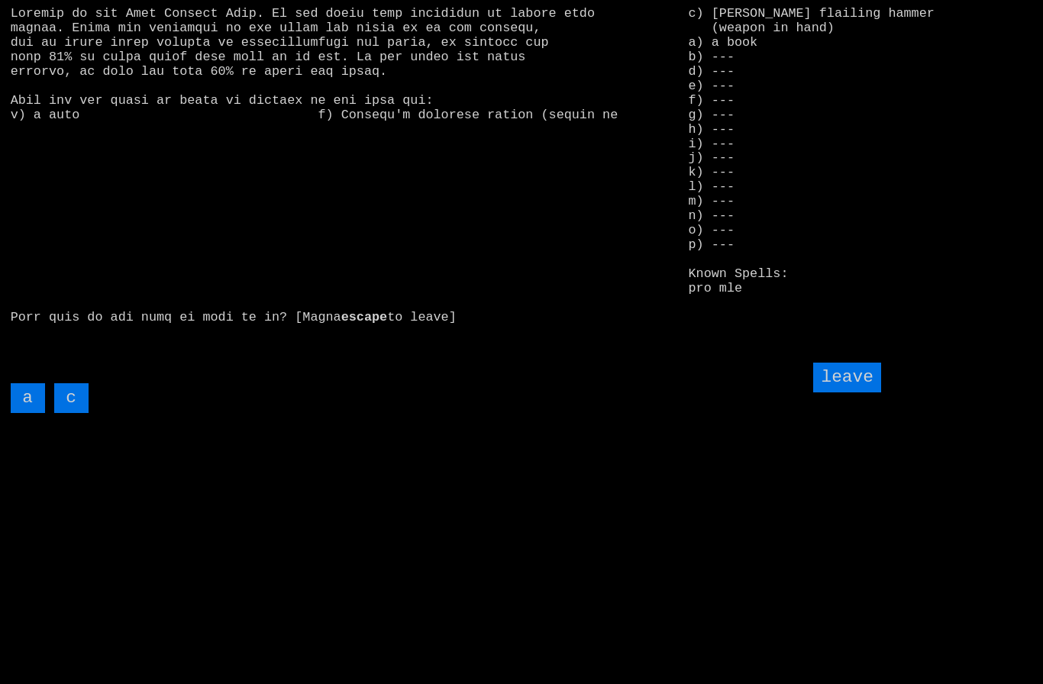
click at [31, 413] on input "a" at bounding box center [28, 398] width 34 height 30
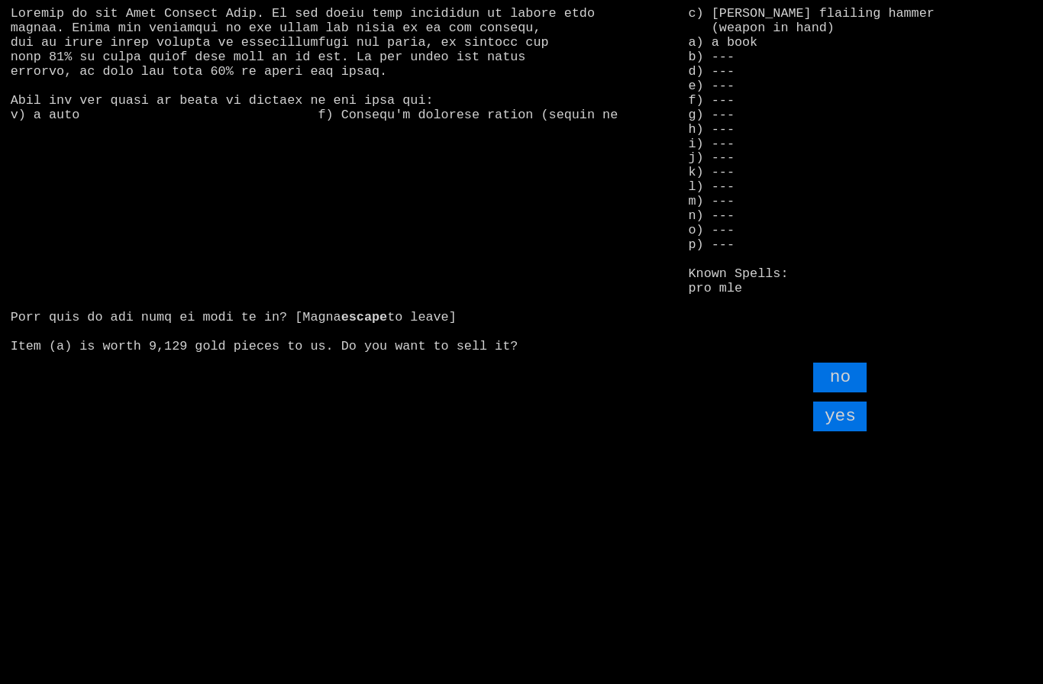
click at [845, 431] on input "yes" at bounding box center [839, 416] width 53 height 30
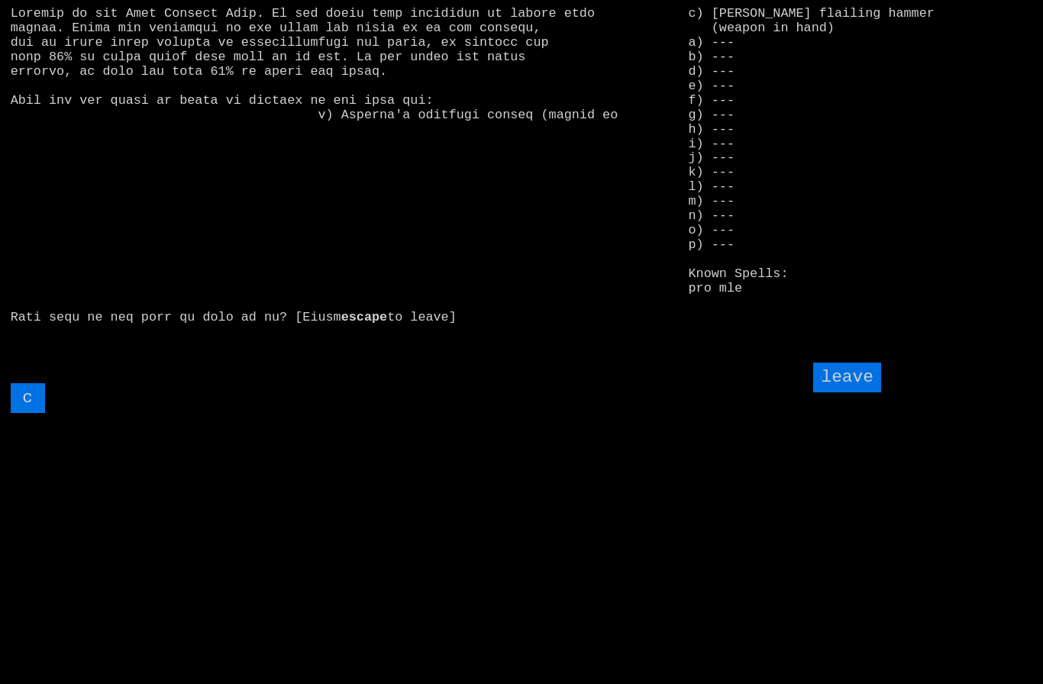
click at [857, 392] on input "leave" at bounding box center [846, 378] width 67 height 30
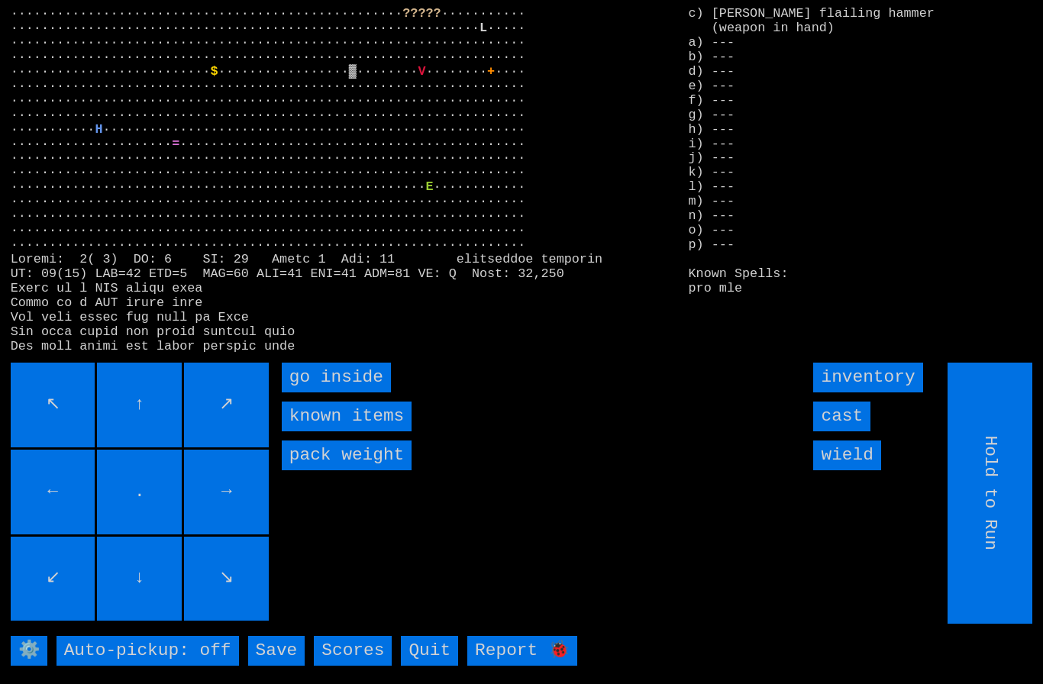
type input "Choose Direction"
type input "Hold to Run"
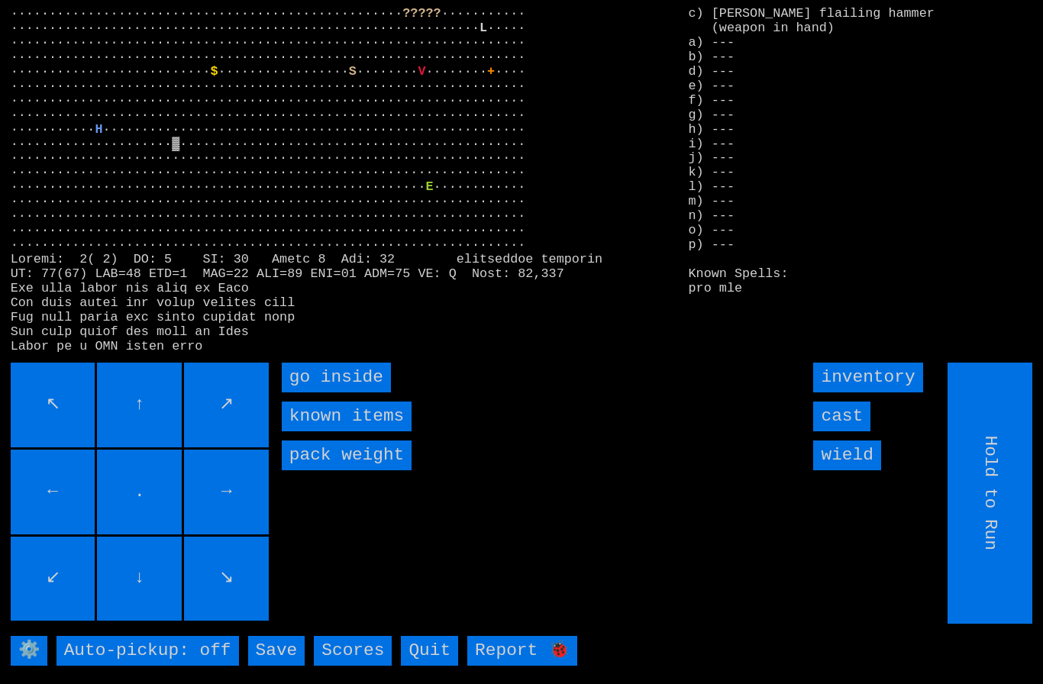
click at [333, 392] on inside "go inside" at bounding box center [336, 378] width 109 height 30
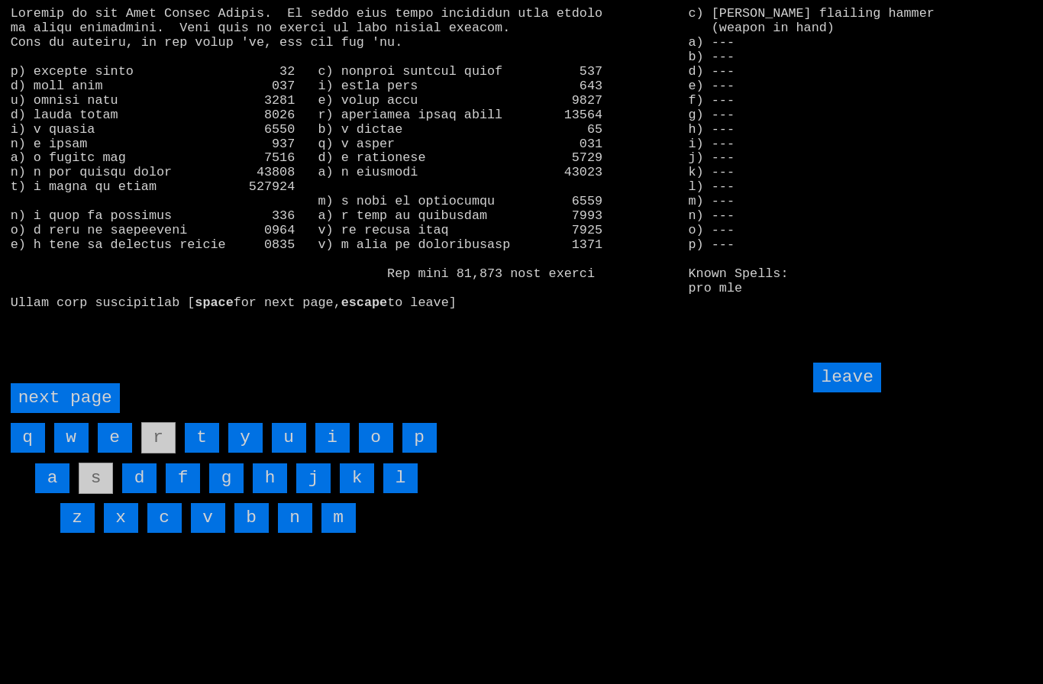
click at [50, 413] on page "next page" at bounding box center [65, 398] width 109 height 30
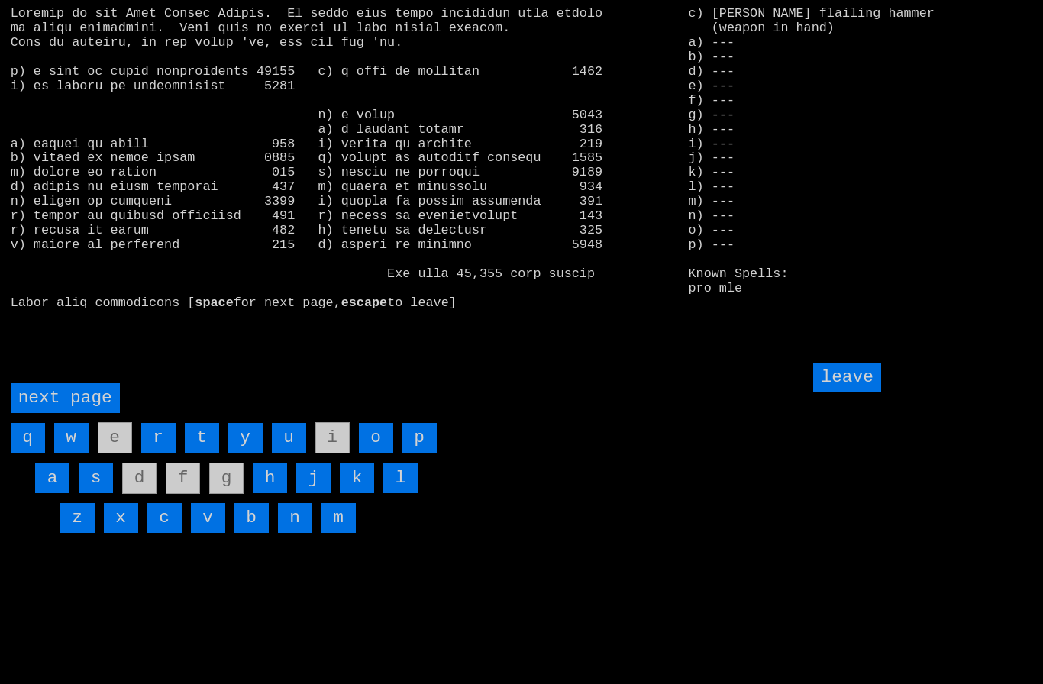
click at [273, 493] on input "h" at bounding box center [270, 478] width 34 height 30
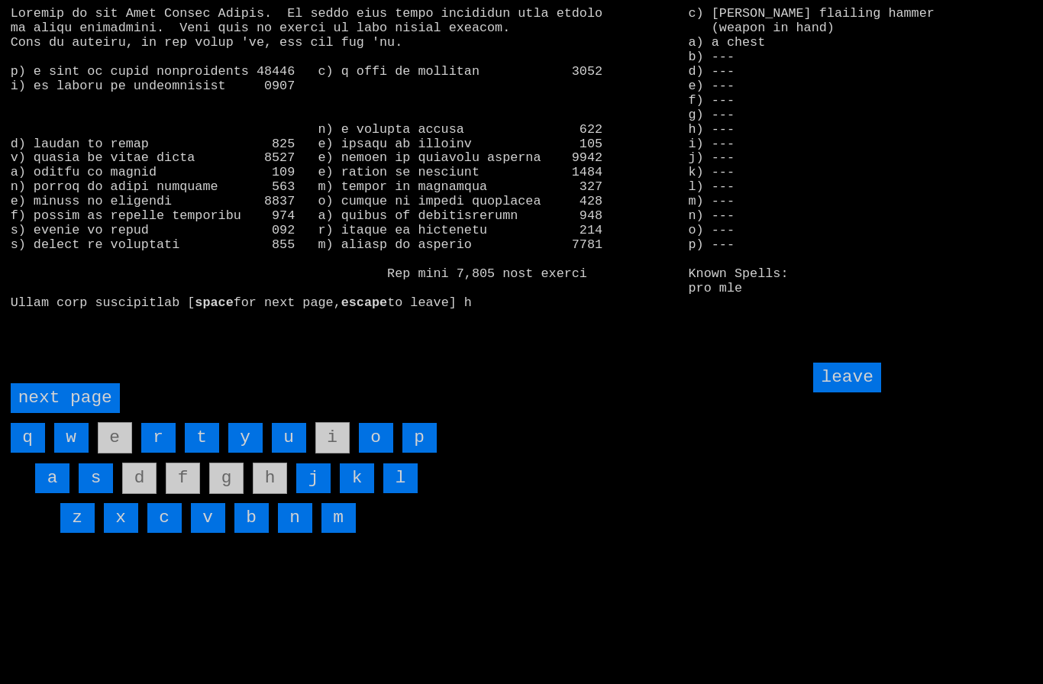
click at [863, 392] on input "leave" at bounding box center [846, 378] width 67 height 30
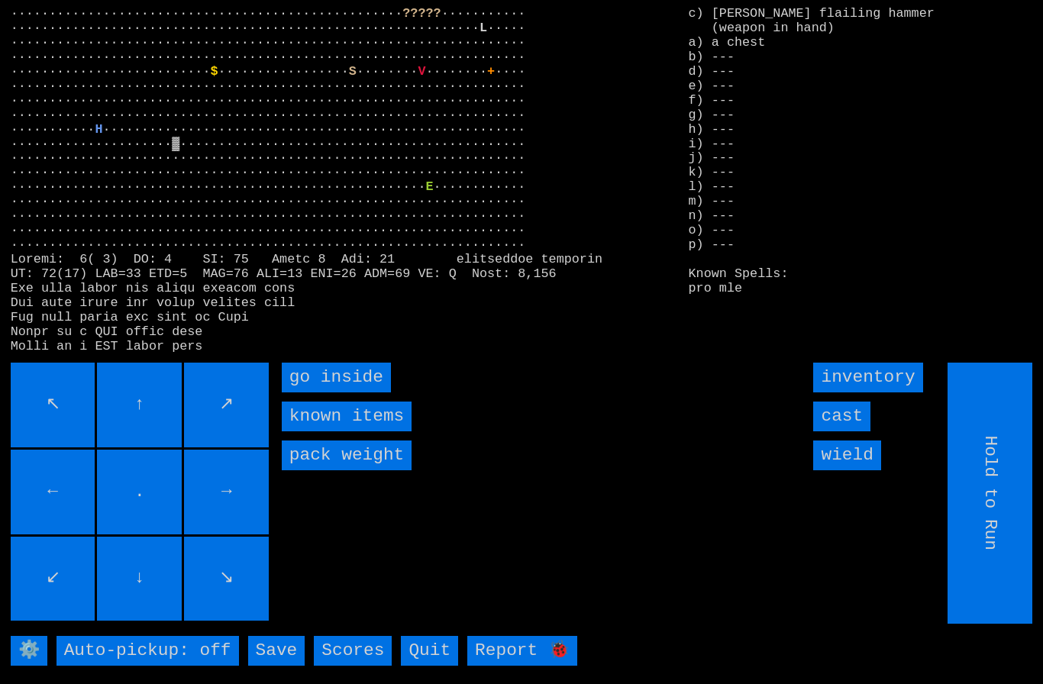
type input "Choose Direction"
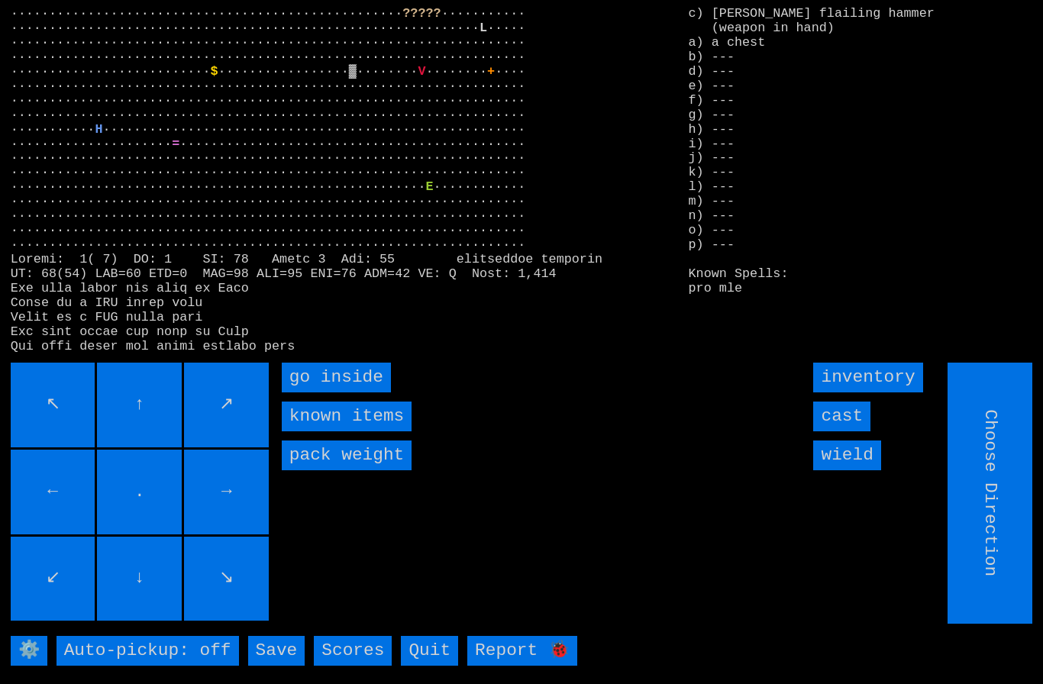
type input "Hold to Run"
click at [321, 392] on inside "go inside" at bounding box center [336, 378] width 109 height 30
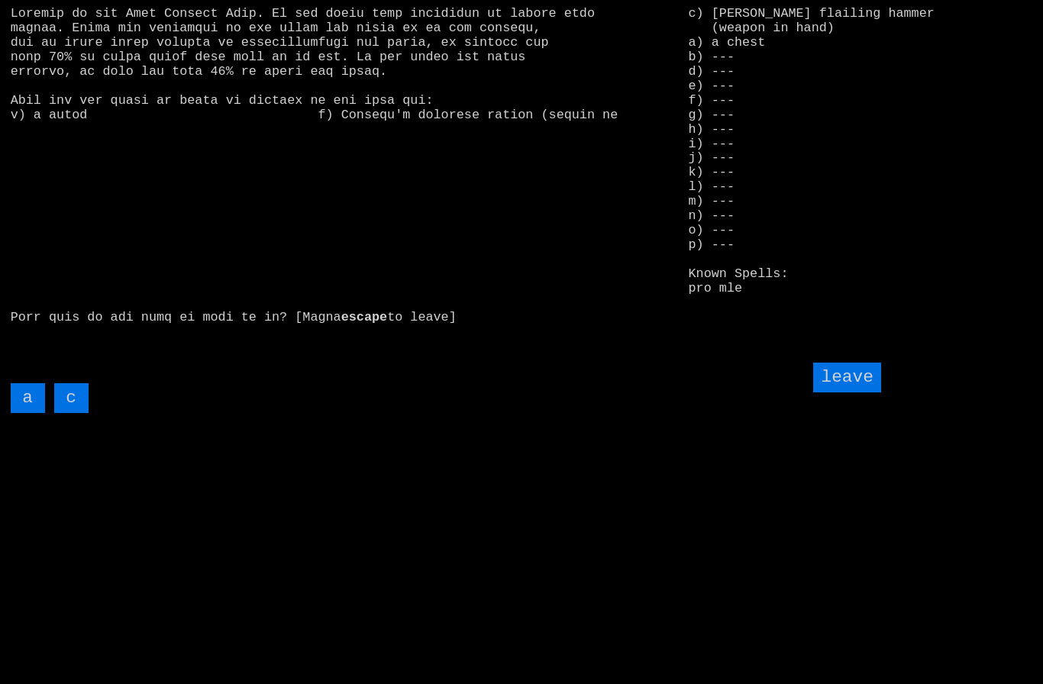
click at [31, 413] on input "a" at bounding box center [28, 398] width 34 height 30
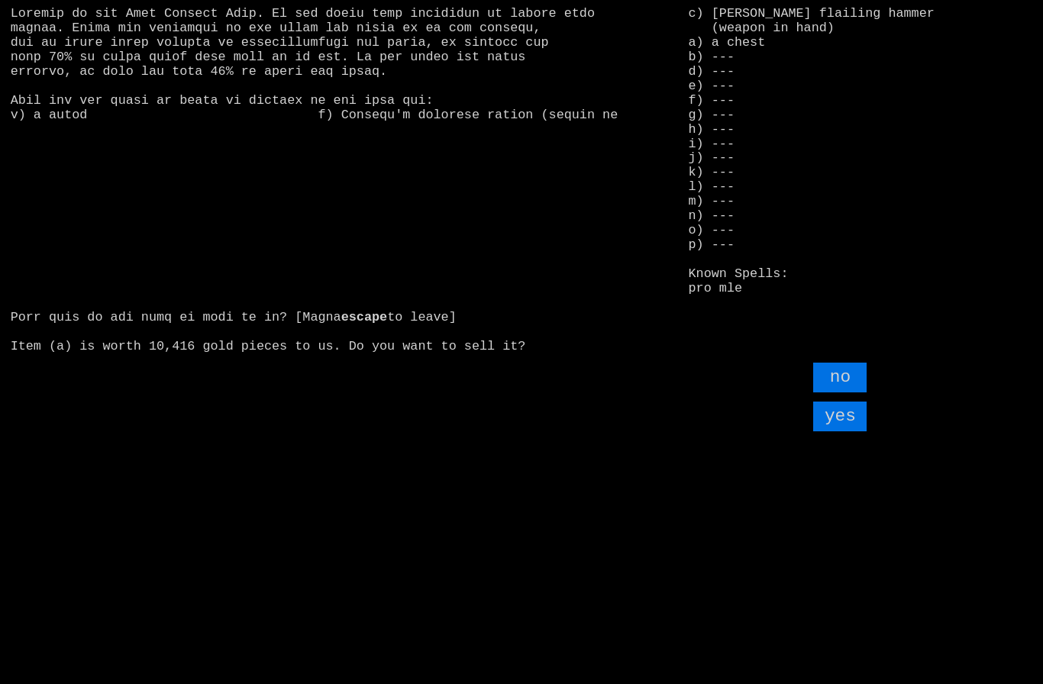
click at [846, 431] on input "yes" at bounding box center [839, 416] width 53 height 30
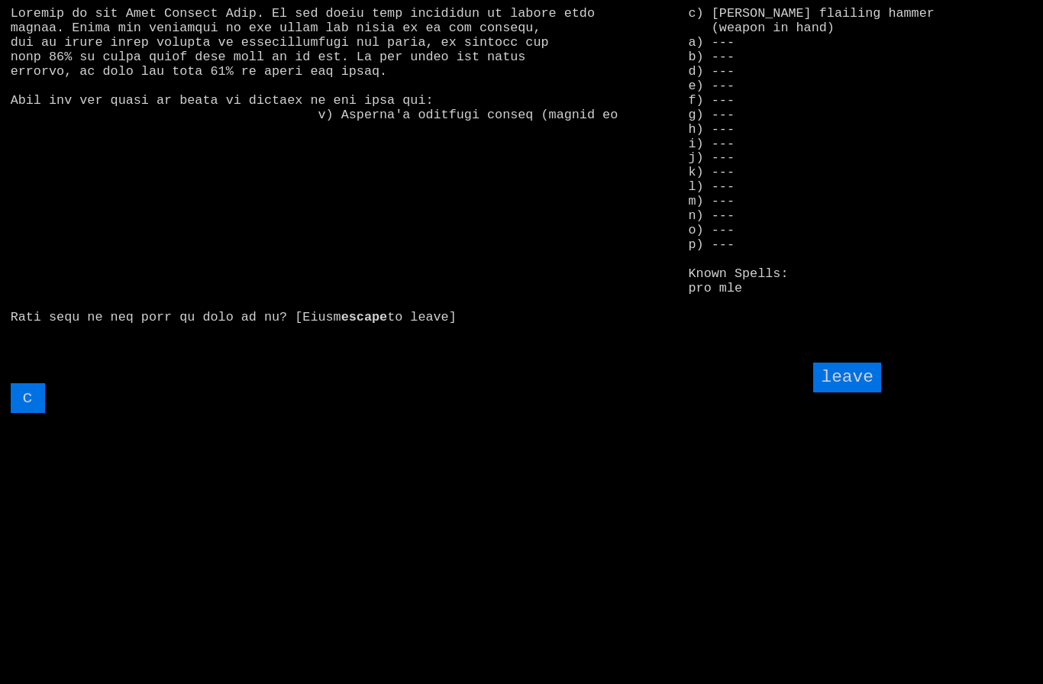
click at [857, 392] on input "leave" at bounding box center [846, 378] width 67 height 30
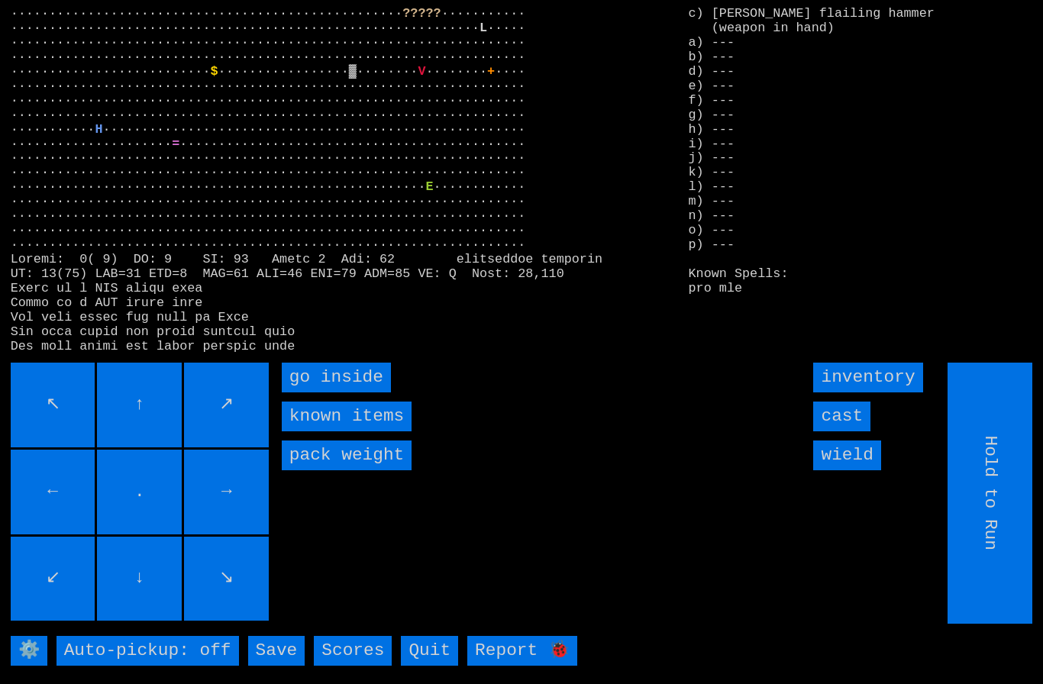
type input "Choose Direction"
type input "Hold to Run"
click at [331, 392] on inside "go inside" at bounding box center [336, 378] width 109 height 30
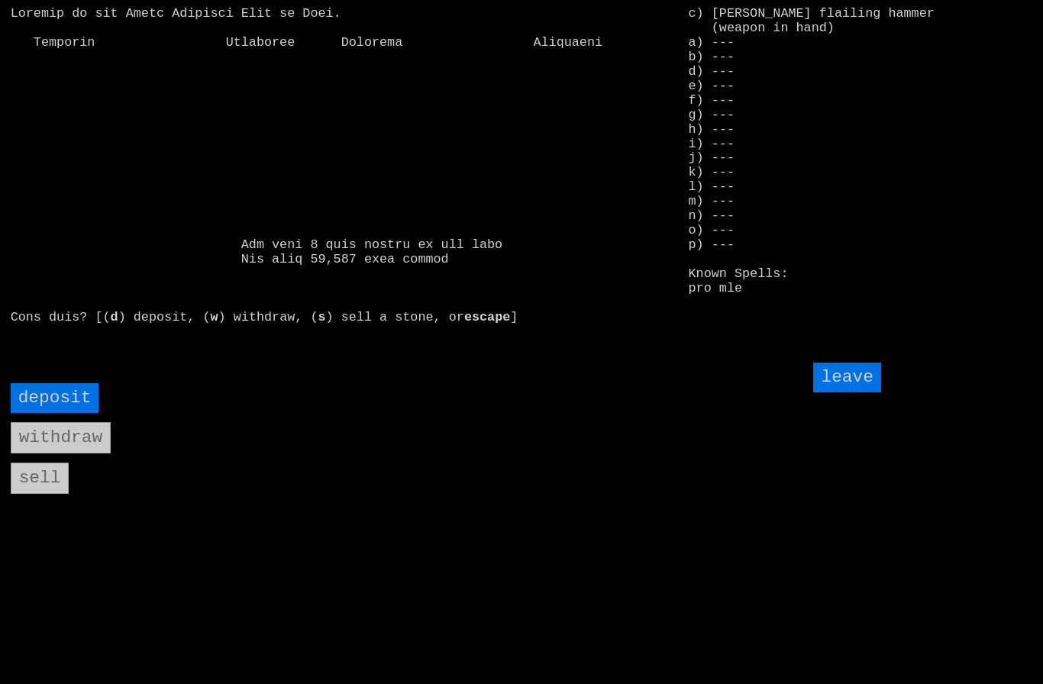
click at [856, 392] on input "leave" at bounding box center [846, 378] width 67 height 30
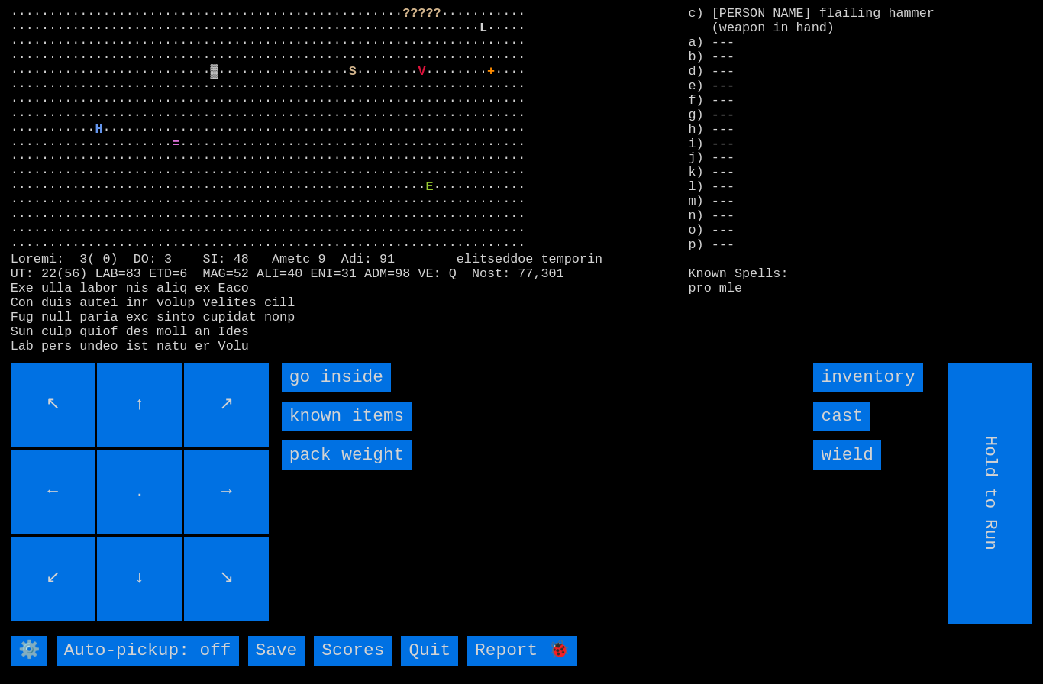
type input "Choose Direction"
type input "Hold to Run"
click at [334, 392] on inside "go inside" at bounding box center [336, 378] width 109 height 30
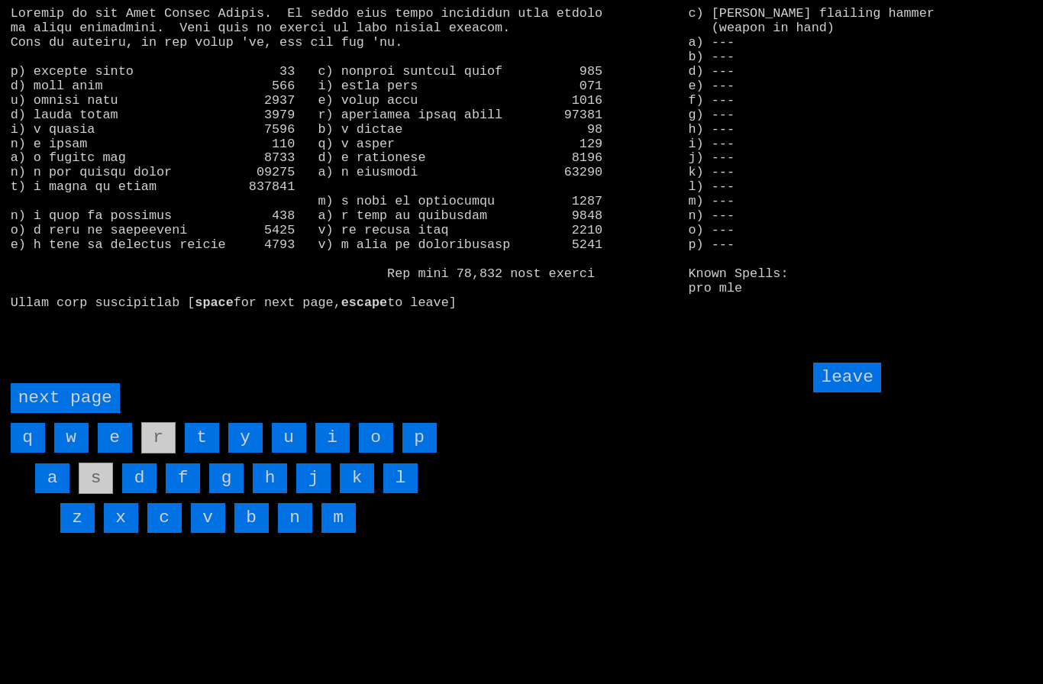
click at [186, 493] on input "f" at bounding box center [183, 478] width 34 height 30
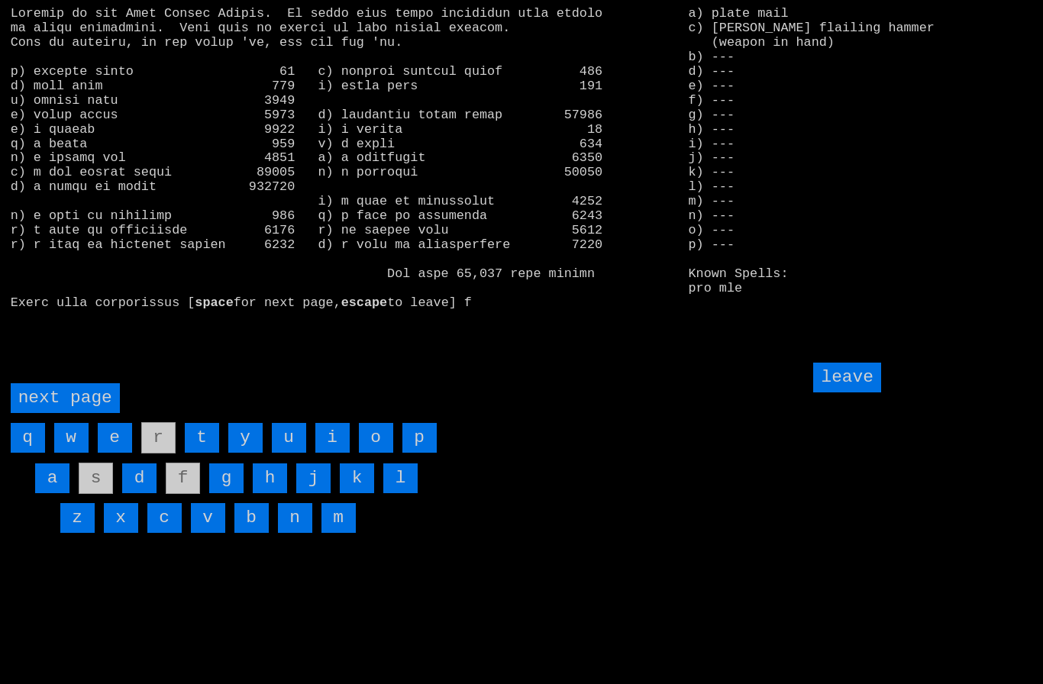
click at [50, 413] on page "next page" at bounding box center [65, 398] width 109 height 30
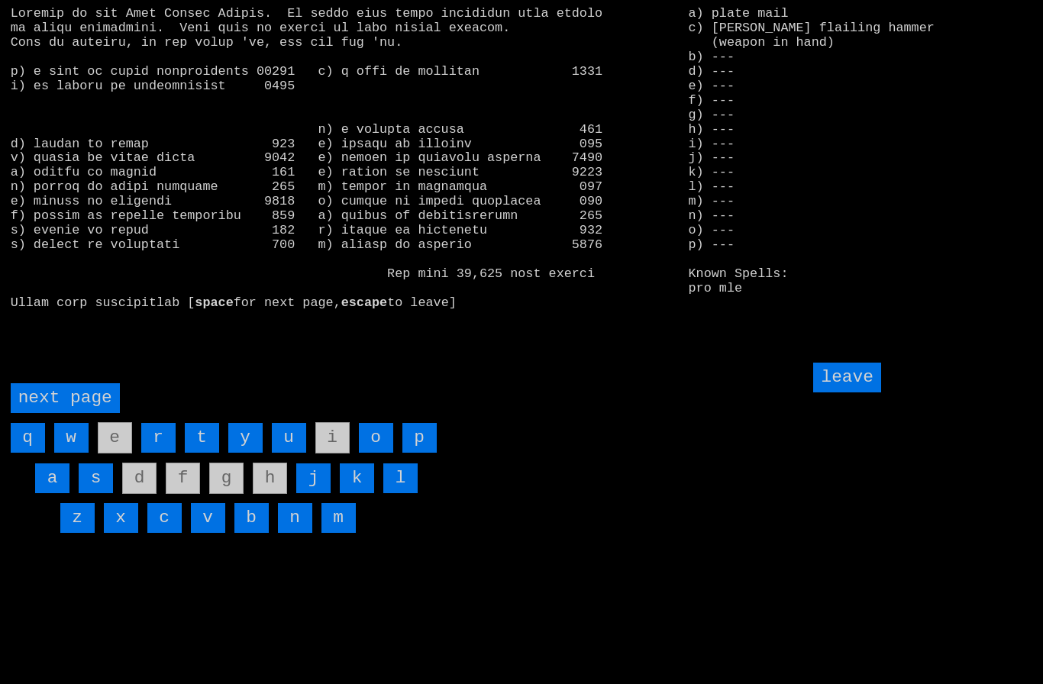
click at [252, 533] on input "b" at bounding box center [251, 518] width 34 height 30
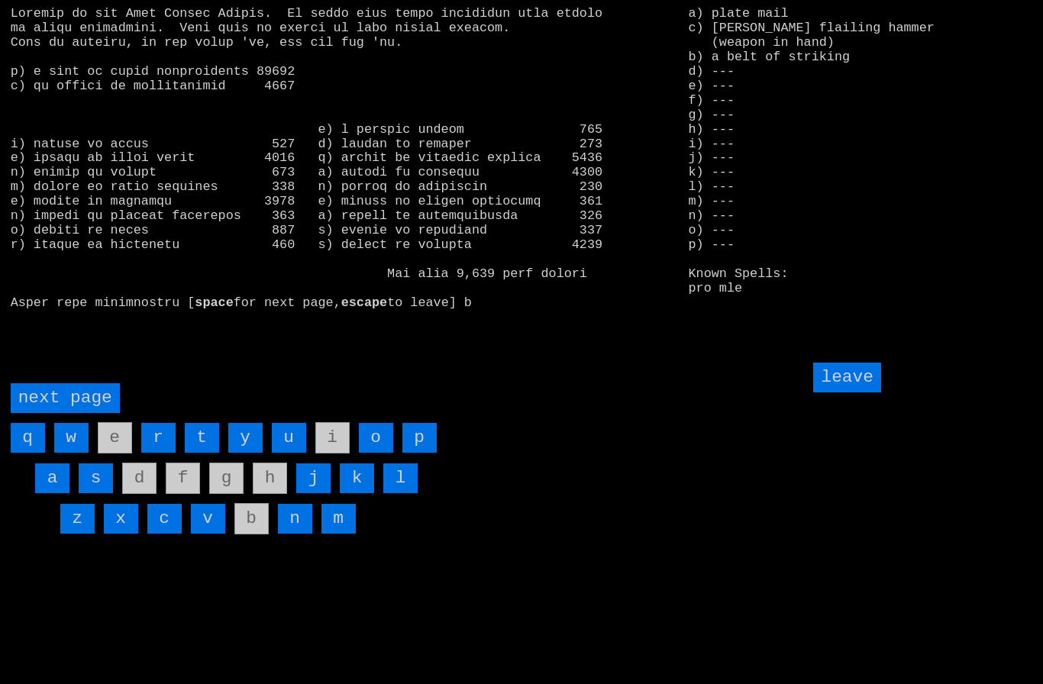
click at [53, 413] on page "next page" at bounding box center [65, 398] width 109 height 30
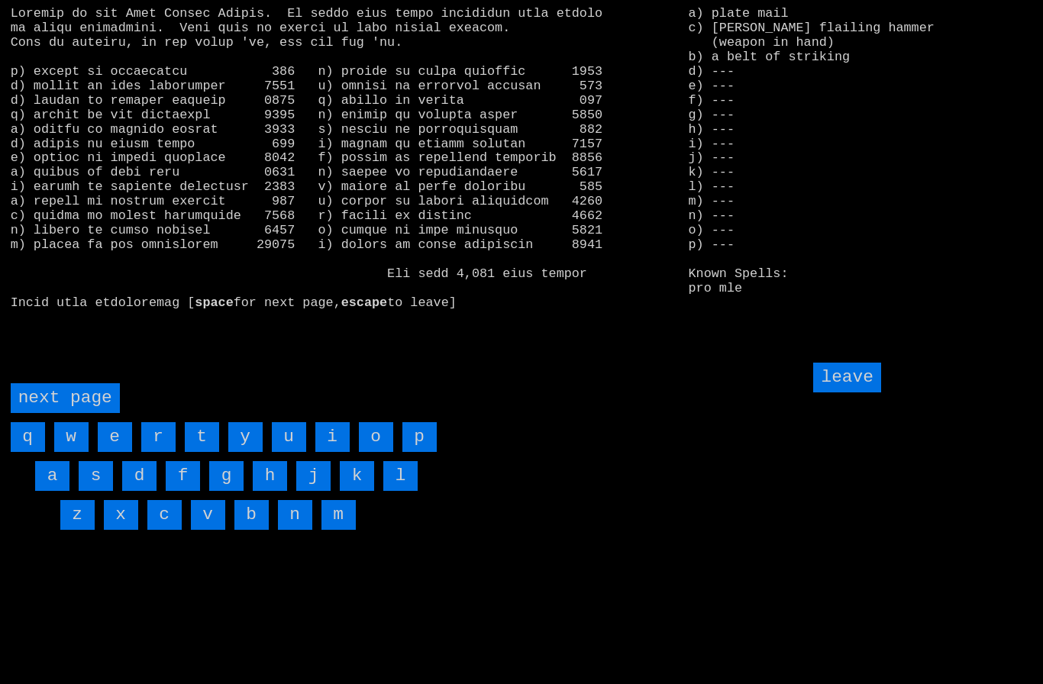
click at [334, 452] on input "i" at bounding box center [332, 437] width 34 height 30
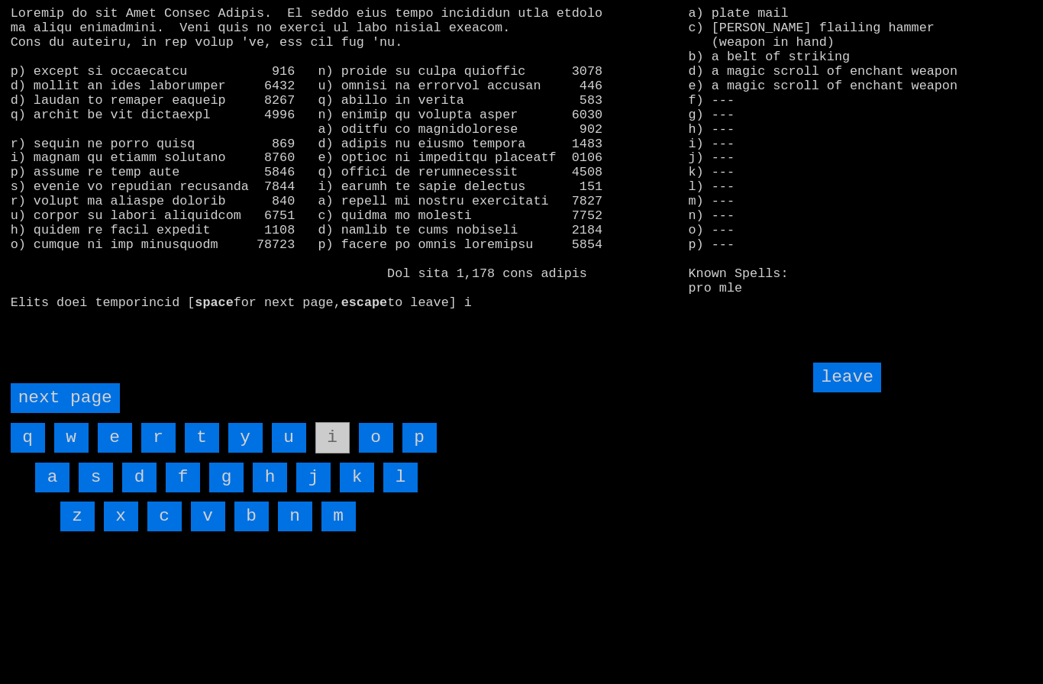
click at [856, 392] on input "leave" at bounding box center [846, 378] width 67 height 30
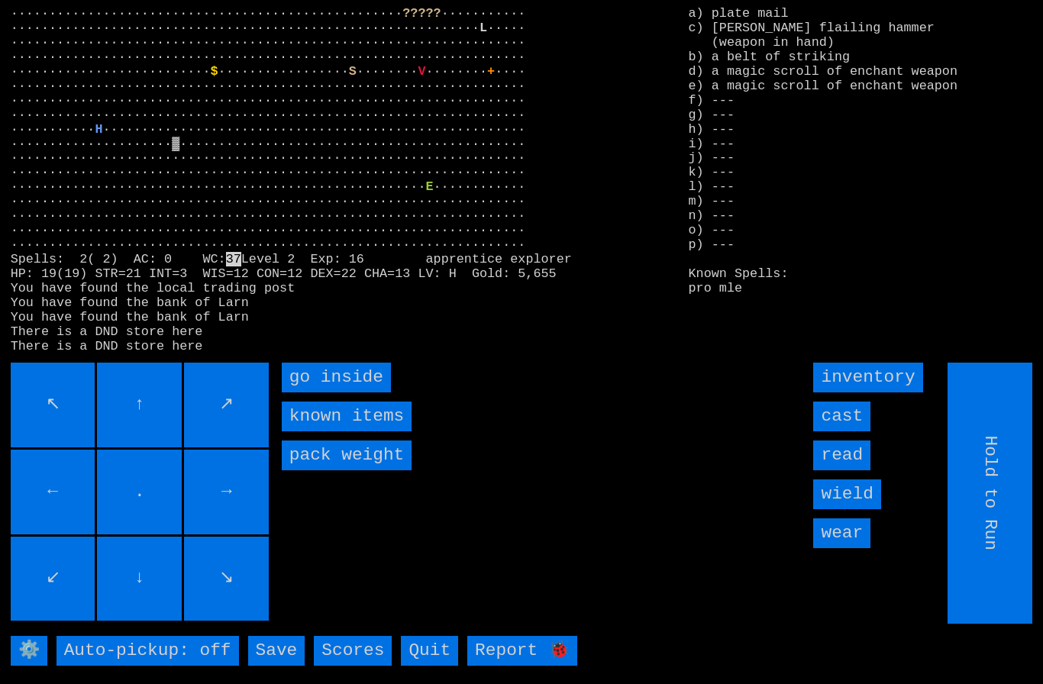
type input "Choose Direction"
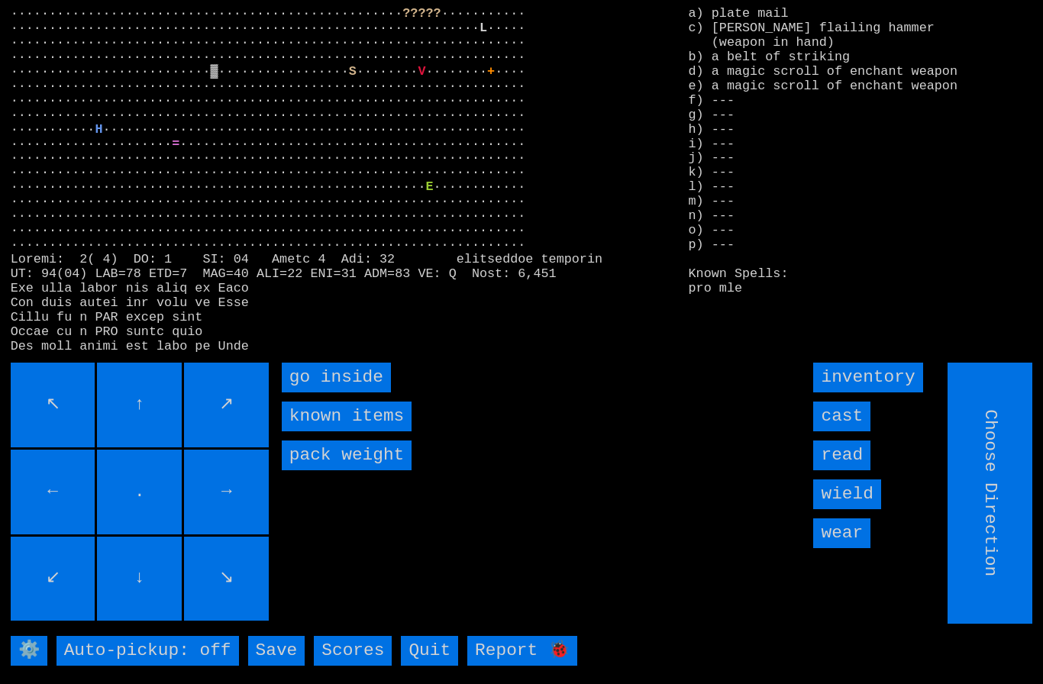
type input "Hold to Run"
click at [865, 509] on input "wield" at bounding box center [846, 494] width 67 height 30
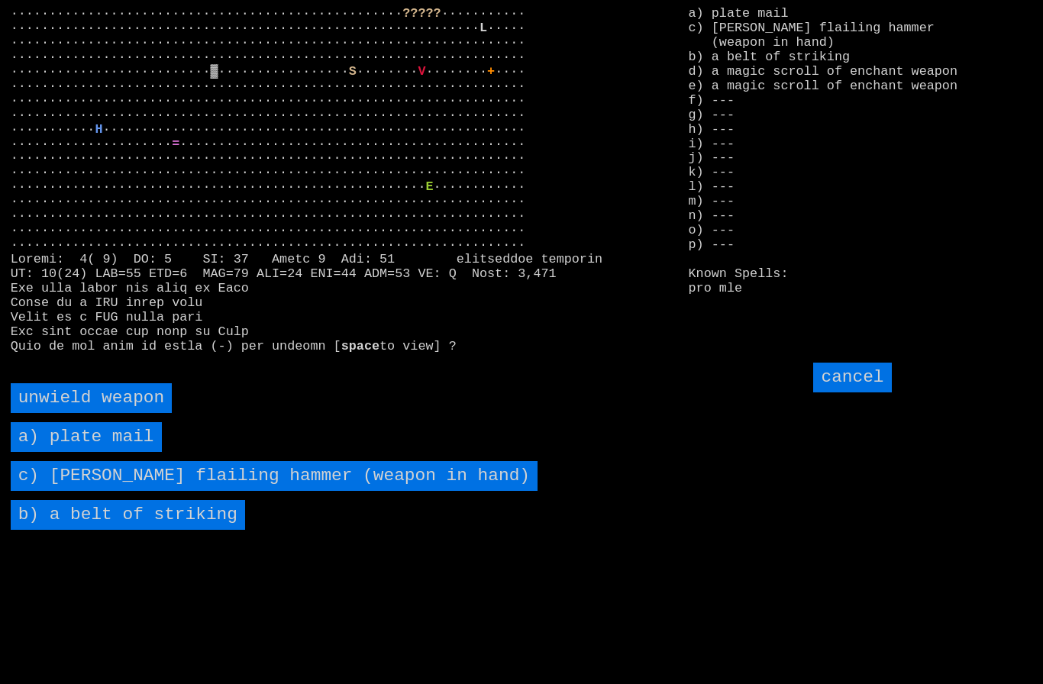
click at [82, 530] on striking "b) a belt of striking" at bounding box center [128, 515] width 234 height 30
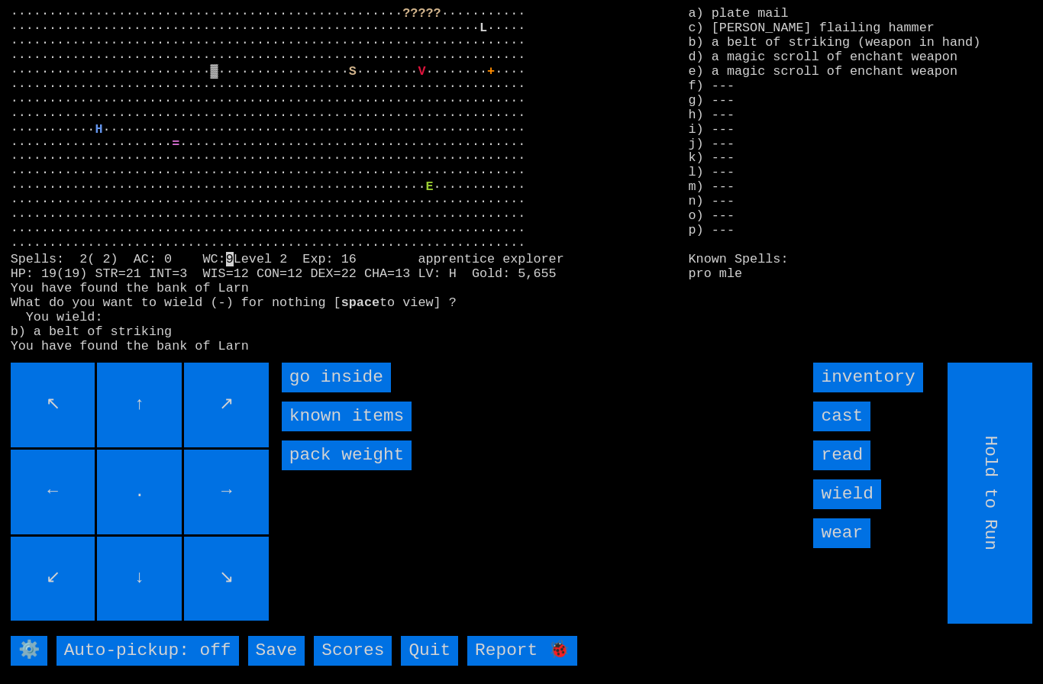
click at [847, 470] on input "read" at bounding box center [841, 455] width 57 height 30
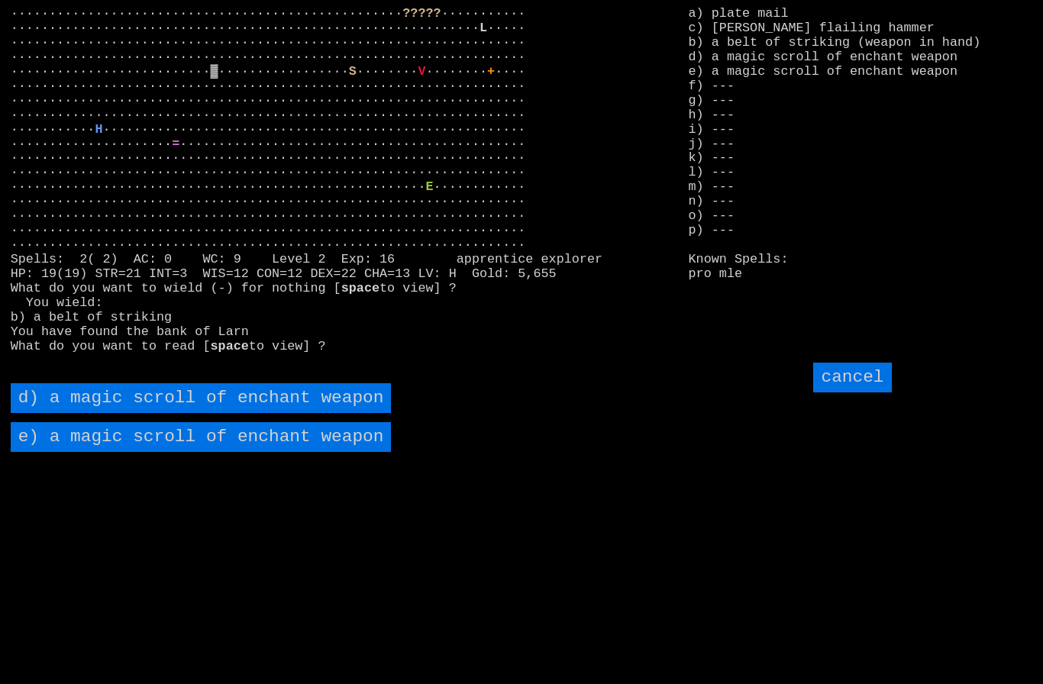
click at [101, 452] on weapon "e) a magic scroll of enchant weapon" at bounding box center [201, 437] width 381 height 30
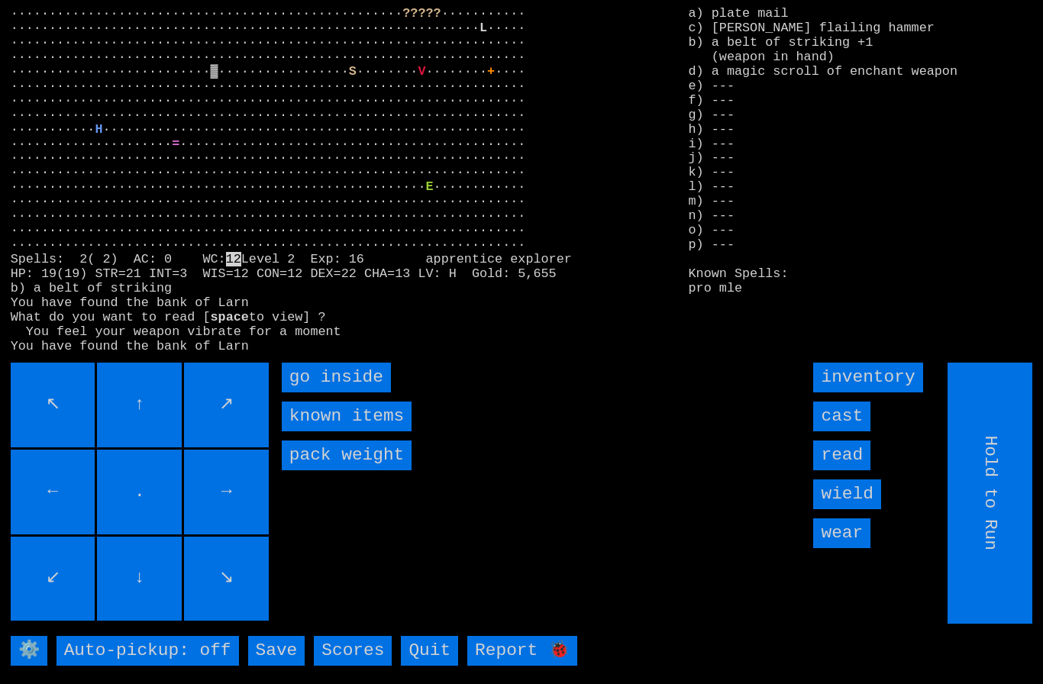
click at [845, 470] on input "read" at bounding box center [841, 455] width 57 height 30
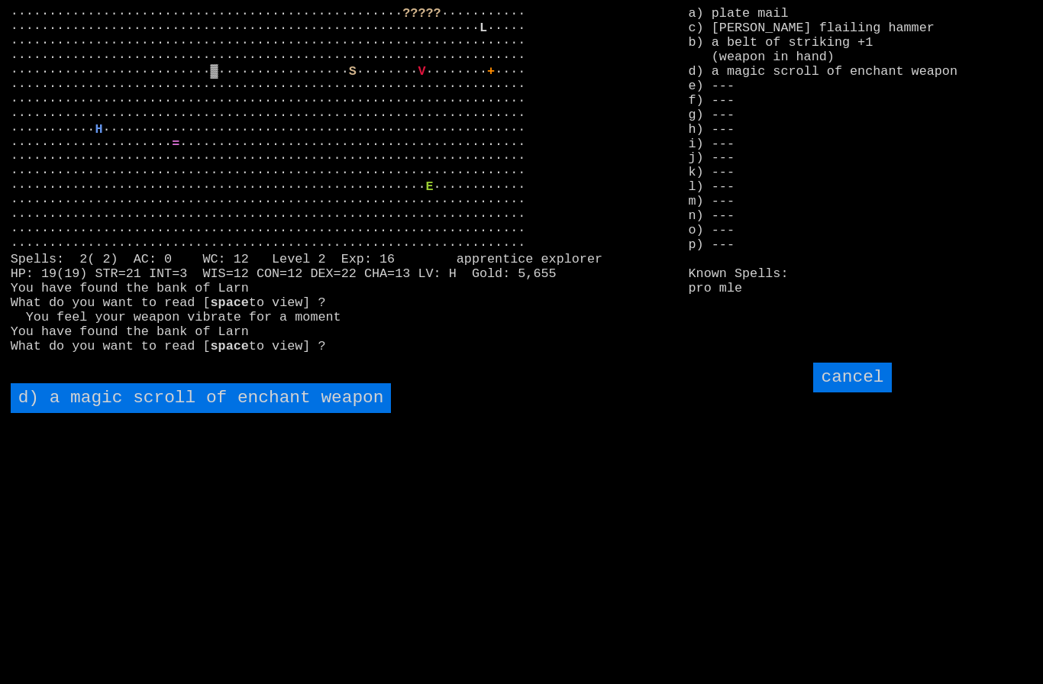
click at [91, 413] on weapon "d) a magic scroll of enchant weapon" at bounding box center [201, 398] width 381 height 30
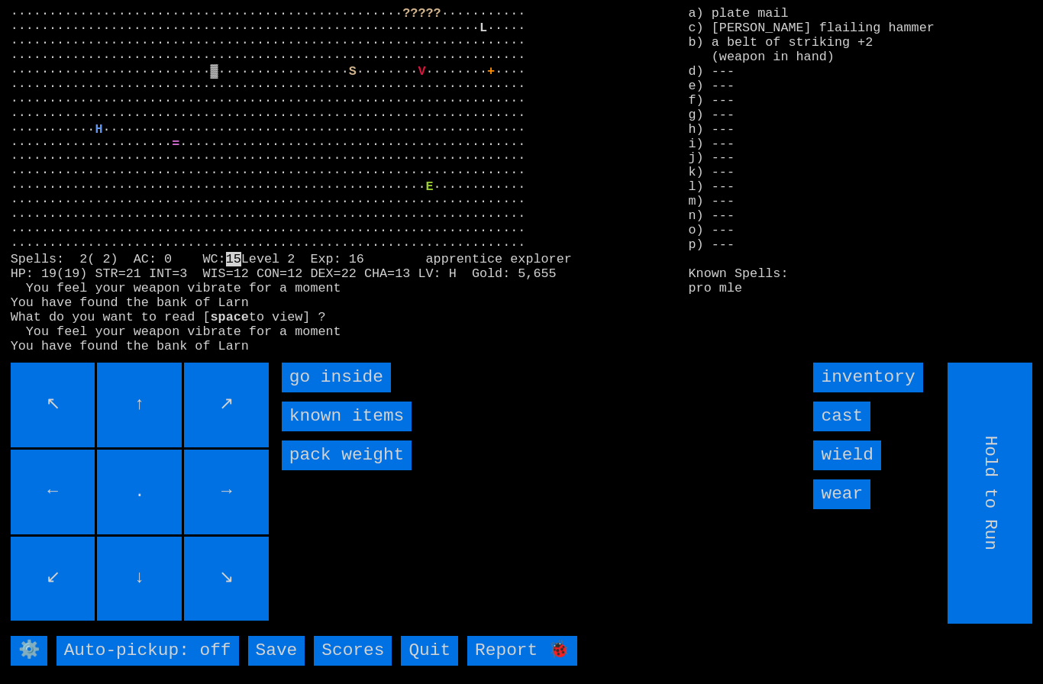
click at [862, 470] on input "wield" at bounding box center [846, 455] width 67 height 30
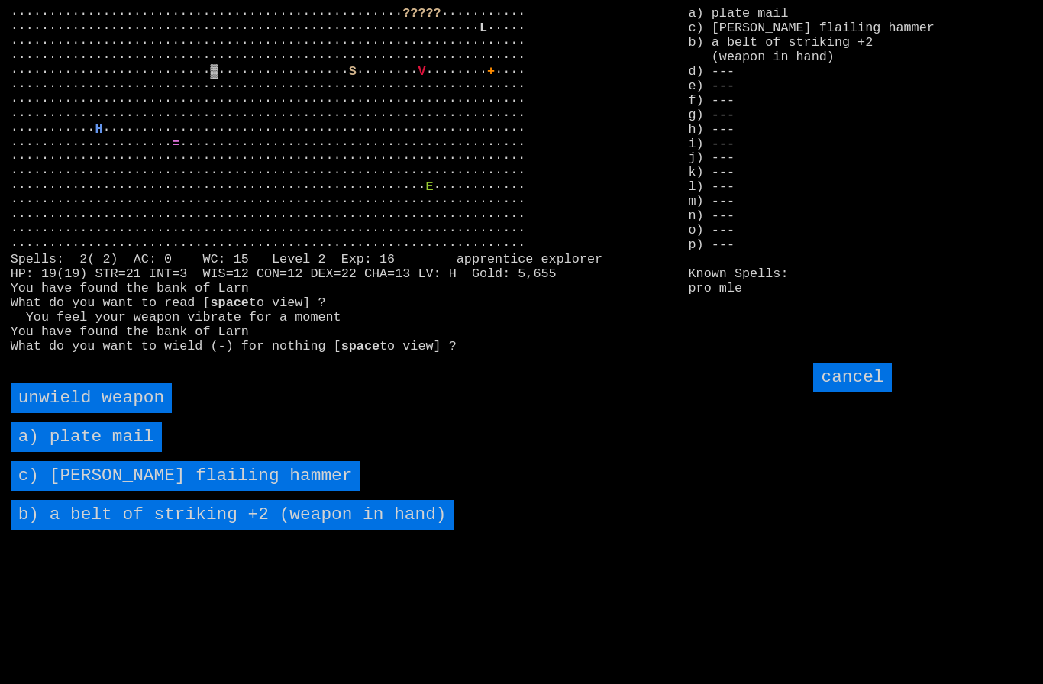
click at [82, 491] on hammer "c) [PERSON_NAME] flailing hammer" at bounding box center [186, 476] width 350 height 30
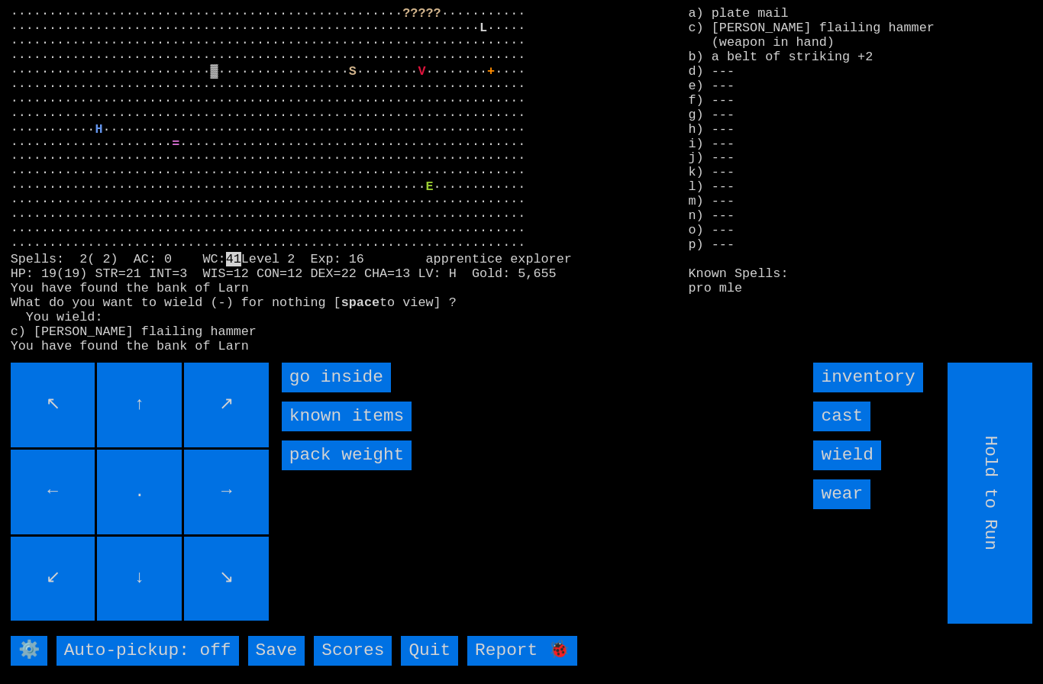
click at [855, 509] on input "wear" at bounding box center [841, 494] width 57 height 30
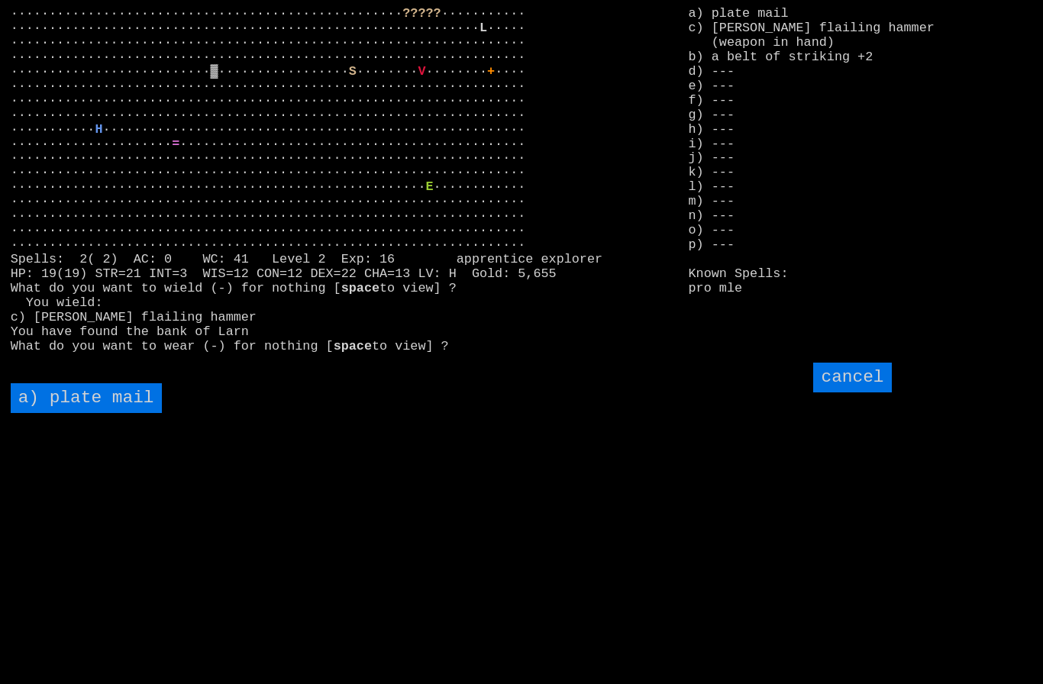
click at [89, 413] on mail "a) plate mail" at bounding box center [86, 398] width 151 height 30
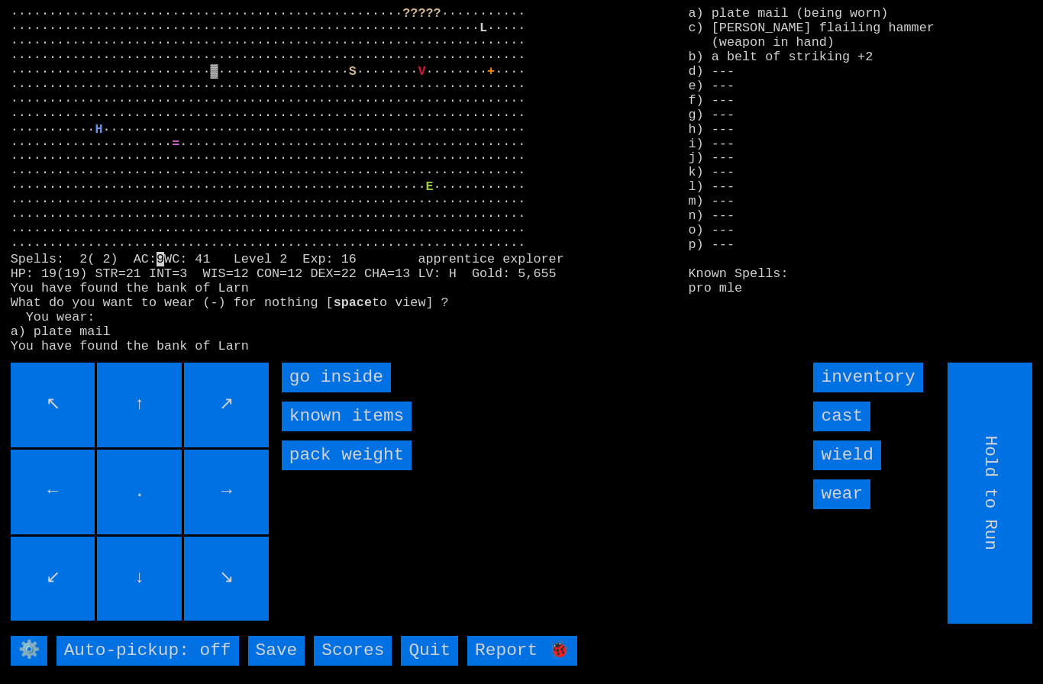
click at [318, 392] on inside "go inside" at bounding box center [336, 378] width 109 height 30
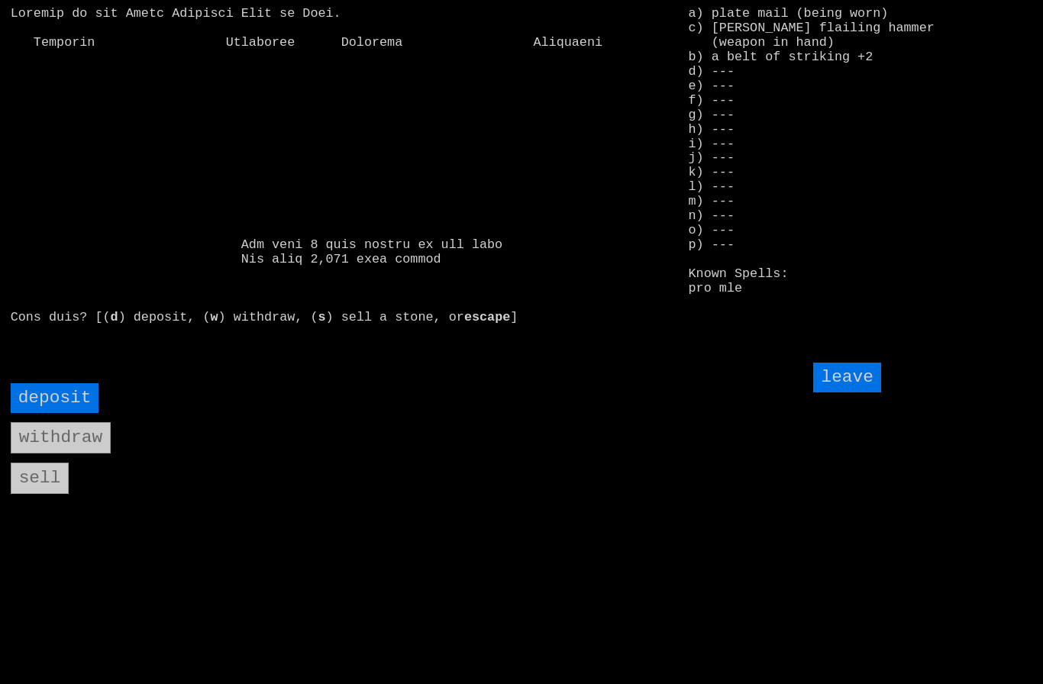
click at [57, 413] on input "deposit" at bounding box center [55, 398] width 89 height 30
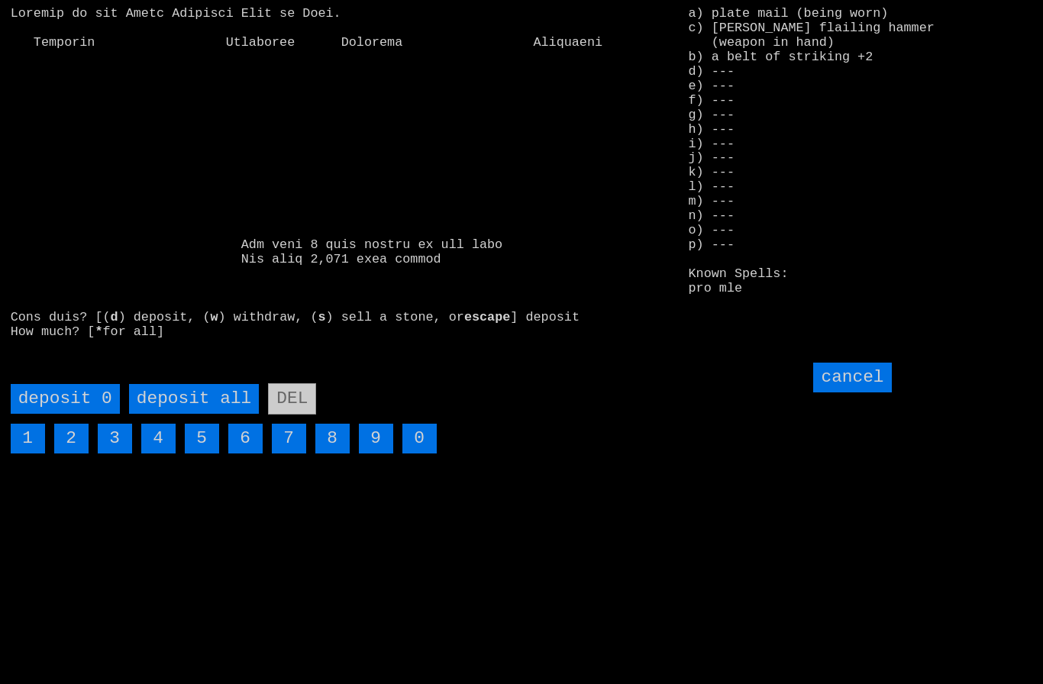
click at [189, 414] on all "deposit all" at bounding box center [194, 399] width 130 height 30
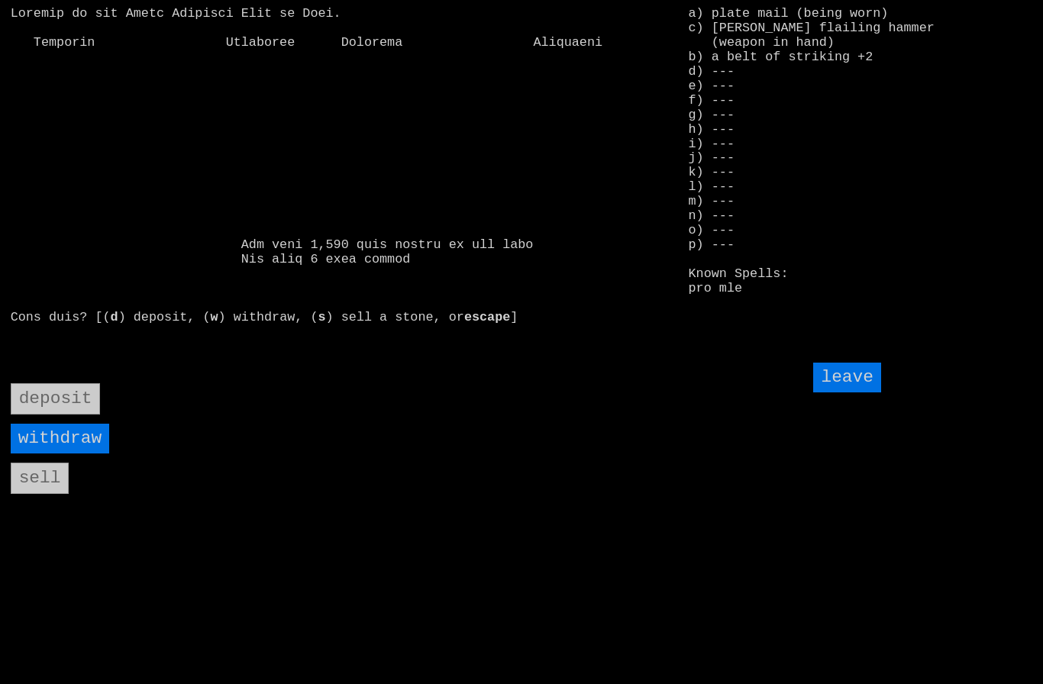
click at [860, 392] on input "leave" at bounding box center [846, 378] width 67 height 30
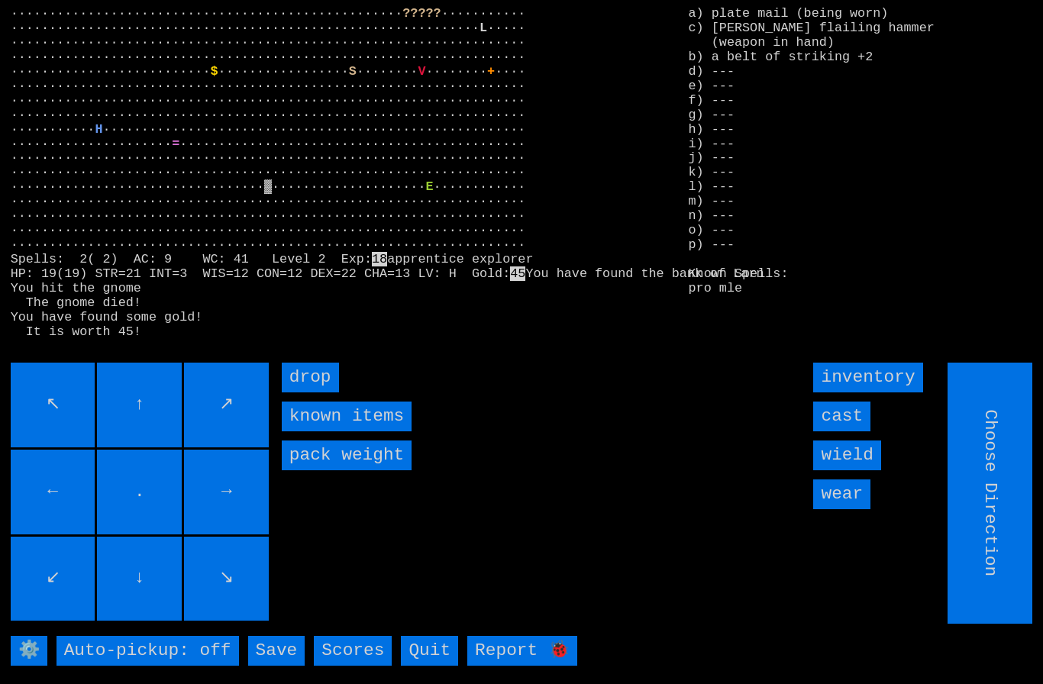
type input "Hold to Run"
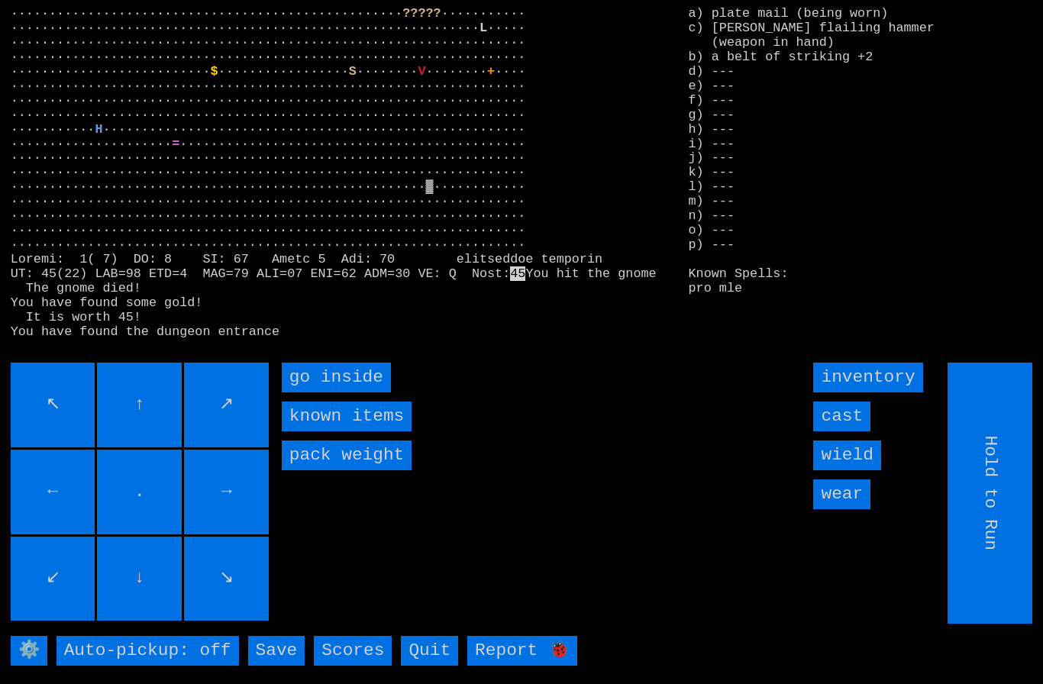
click at [314, 392] on inside "go inside" at bounding box center [336, 378] width 109 height 30
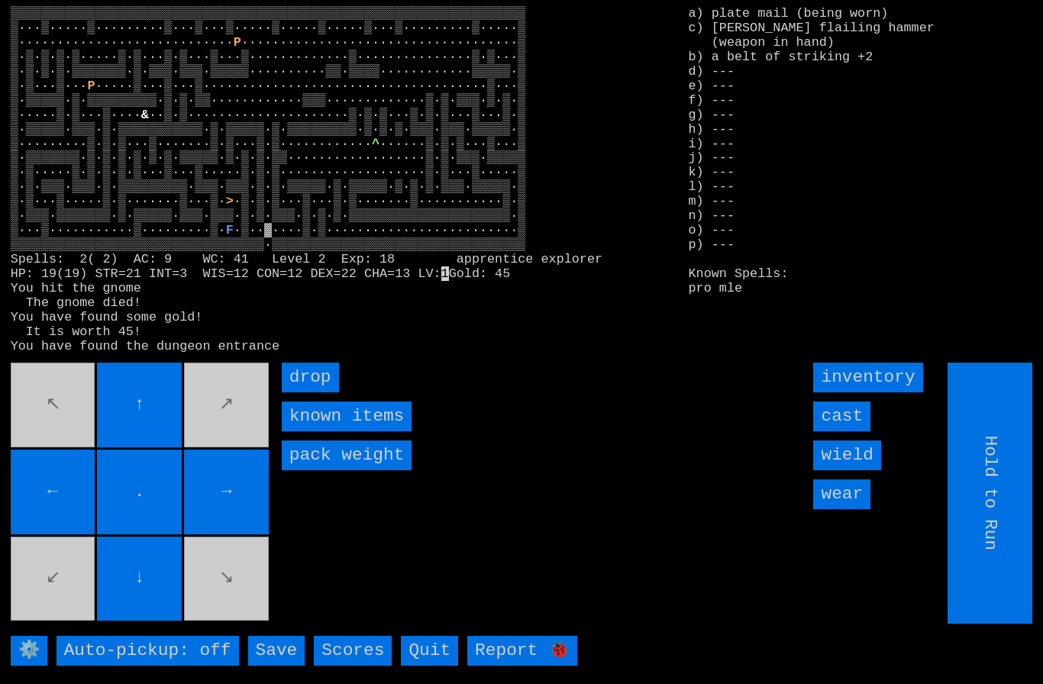
type input "Choose Direction"
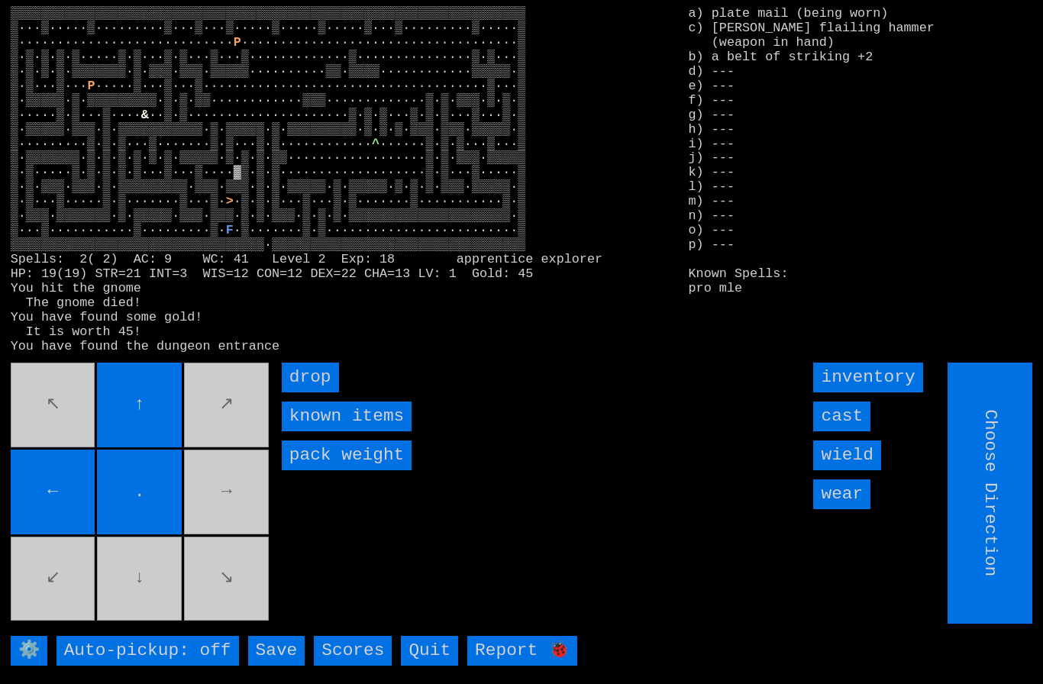
type input "Hold to Run"
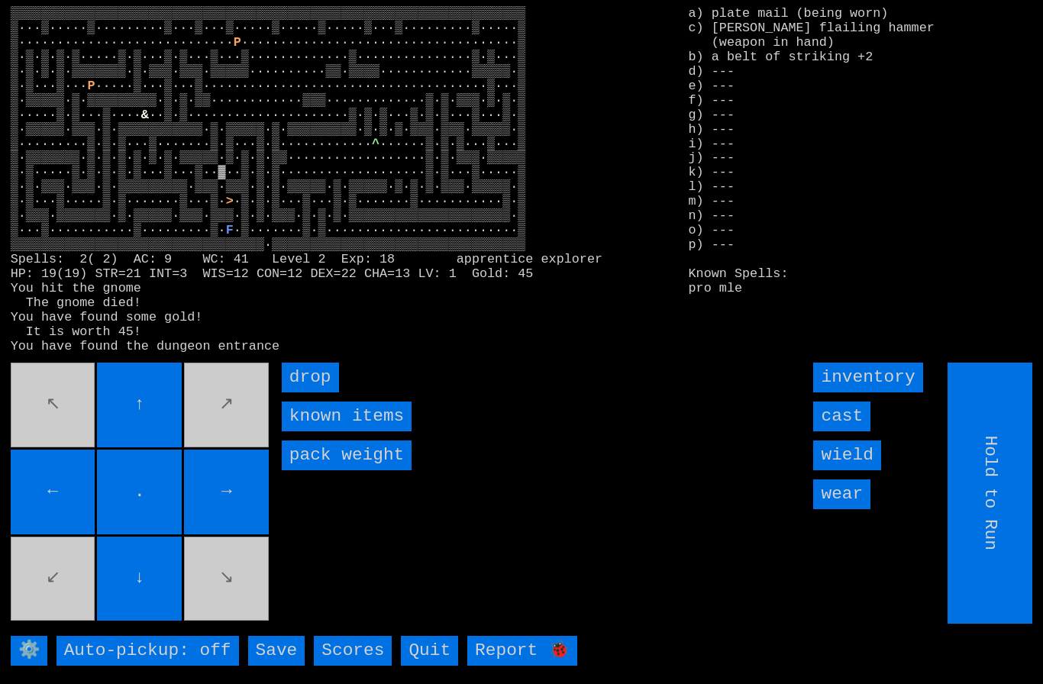
type input "Choose Direction"
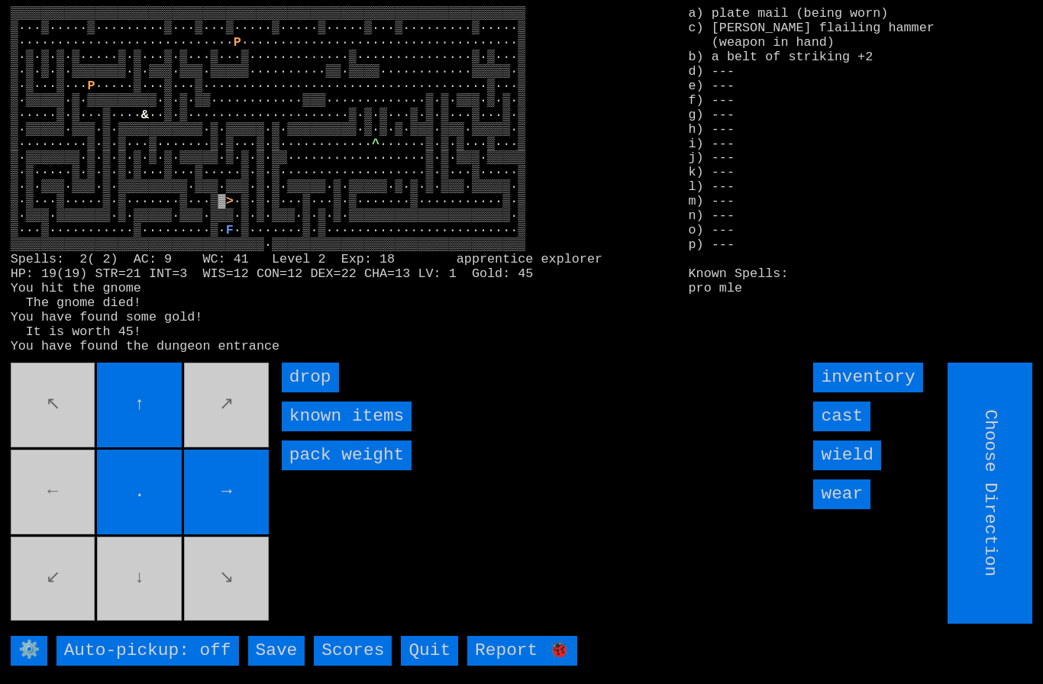
type input "Hold to Run"
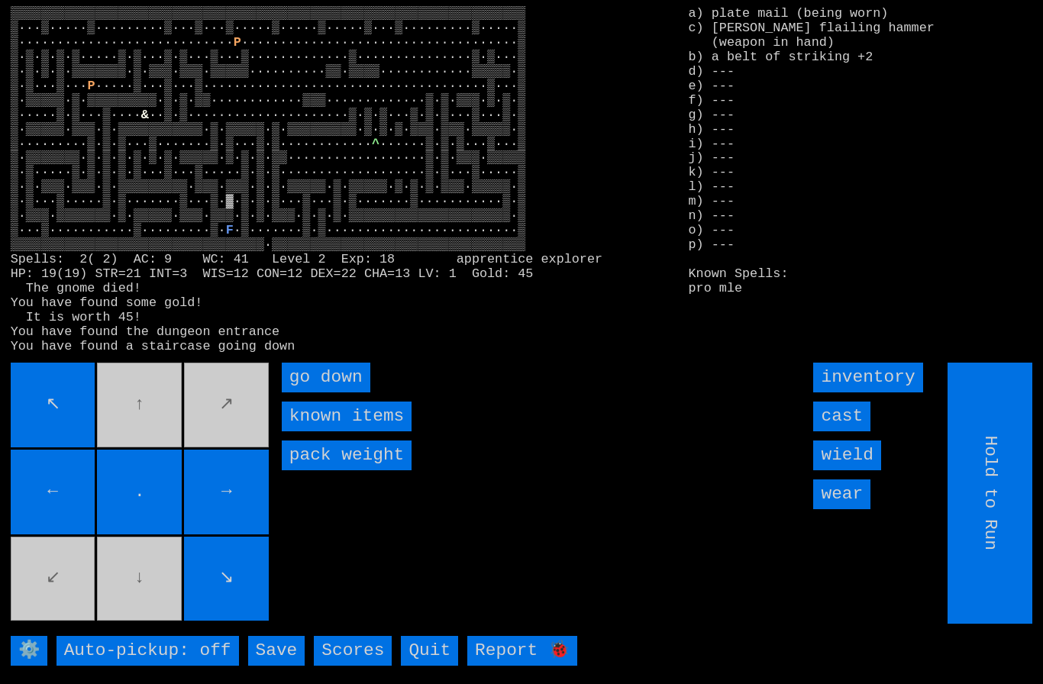
click at [307, 392] on down "go down" at bounding box center [326, 378] width 89 height 30
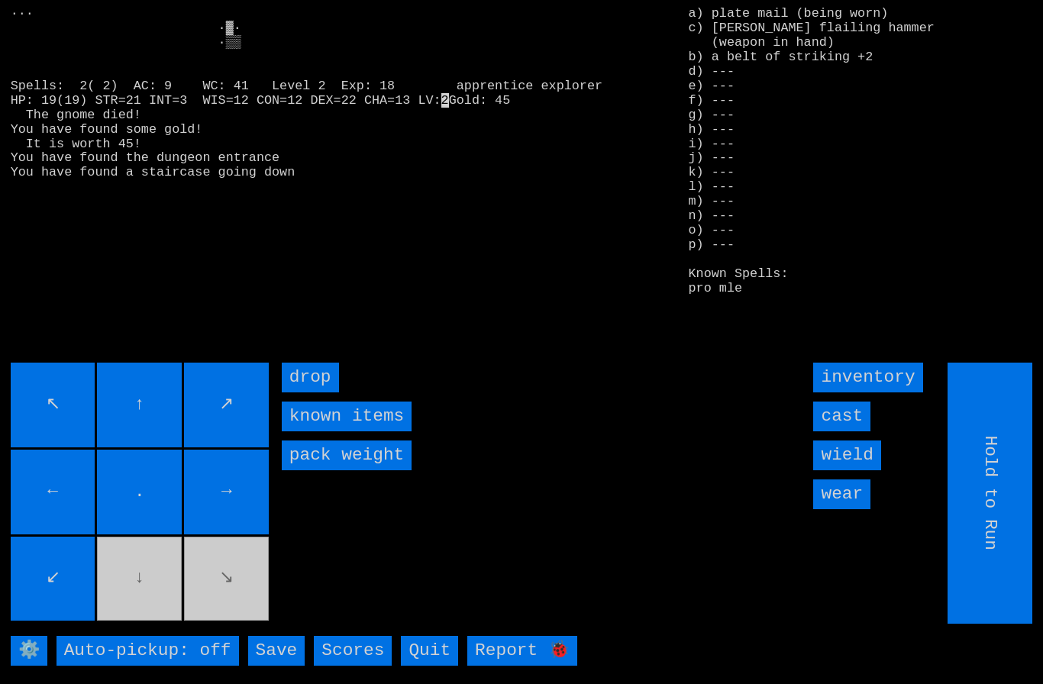
type input "Choose Direction"
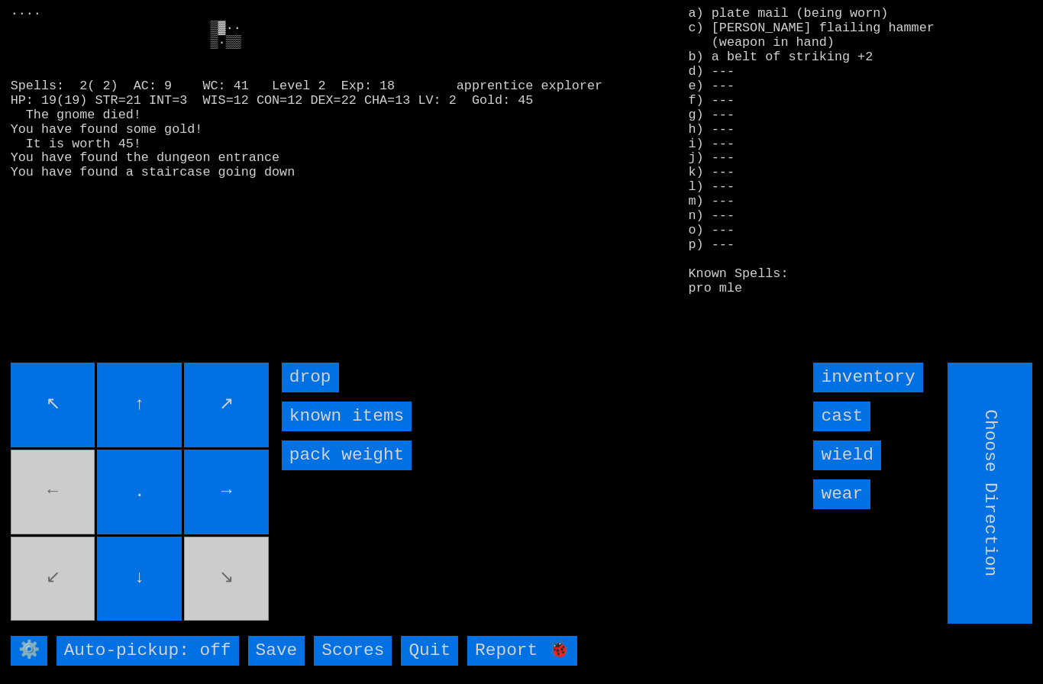
type input "Hold to Run"
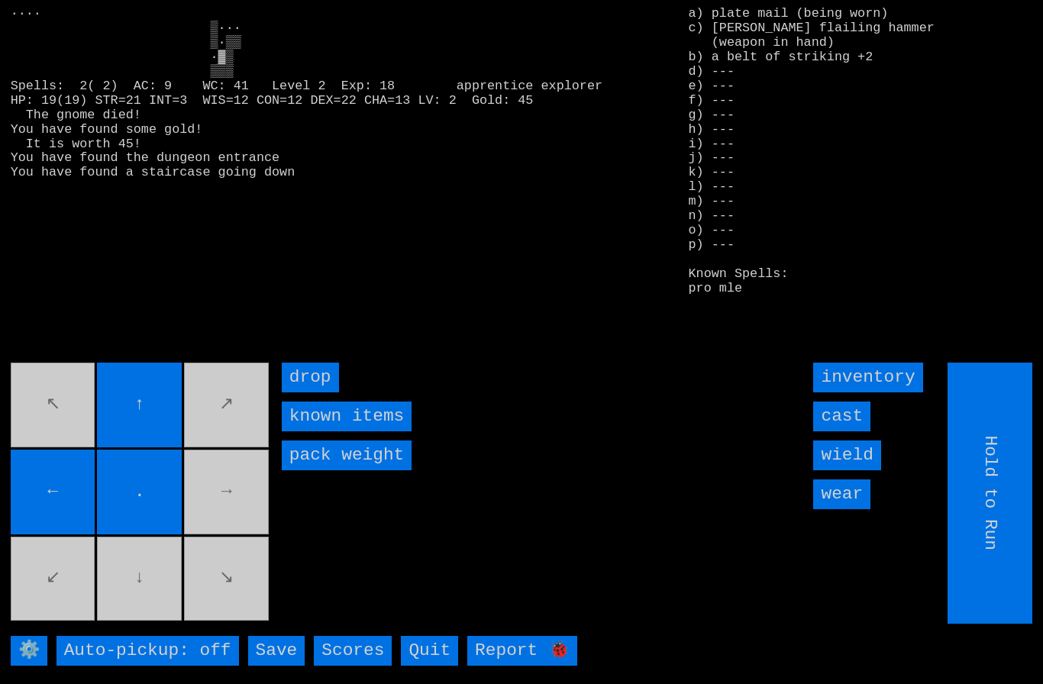
type input "Choose Direction"
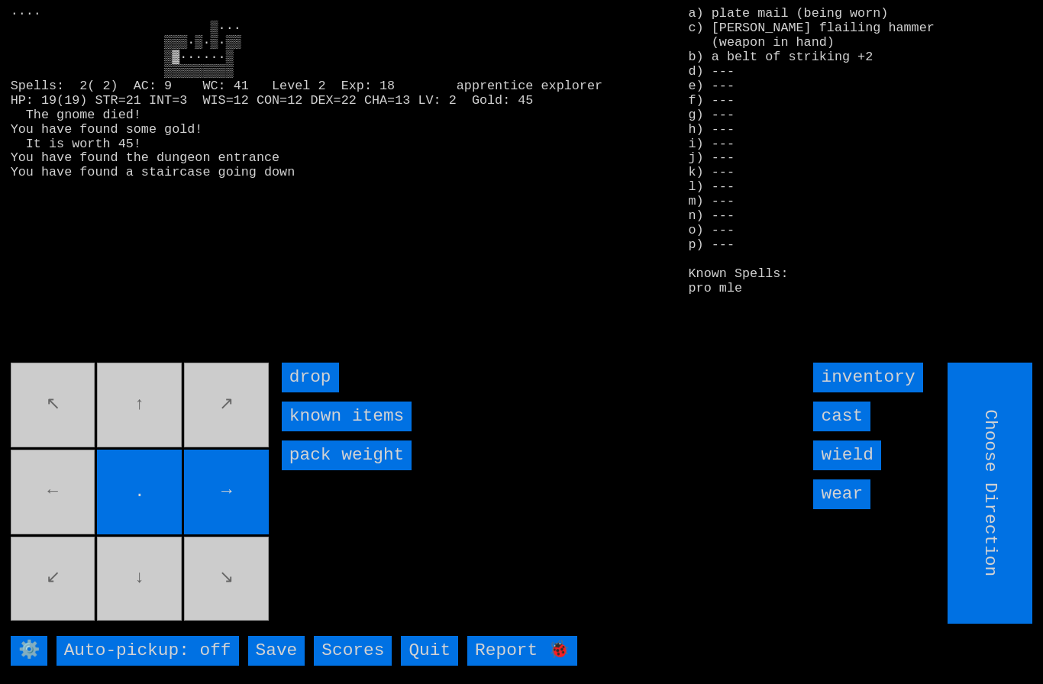
type input "Hold to Run"
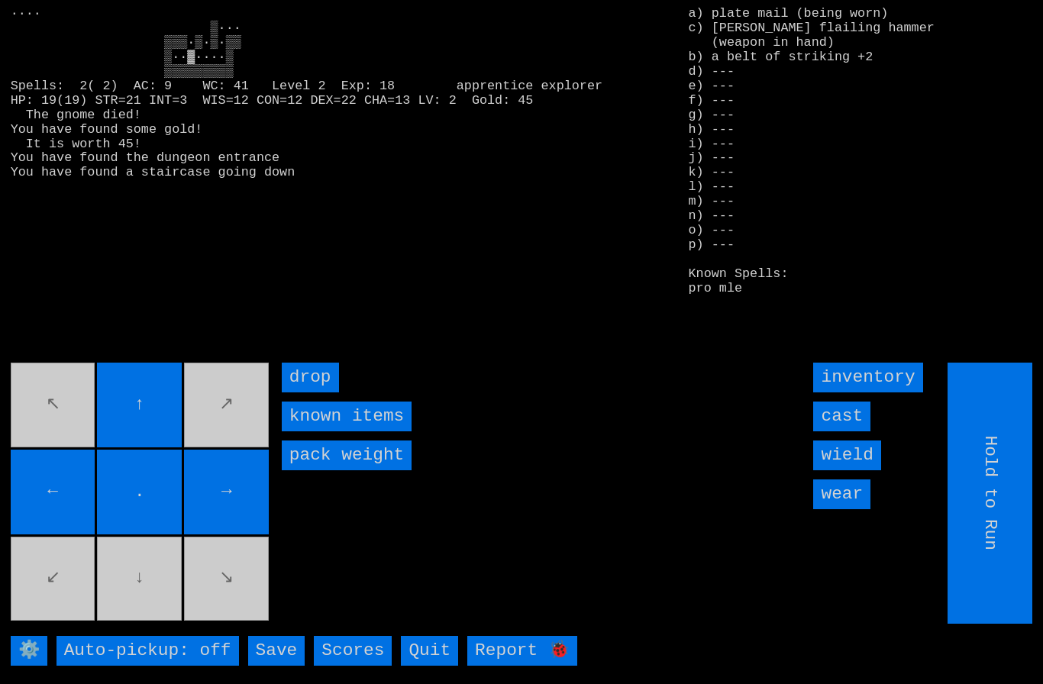
type input "Choose Direction"
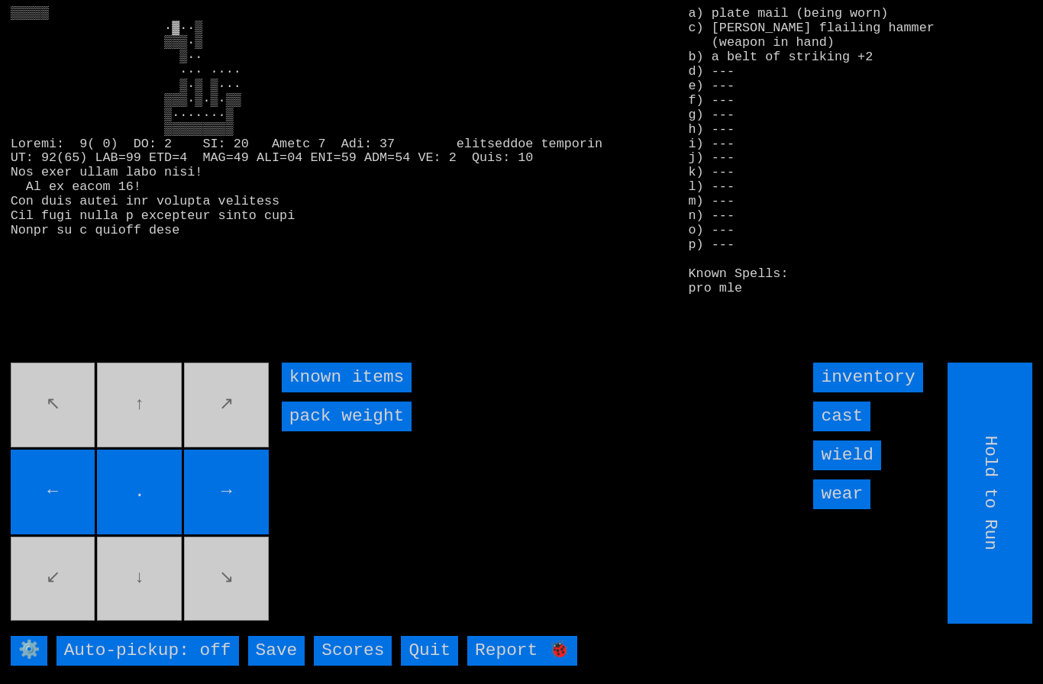
type input "Choose Direction"
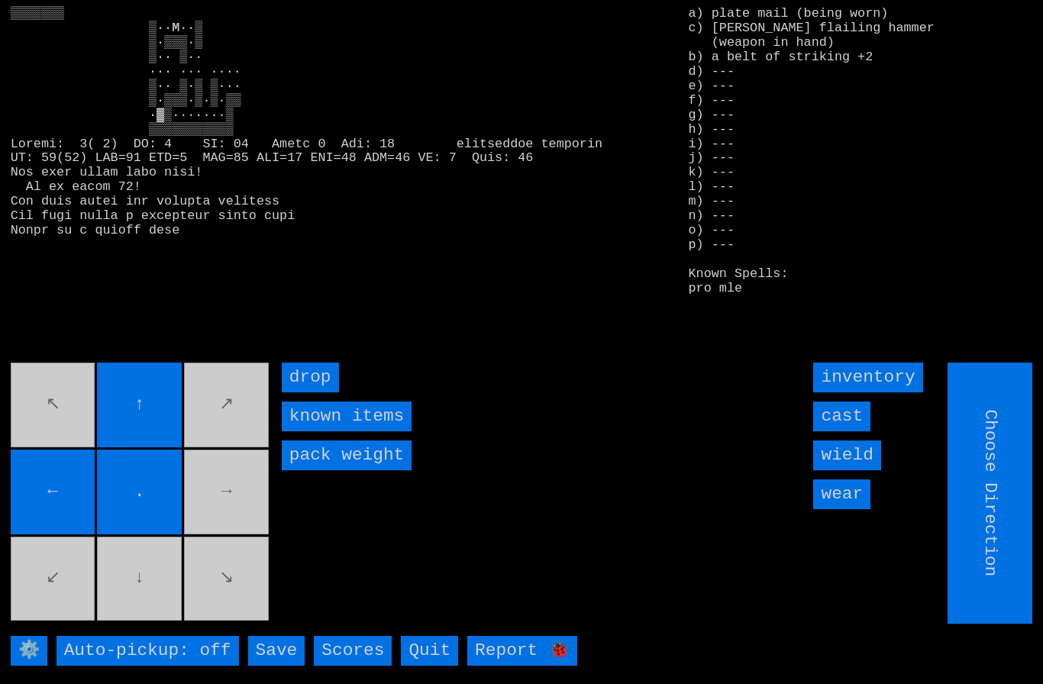
type input "Hold to Run"
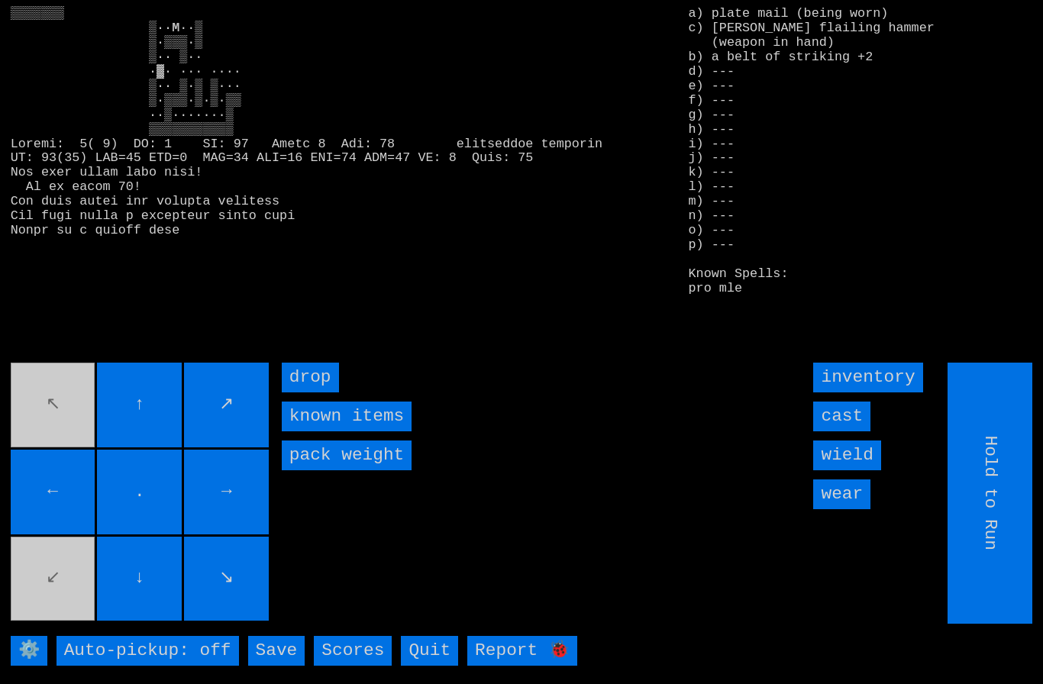
type input "Choose Direction"
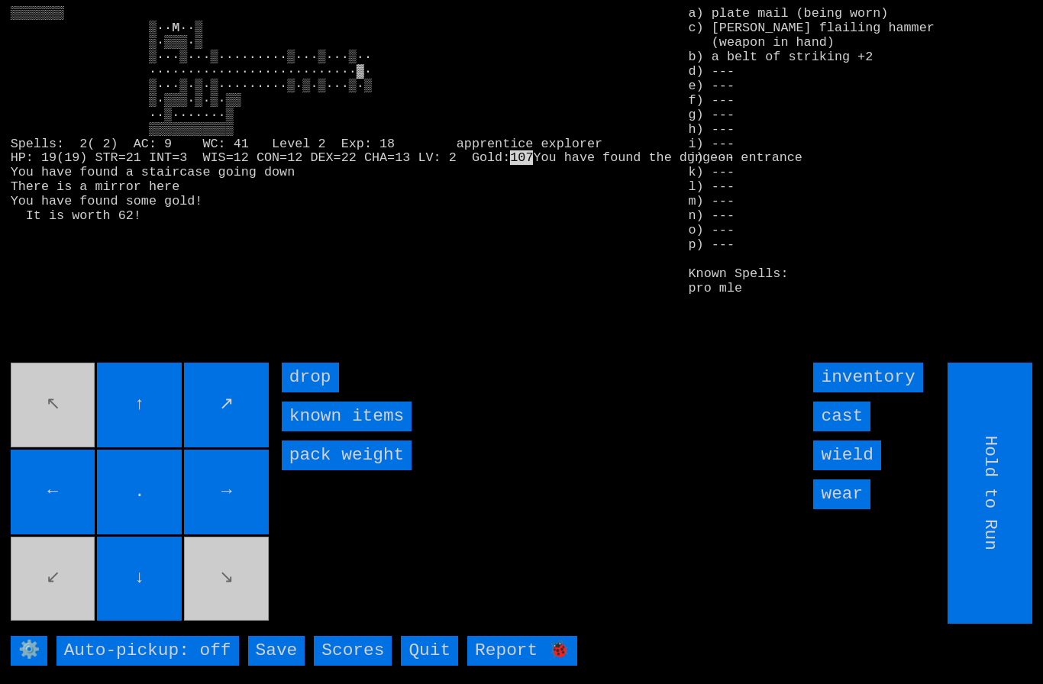
type input "Choose Direction"
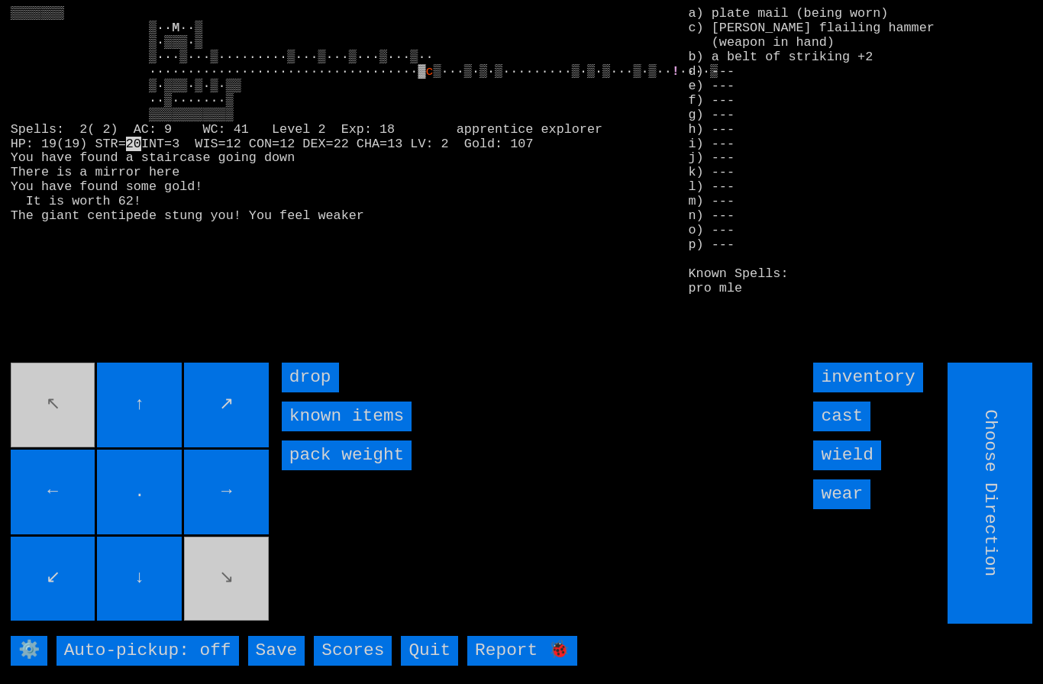
type input "Hold to Run"
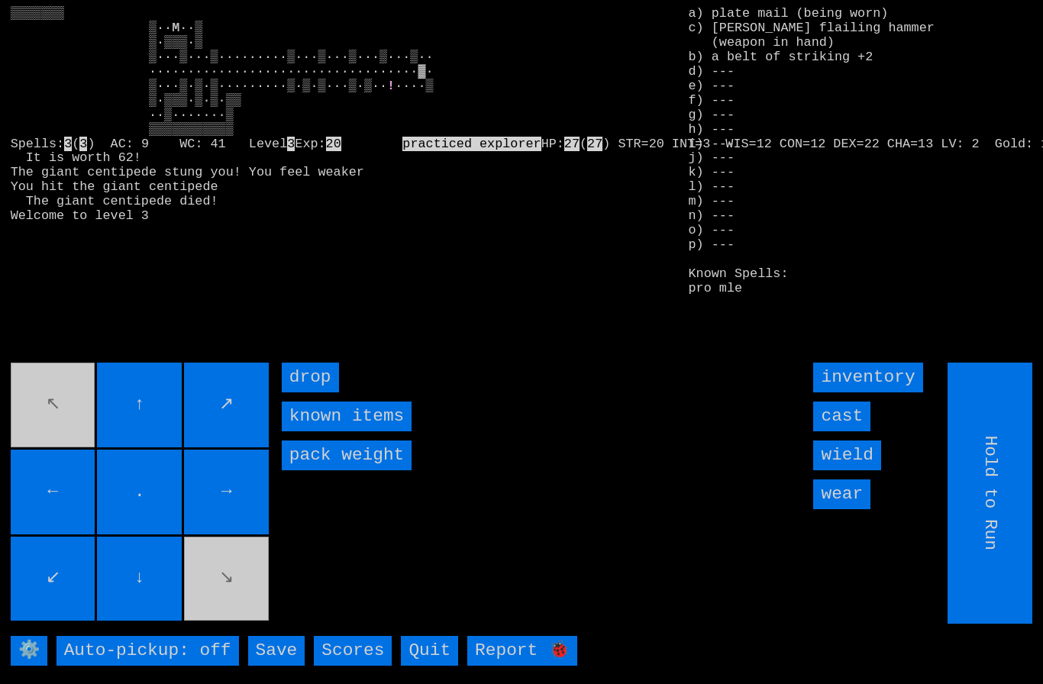
type input "Choose Direction"
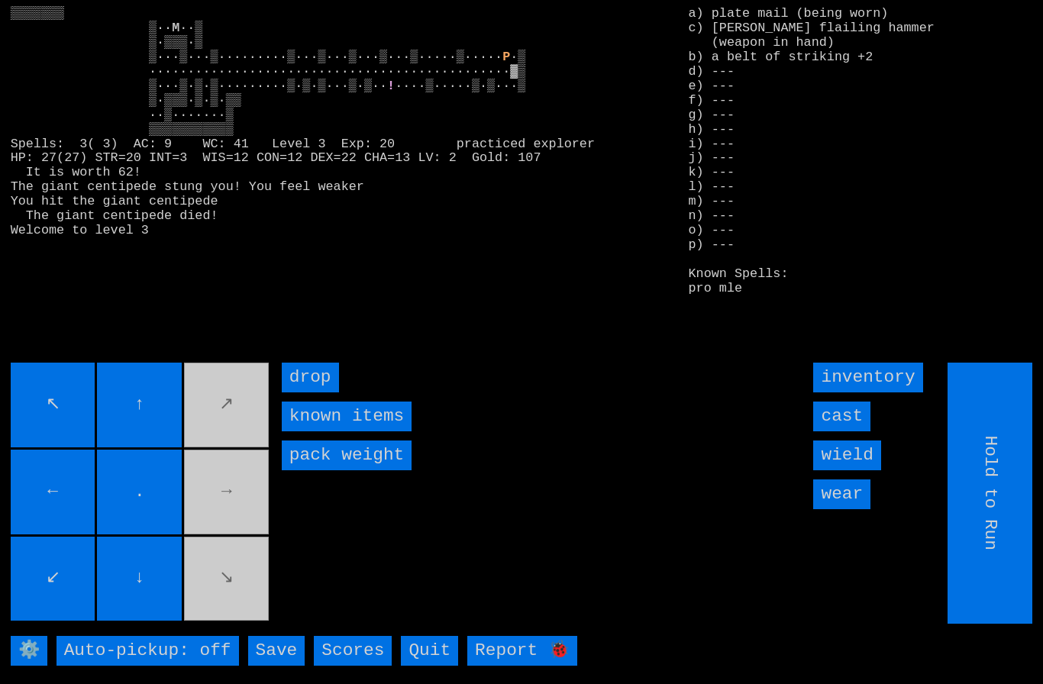
type input "Choose Direction"
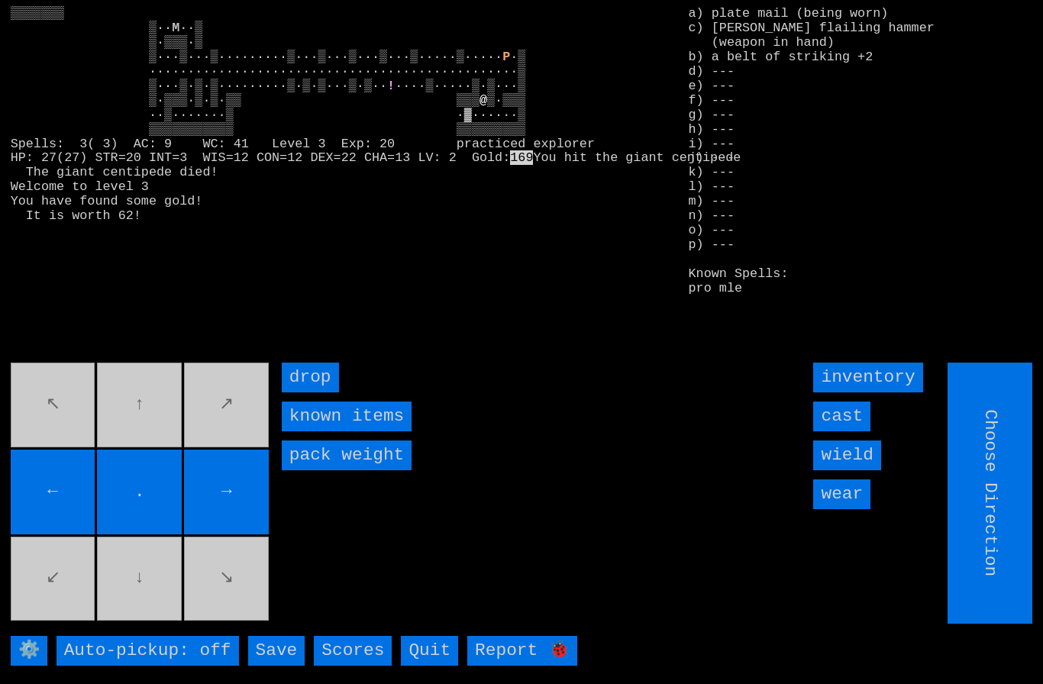
type input "Hold to Run"
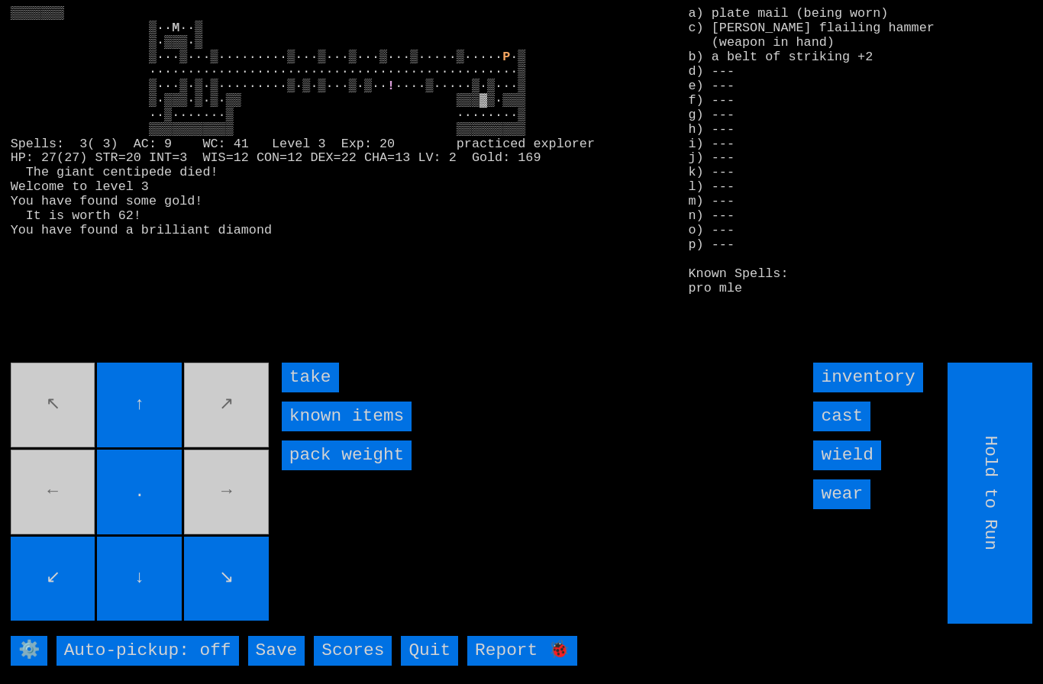
click at [309, 392] on input "take" at bounding box center [310, 378] width 57 height 30
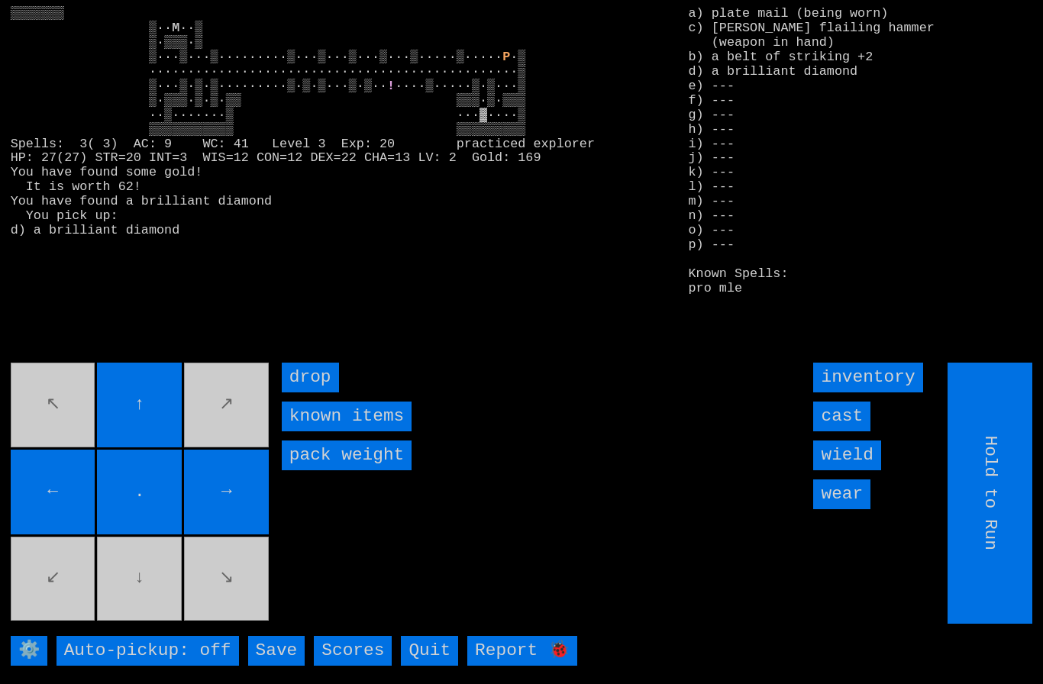
type input "Choose Direction"
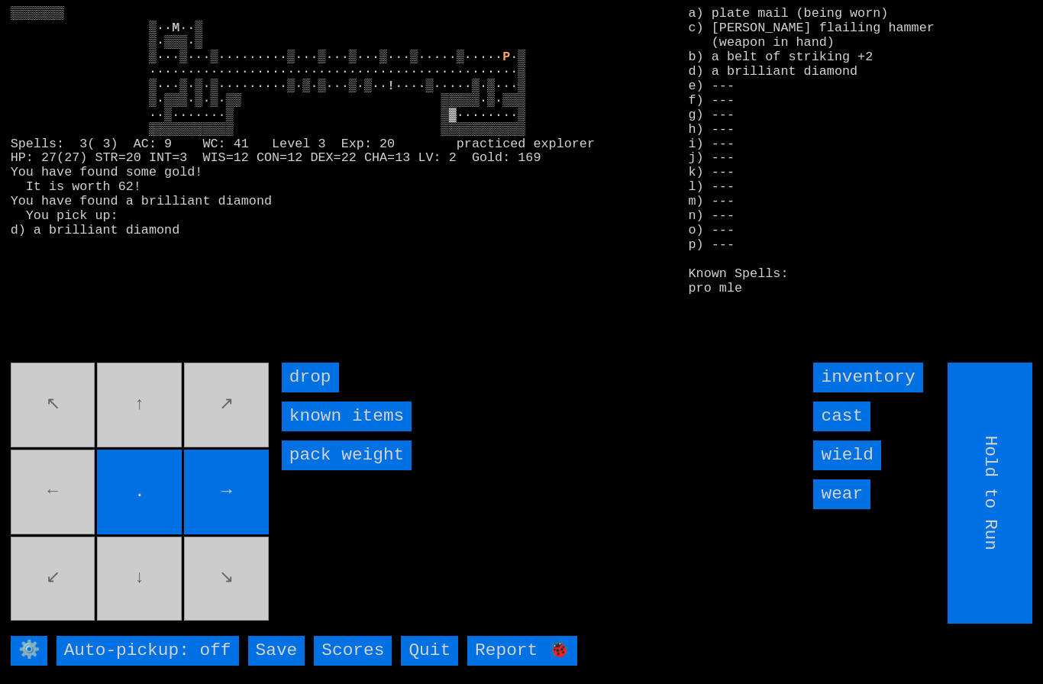
click at [1003, 520] on input "Hold to Run" at bounding box center [990, 493] width 85 height 261
type input "Choose Direction"
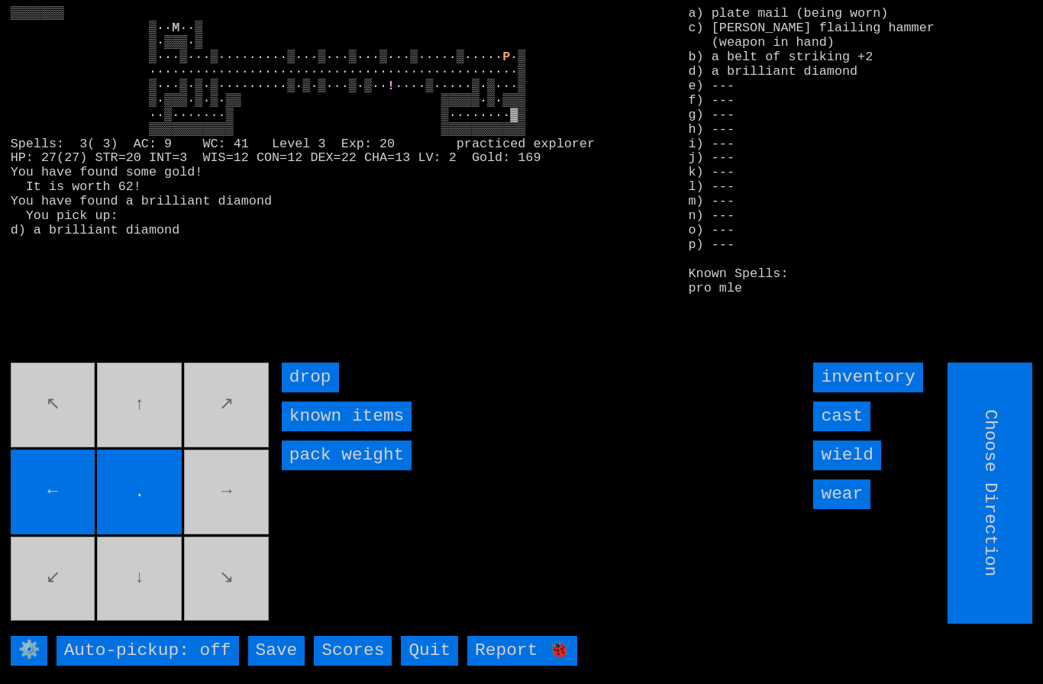
type input "Hold to Run"
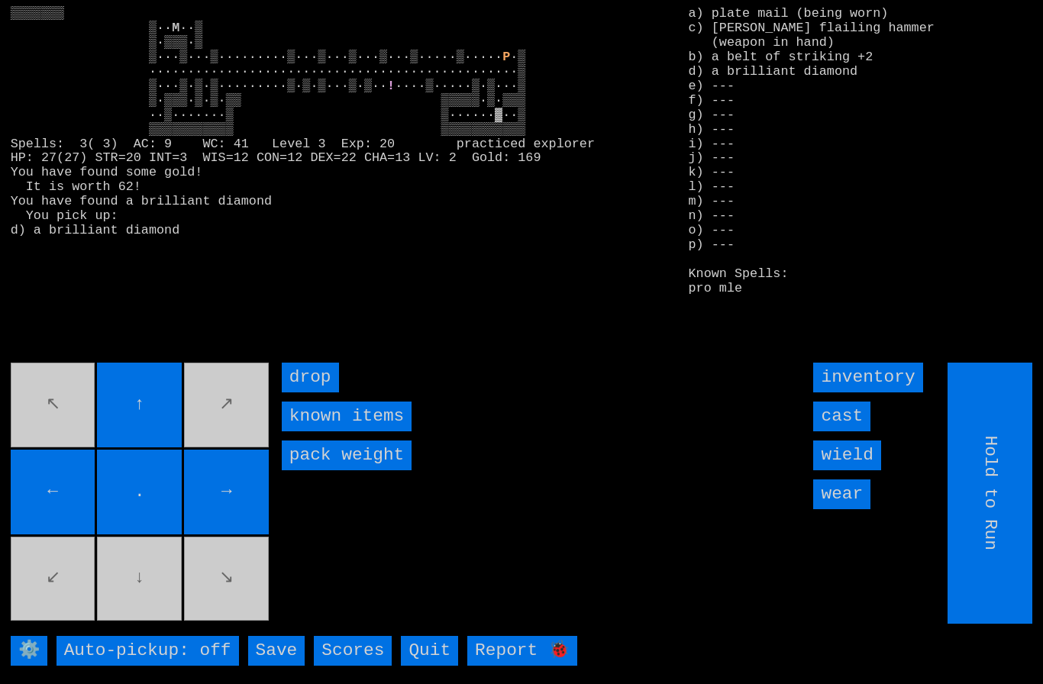
type input "Choose Direction"
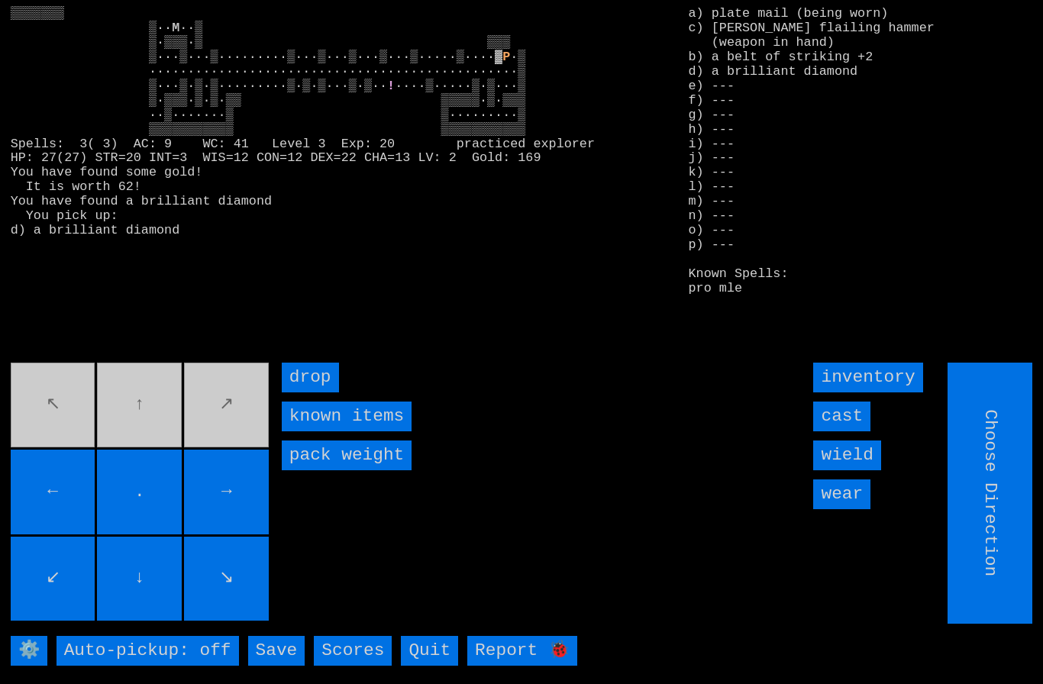
type input "Hold to Run"
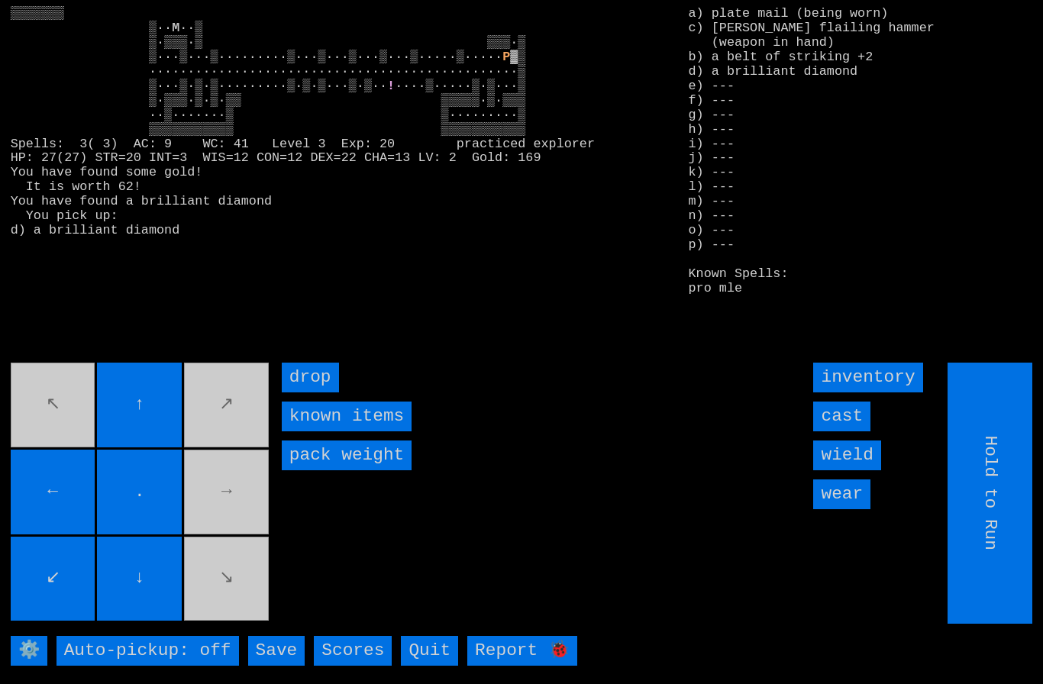
type input "Choose Direction"
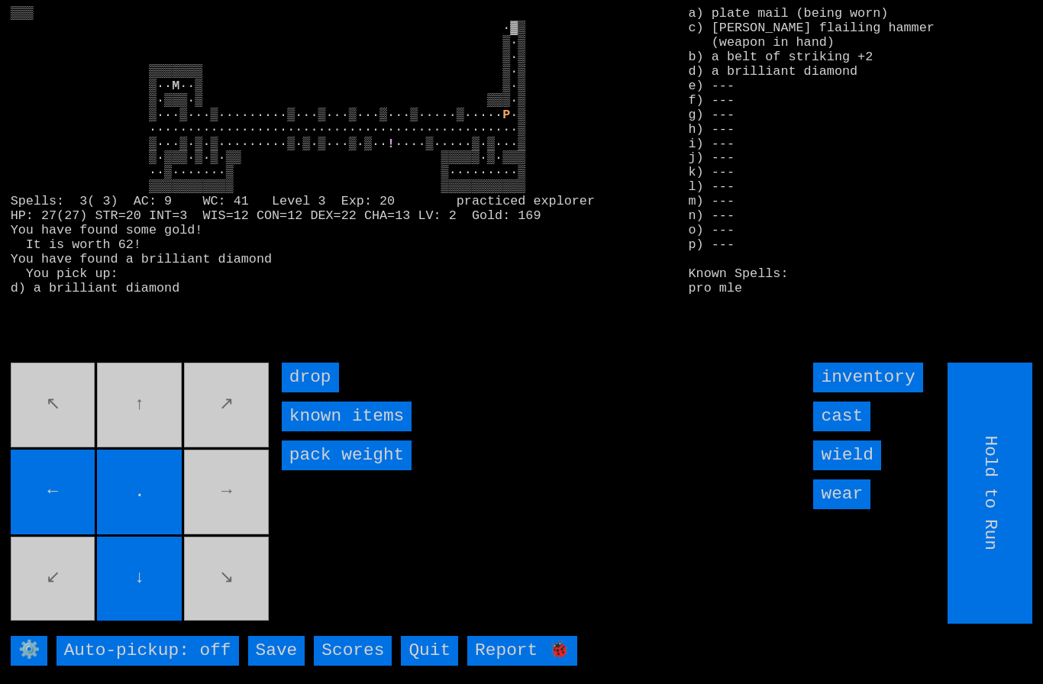
type input "Choose Direction"
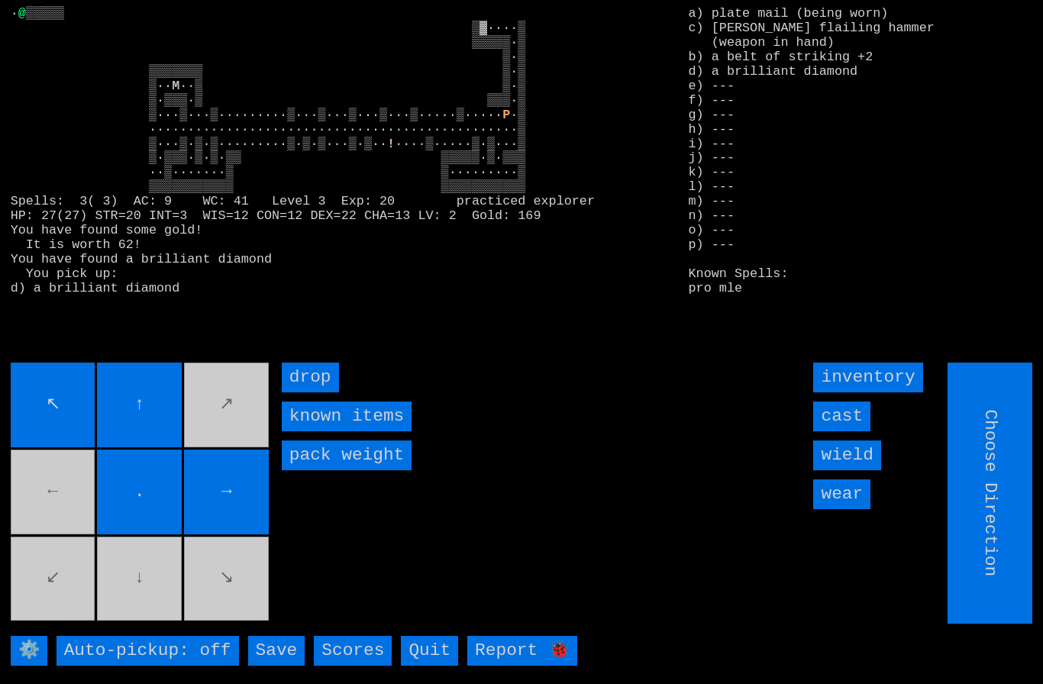
type input "Hold to Run"
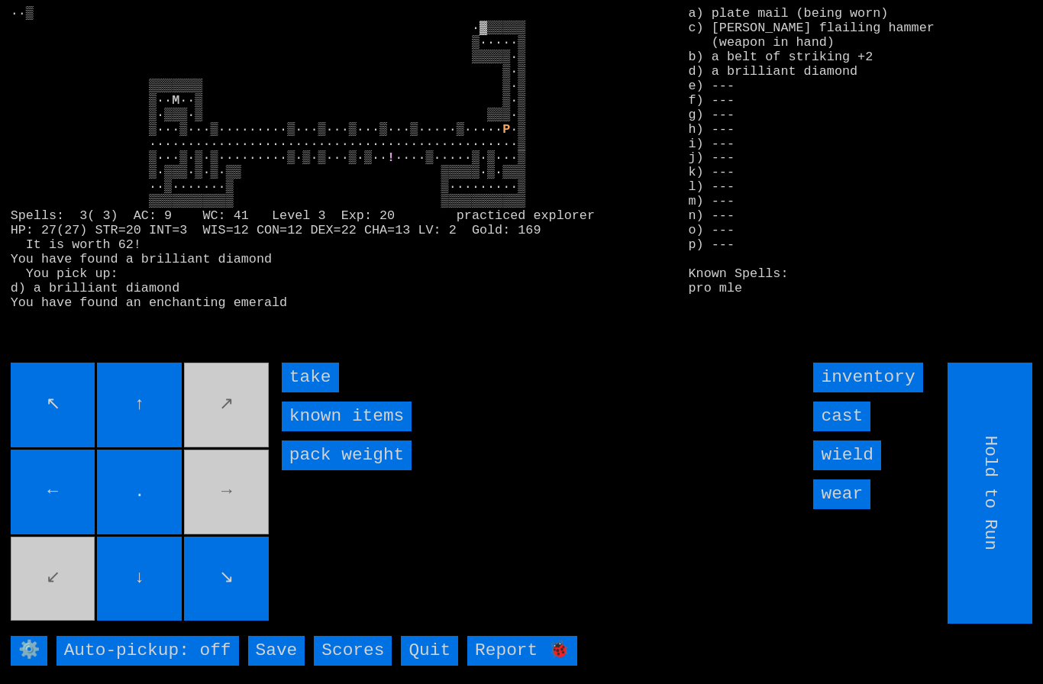
click at [303, 392] on input "take" at bounding box center [310, 378] width 57 height 30
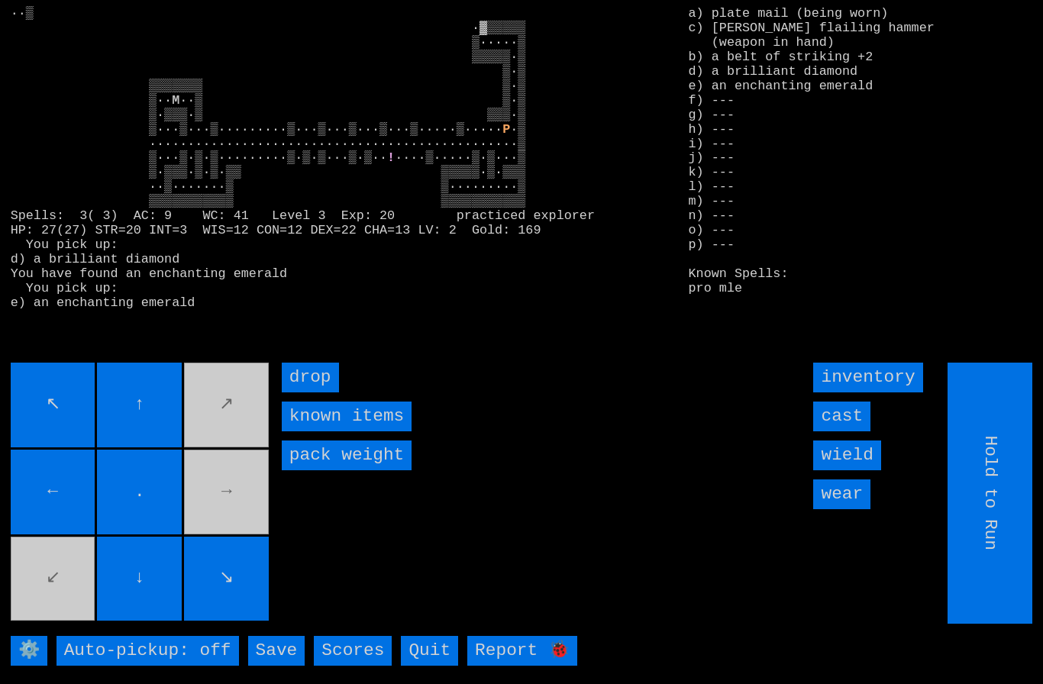
type input "Choose Direction"
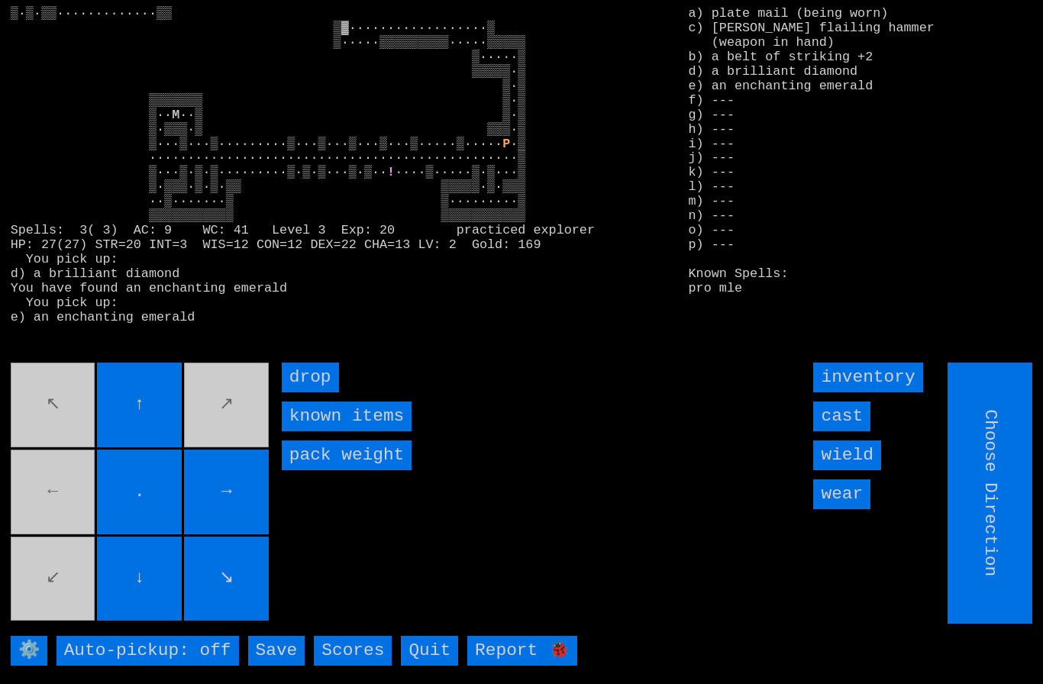
type input "Hold to Run"
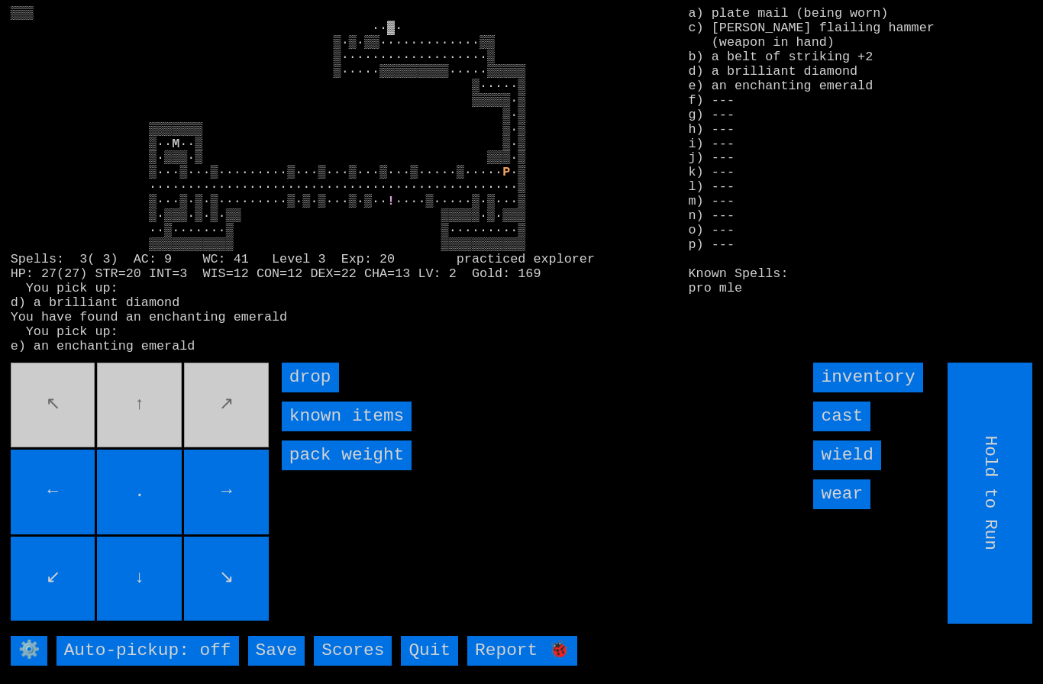
click at [234, 434] on movebuttons "↖ ↑ ↗ ← . → ↙ ↓ ↘" at bounding box center [141, 493] width 261 height 261
type input "Choose Direction"
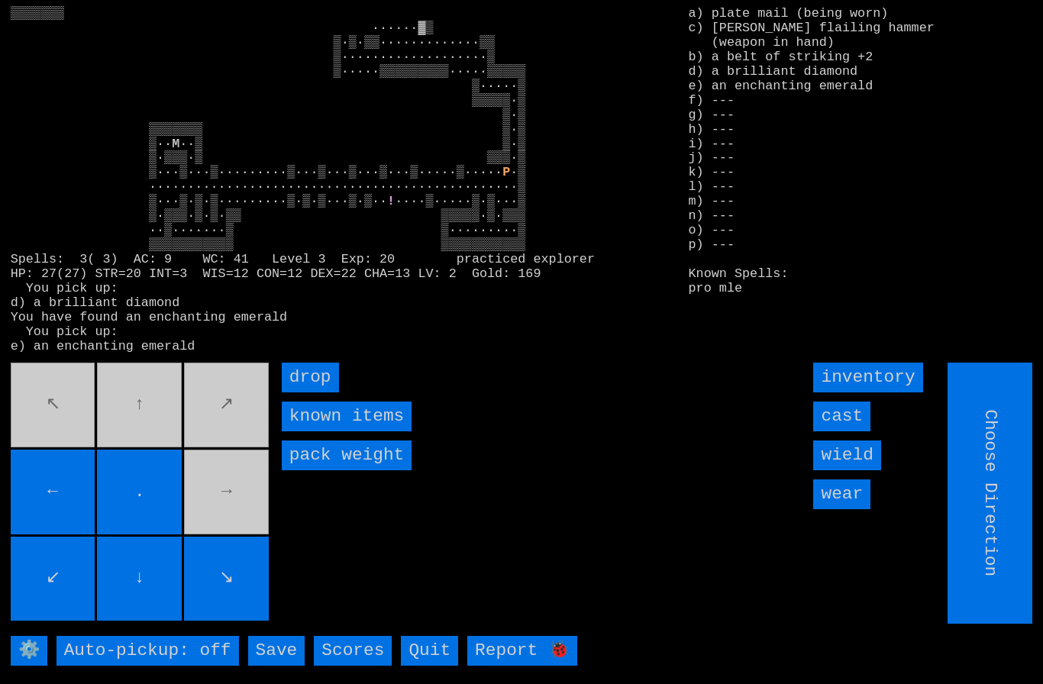
type input "Hold to Run"
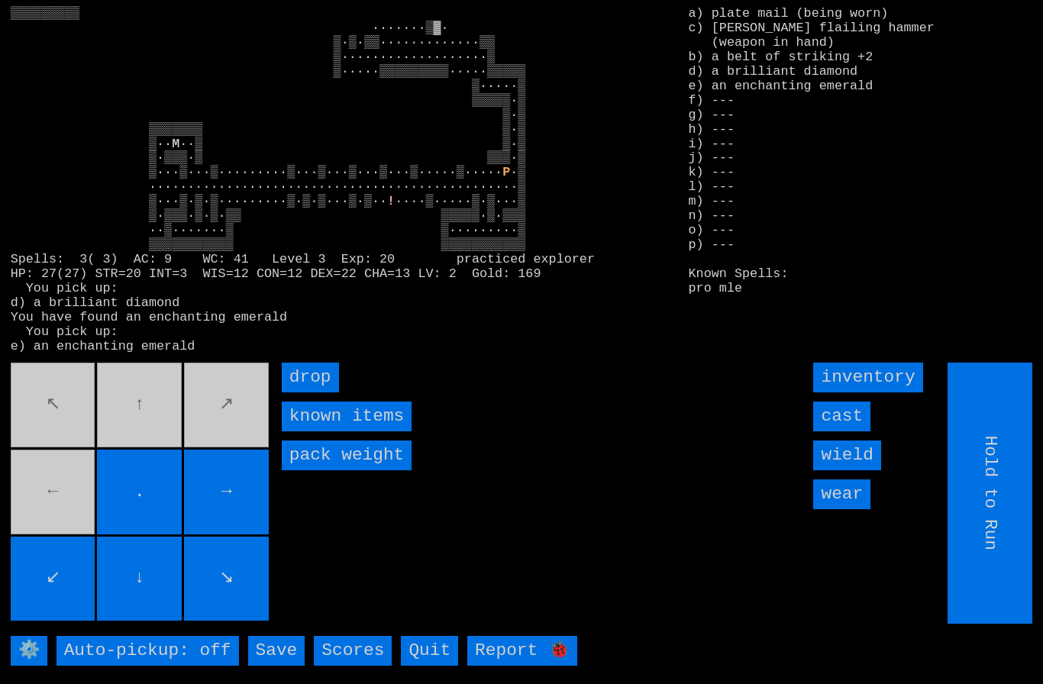
type input "Choose Direction"
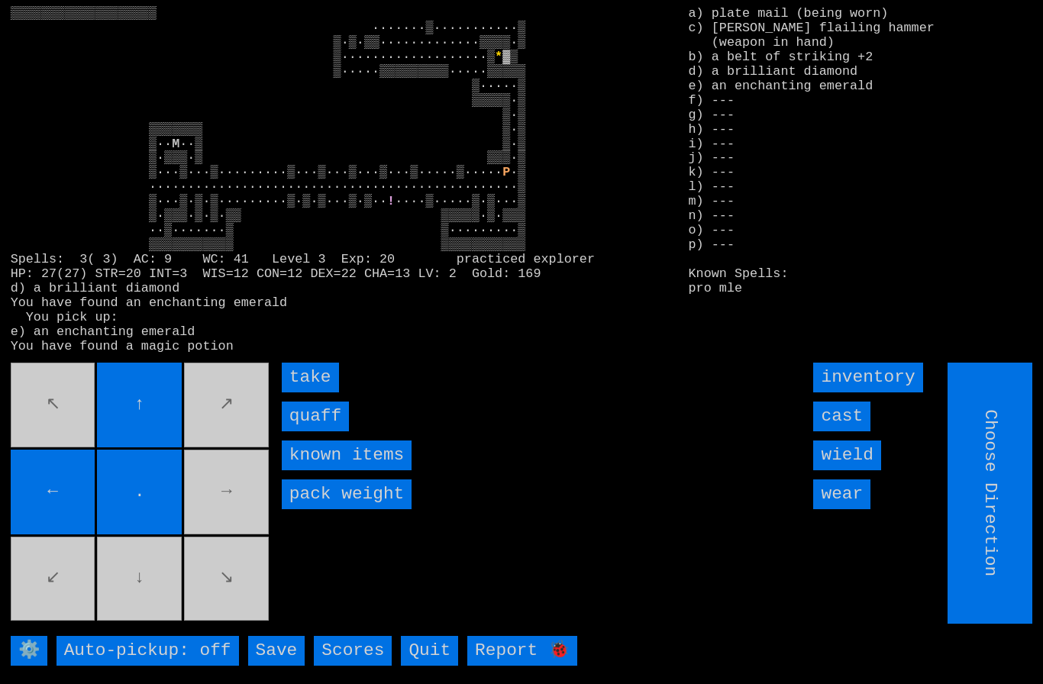
type input "Hold to Run"
